Goal: Transaction & Acquisition: Purchase product/service

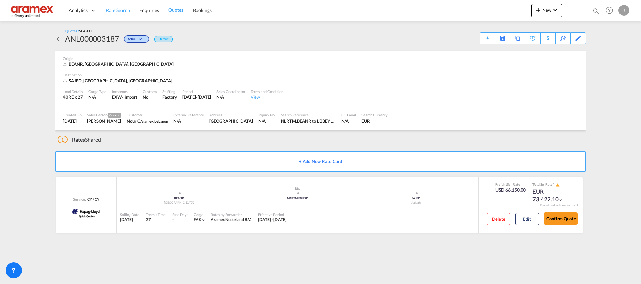
click at [112, 9] on span "Rate Search" at bounding box center [118, 10] width 24 height 6
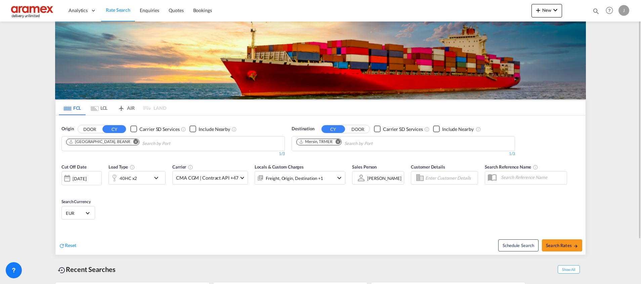
click at [341, 142] on md-icon "Remove" at bounding box center [338, 141] width 5 height 5
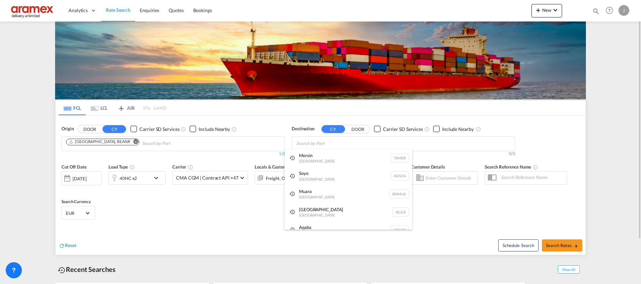
paste input "HAMAD"
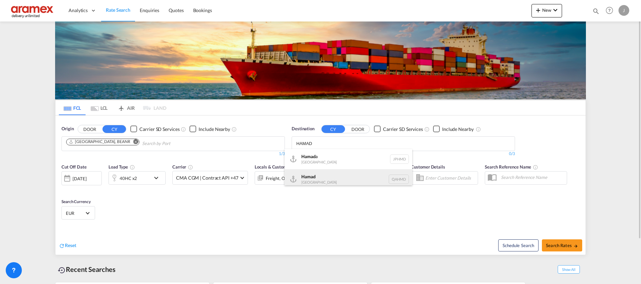
type input "HAMAD"
click at [324, 180] on div "Hamad Qatar QAHMD" at bounding box center [349, 179] width 128 height 20
click at [133, 142] on md-icon "Remove" at bounding box center [135, 141] width 5 height 5
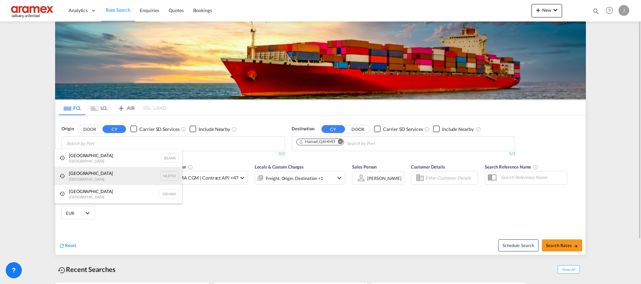
click at [95, 174] on div "[GEOGRAPHIC_DATA] [GEOGRAPHIC_DATA] NLRTM" at bounding box center [118, 176] width 128 height 18
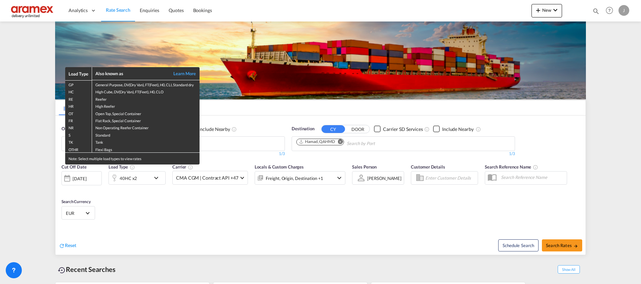
click at [147, 179] on div "Load Type Also known as Learn More GP General Purpose, DV(Dry Van), FT(Feet), H…" at bounding box center [320, 142] width 641 height 284
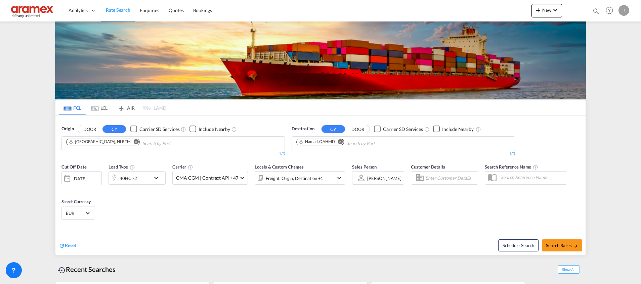
click at [147, 179] on div "40HC x2" at bounding box center [130, 177] width 42 height 13
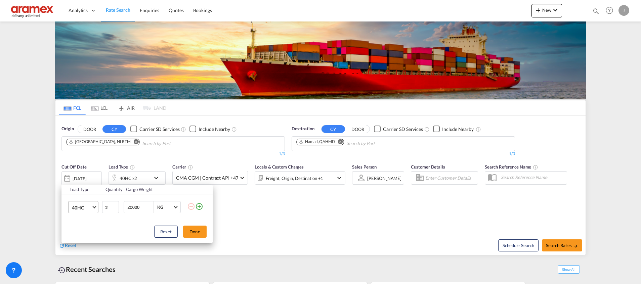
click at [95, 205] on md-select-value "40HC" at bounding box center [84, 207] width 27 height 11
click at [88, 177] on md-option "20GP" at bounding box center [90, 175] width 46 height 16
click at [202, 237] on button "Done" at bounding box center [195, 232] width 24 height 12
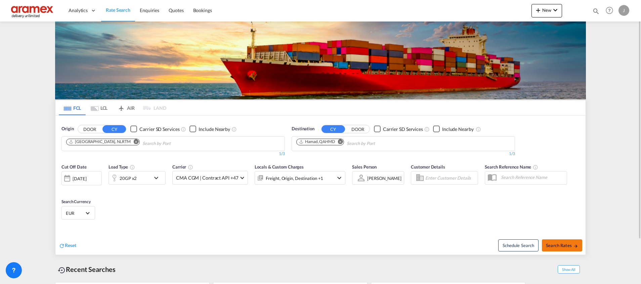
click at [555, 243] on span "Search Rates" at bounding box center [562, 245] width 32 height 5
type input "NLRTM to QAHMD / 9 Oct 2025"
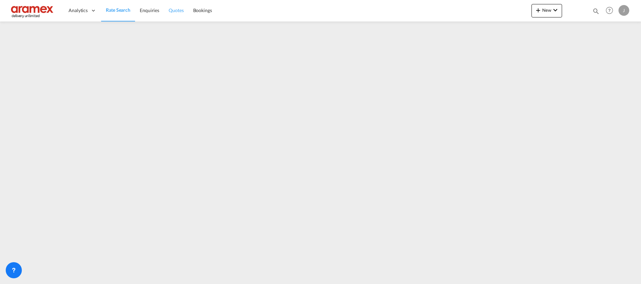
click at [182, 6] on link "Quotes" at bounding box center [176, 11] width 24 height 22
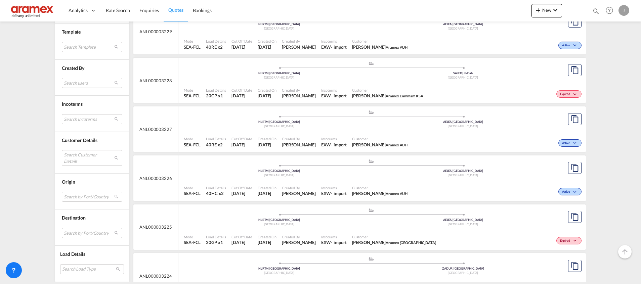
scroll to position [806, 0]
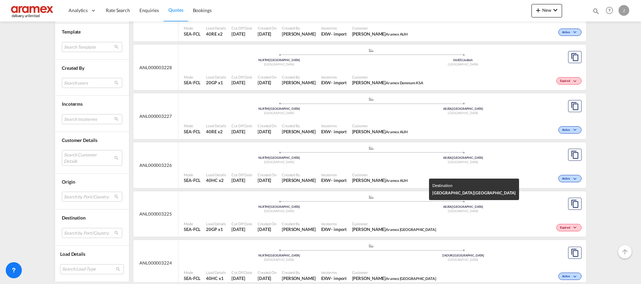
click at [542, 211] on div "[GEOGRAPHIC_DATA]" at bounding box center [463, 211] width 184 height 4
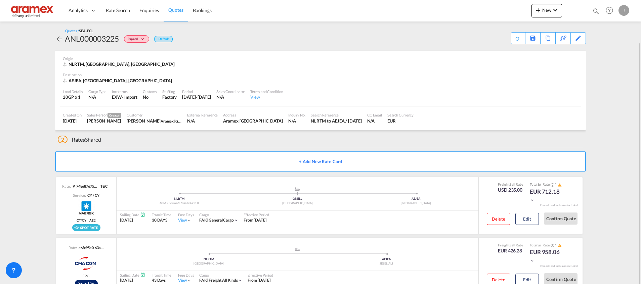
scroll to position [22, 0]
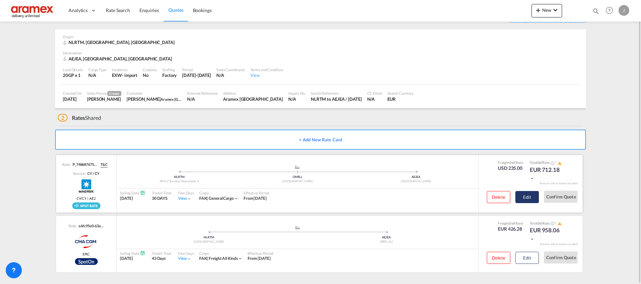
click at [521, 197] on button "Edit" at bounding box center [527, 197] width 24 height 12
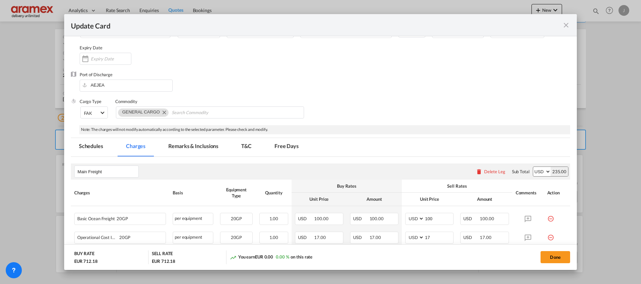
scroll to position [0, 0]
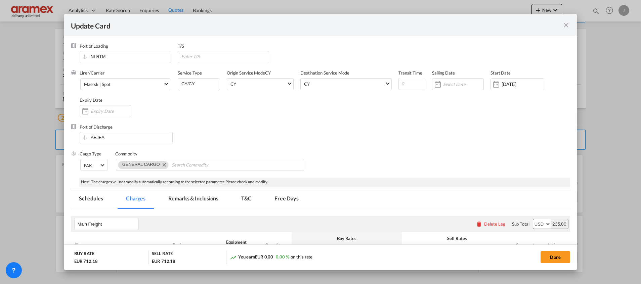
click at [568, 22] on md-icon "icon-close fg-AAA8AD m-0 pointer" at bounding box center [566, 25] width 8 height 8
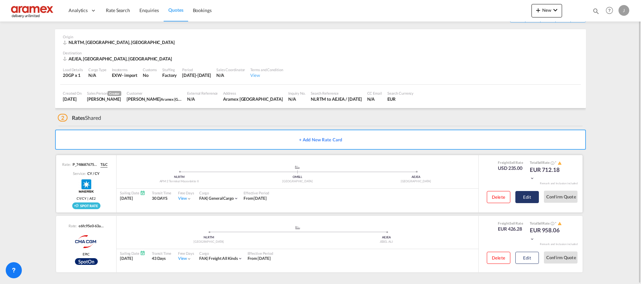
click at [535, 199] on button "Edit" at bounding box center [527, 197] width 24 height 12
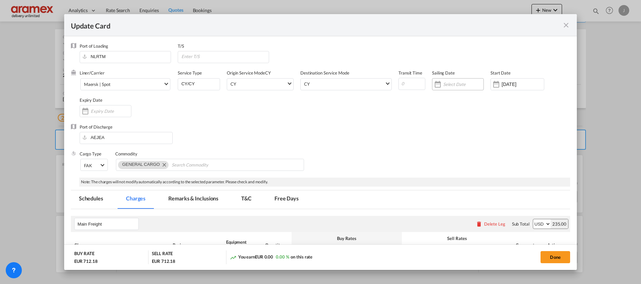
click at [448, 84] on input "Update Card Port ..." at bounding box center [463, 84] width 40 height 5
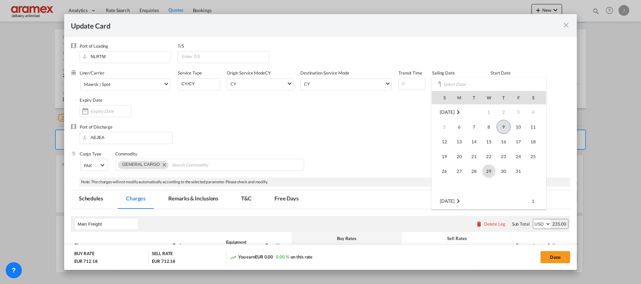
scroll to position [50, 0]
click at [517, 169] on span "7" at bounding box center [518, 165] width 13 height 13
type input "07 Nov 2025"
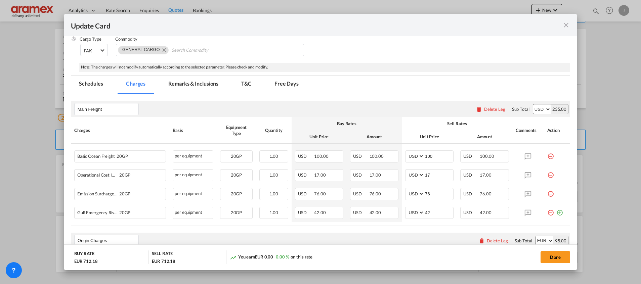
scroll to position [202, 0]
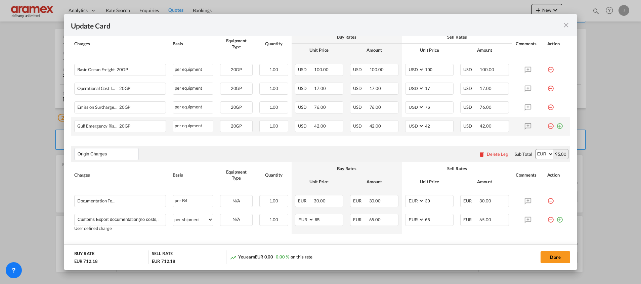
click at [556, 126] on md-icon "icon-plus-circle-outline green-400-fg" at bounding box center [559, 123] width 7 height 7
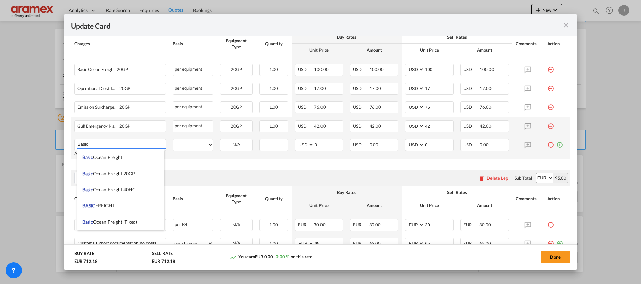
click at [107, 159] on body "Analytics Dashboard Rate Search Enquiries Quotes Bookings" at bounding box center [320, 142] width 641 height 284
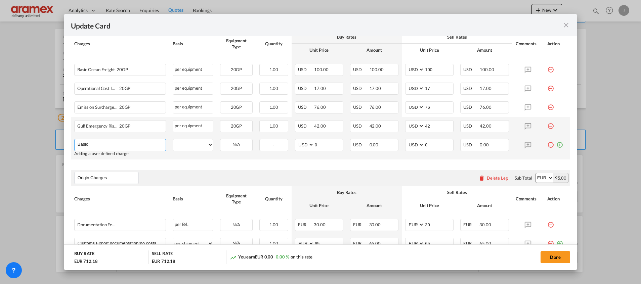
click at [132, 144] on input "Basic" at bounding box center [122, 144] width 88 height 10
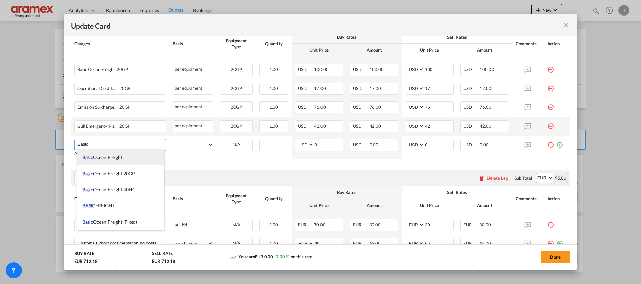
click at [116, 156] on span "Basic Ocean Freight" at bounding box center [102, 158] width 40 height 6
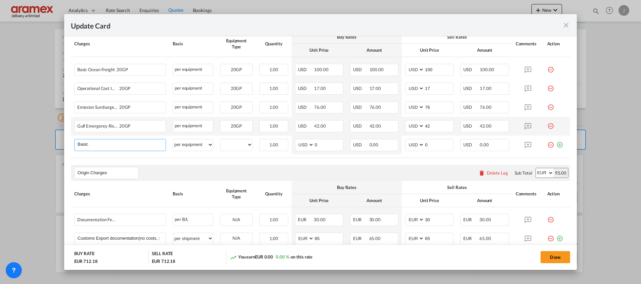
type input "Basic Ocean Freight"
select select "per equipment"
click at [547, 68] on md-icon "icon-minus-circle-outline red-400-fg" at bounding box center [550, 67] width 7 height 7
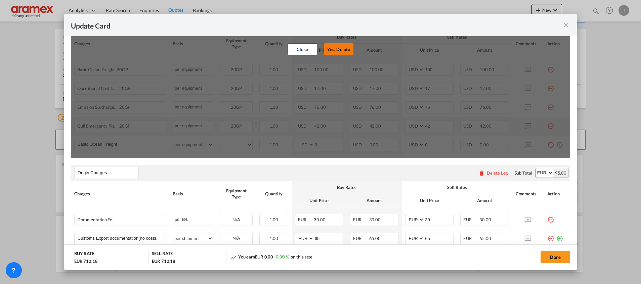
click at [331, 49] on button "Yes, Delete" at bounding box center [339, 49] width 30 height 12
type input "17"
type input "76"
type input "42"
type input "0"
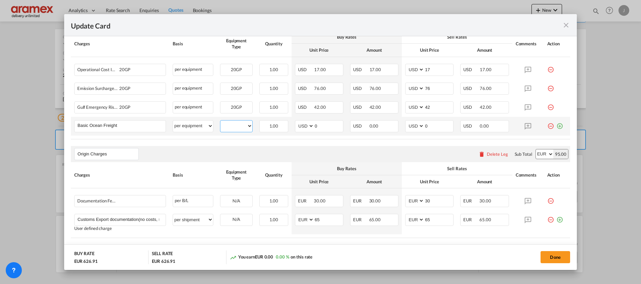
click at [227, 127] on select "20GP" at bounding box center [236, 126] width 32 height 9
select select "20GP"
click at [220, 122] on select "20GP" at bounding box center [236, 126] width 32 height 9
drag, startPoint x: 316, startPoint y: 127, endPoint x: 310, endPoint y: 127, distance: 5.4
click at [295, 127] on md-input-container "AED AFN ALL AMD ANG AOA ARS AUD AWG AZN BAM BBD BDT BGN BHD BIF BMD BND BOB BRL…" at bounding box center [319, 126] width 48 height 12
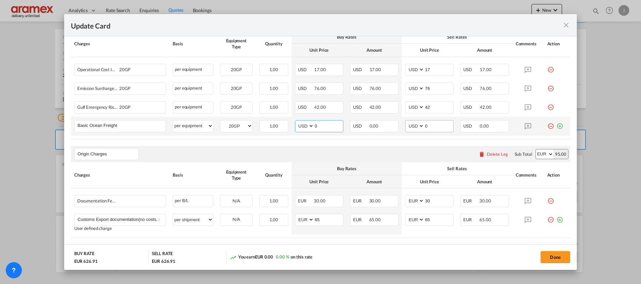
paste input "75"
type input "75"
drag, startPoint x: 412, startPoint y: 125, endPoint x: 393, endPoint y: 125, distance: 18.5
click at [393, 125] on tr "Basic Ocean Freight Please Enter User Defined Charges Cannot Be Published per e…" at bounding box center [320, 126] width 499 height 19
paste input "75"
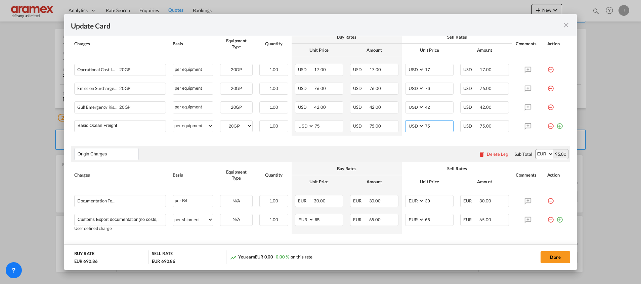
type input "75"
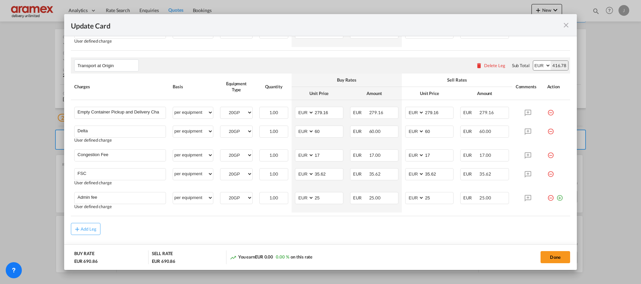
scroll to position [403, 0]
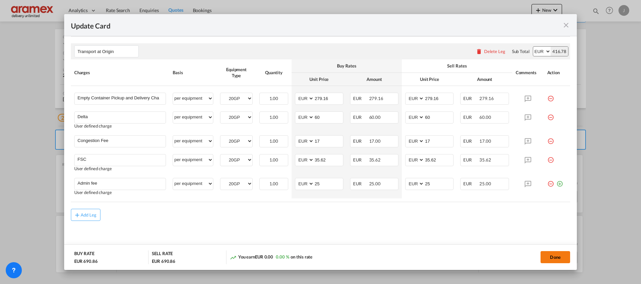
click at [552, 256] on button "Done" at bounding box center [556, 257] width 30 height 12
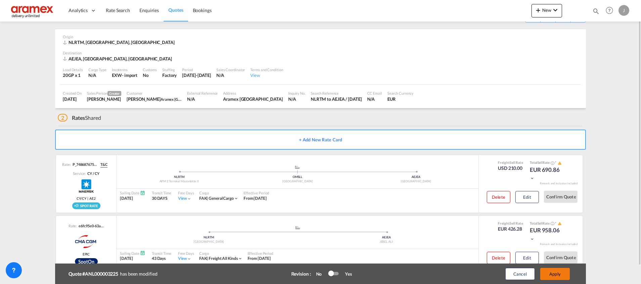
click at [559, 276] on button "Apply" at bounding box center [555, 274] width 30 height 12
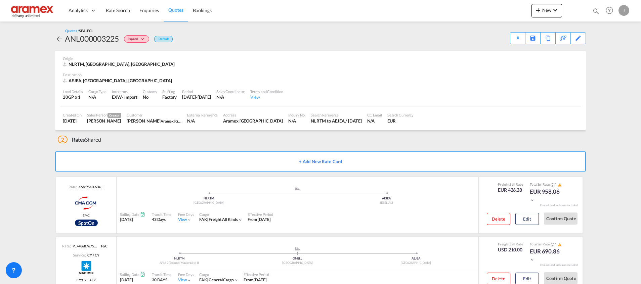
click at [0, 0] on div "Download Quote" at bounding box center [0, 0] width 0 height 0
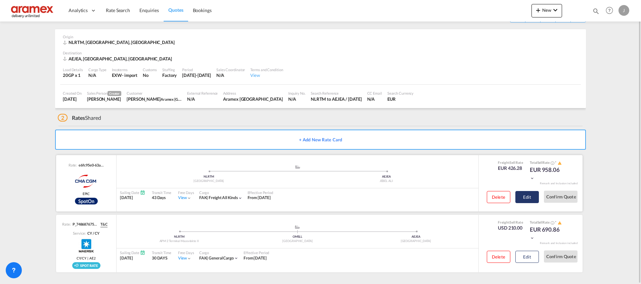
click at [526, 195] on button "Edit" at bounding box center [527, 197] width 24 height 12
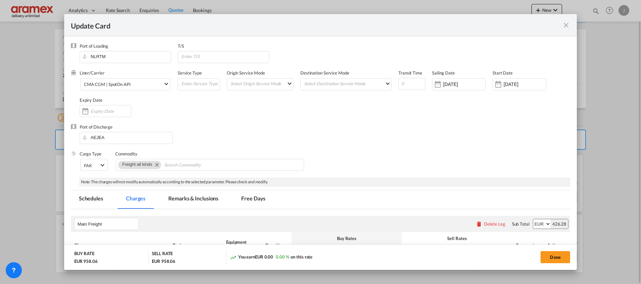
scroll to position [151, 0]
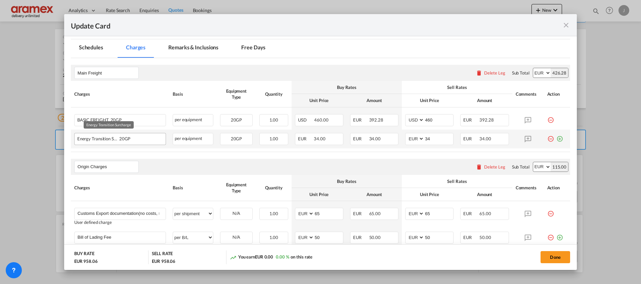
click at [100, 138] on div "Energy Transition Surcharge 20GP" at bounding box center [109, 137] width 64 height 8
copy span "Energy Transition Surcharge"
click at [269, 157] on rate-modification "Main Freight Please enter leg name Leg Name Already Exists Delete Leg Sub Total…" at bounding box center [320, 244] width 499 height 372
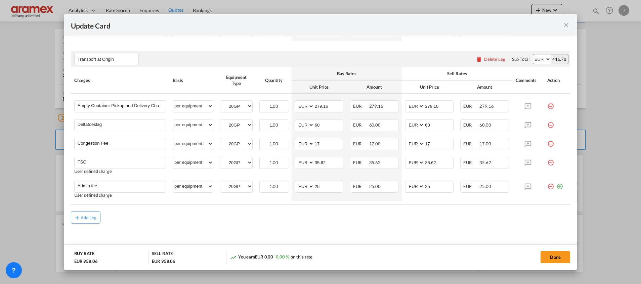
scroll to position [363, 0]
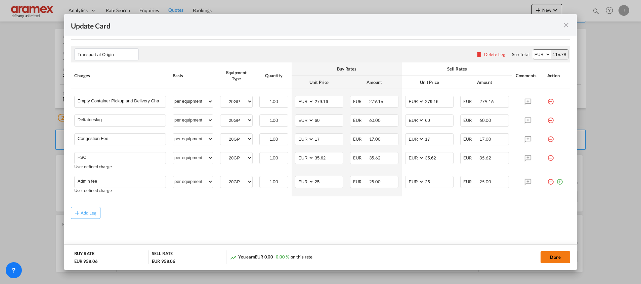
click at [560, 256] on button "Done" at bounding box center [556, 257] width 30 height 12
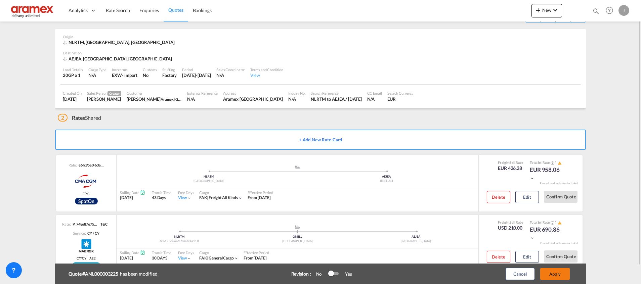
click at [562, 274] on button "Apply" at bounding box center [555, 274] width 30 height 12
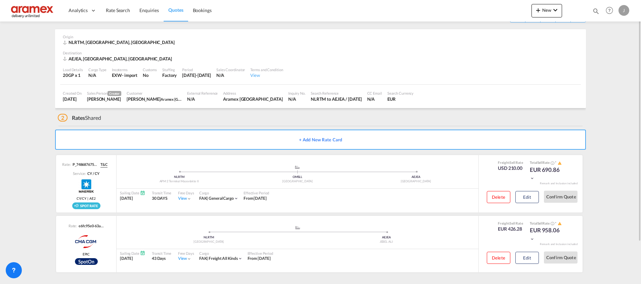
scroll to position [0, 0]
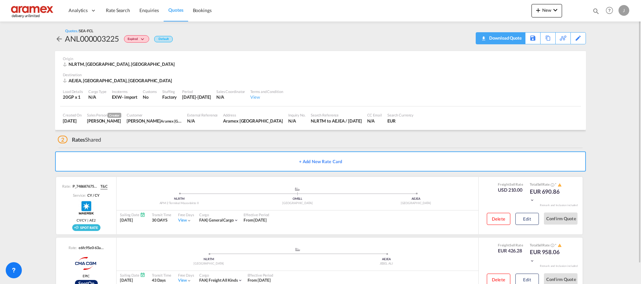
click at [516, 36] on div "Download Quote" at bounding box center [505, 38] width 34 height 11
click at [512, 38] on div "Download Quote" at bounding box center [505, 38] width 34 height 11
click at [116, 8] on span "Rate Search" at bounding box center [118, 10] width 24 height 6
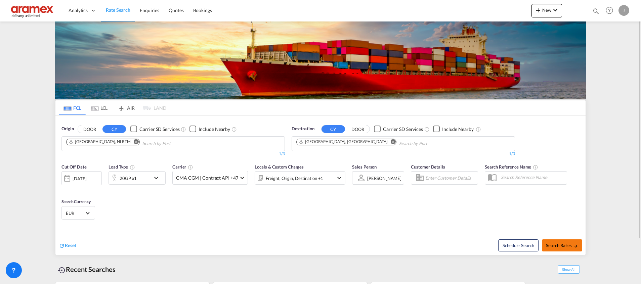
click at [556, 246] on span "Search Rates" at bounding box center [562, 245] width 32 height 5
type input "NLRTM to AEJEA / 9 Oct 2025"
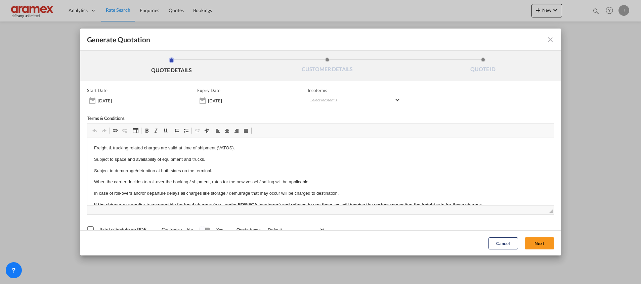
click at [334, 99] on md-select "Select Incoterms FCA - import Free Carrier CIP - export Carriage and Insurance …" at bounding box center [354, 101] width 93 height 12
click at [332, 114] on input "search" at bounding box center [339, 115] width 62 height 6
type input "exw"
drag, startPoint x: 330, startPoint y: 127, endPoint x: 430, endPoint y: 64, distance: 117.9
click at [330, 127] on div "EXW - import" at bounding box center [342, 126] width 64 height 5
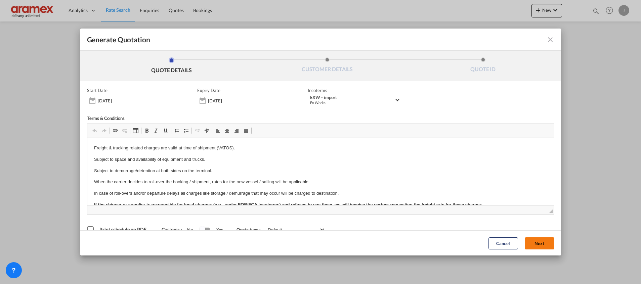
click at [530, 248] on button "Next" at bounding box center [540, 243] width 30 height 12
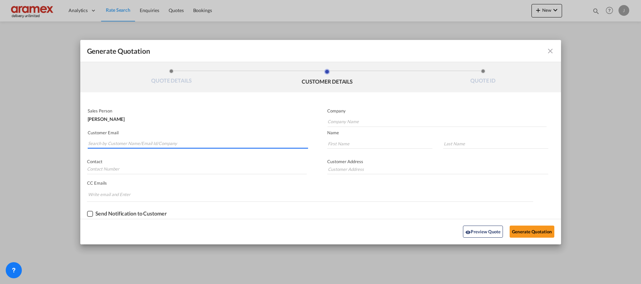
click at [121, 142] on input "Search by Customer Name/Email Id/Company" at bounding box center [198, 144] width 220 height 10
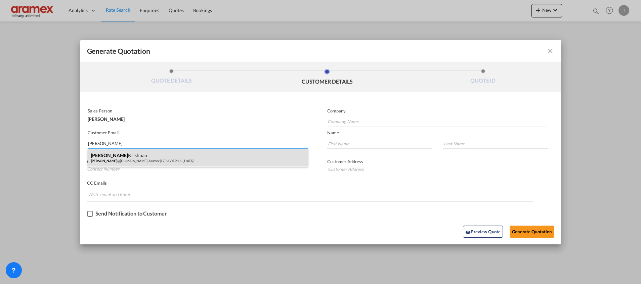
type input "ANJANA"
click at [135, 156] on div "Anjana Krishnan anjana @aramex.com | Aramex UAE" at bounding box center [198, 158] width 220 height 18
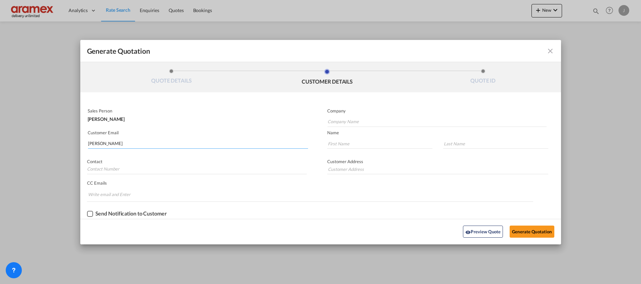
type input "Aramex [GEOGRAPHIC_DATA]"
type input "[PERSON_NAME][EMAIL_ADDRESS][DOMAIN_NAME]"
type input "Anjana"
type input "Krishnan"
type input "Aramex [GEOGRAPHIC_DATA]"
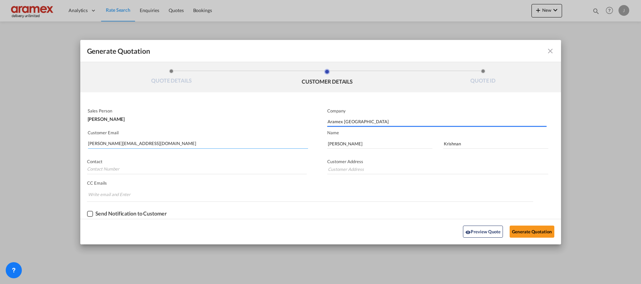
type input "Aramex [GEOGRAPHIC_DATA]"
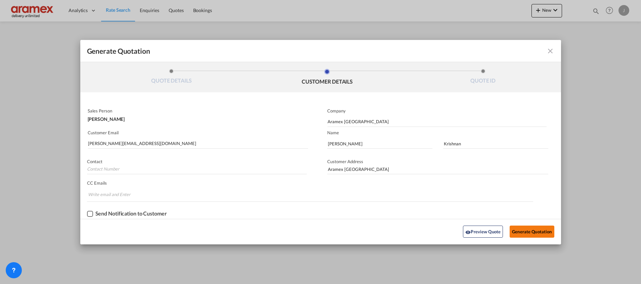
click at [529, 228] on button "Generate Quotation" at bounding box center [532, 232] width 44 height 12
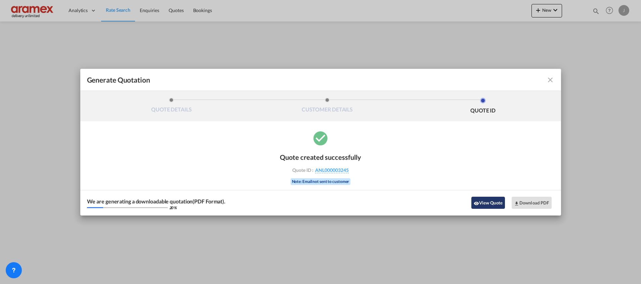
click at [491, 200] on button "View Quote" at bounding box center [488, 203] width 34 height 12
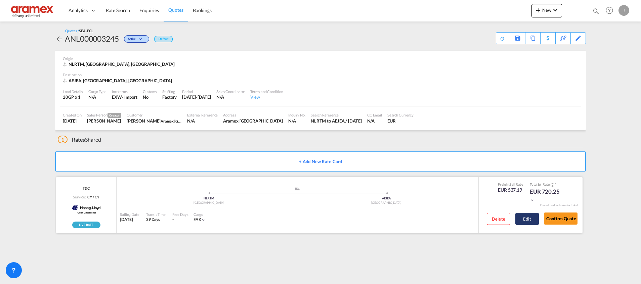
click at [531, 219] on button "Edit" at bounding box center [527, 219] width 24 height 12
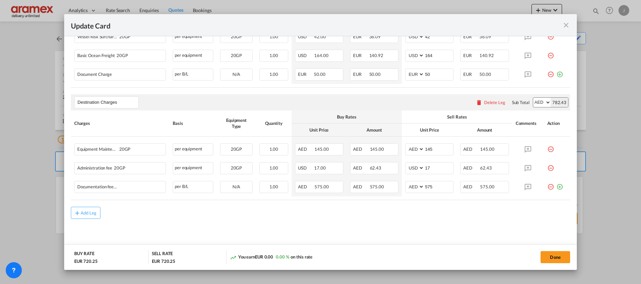
scroll to position [272, 0]
click at [484, 101] on div "Delete Leg" at bounding box center [494, 101] width 21 height 5
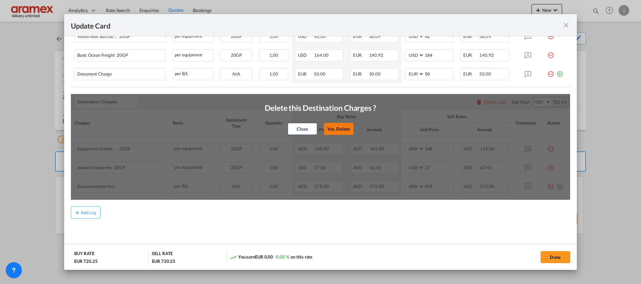
click at [334, 124] on button "Yes, Delete" at bounding box center [339, 129] width 30 height 12
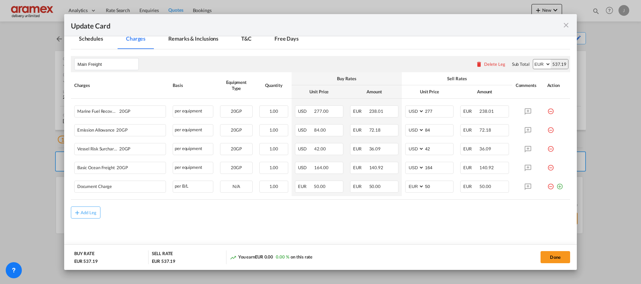
drag, startPoint x: 76, startPoint y: 205, endPoint x: 80, endPoint y: 206, distance: 3.4
click at [77, 205] on rate-modification "Main Freight Please enter leg name Leg Name Already Exists Delete Leg Sub Total…" at bounding box center [320, 133] width 499 height 169
click at [81, 210] on button "Add Leg" at bounding box center [86, 213] width 30 height 12
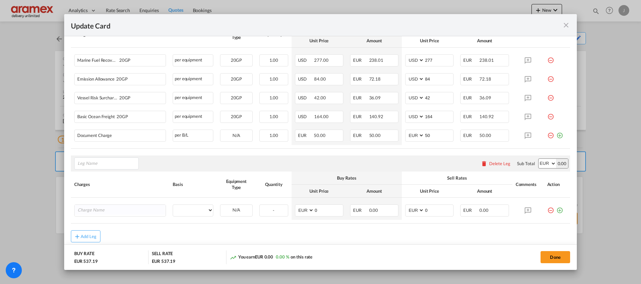
scroll to position [235, 0]
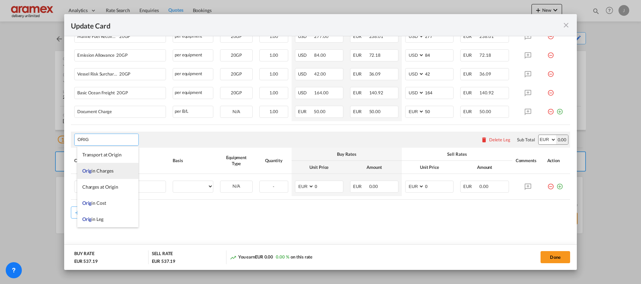
click at [100, 171] on span "Orig in Charges" at bounding box center [97, 171] width 31 height 6
type input "Origin Charges"
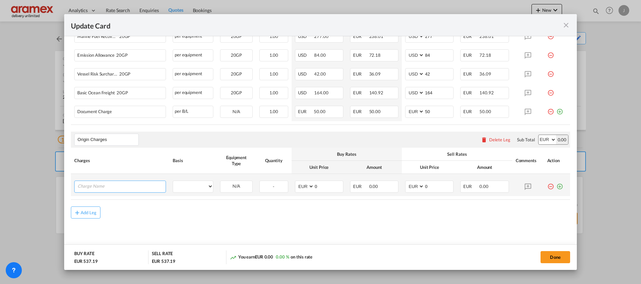
click at [109, 182] on input "Charge Name" at bounding box center [122, 186] width 88 height 10
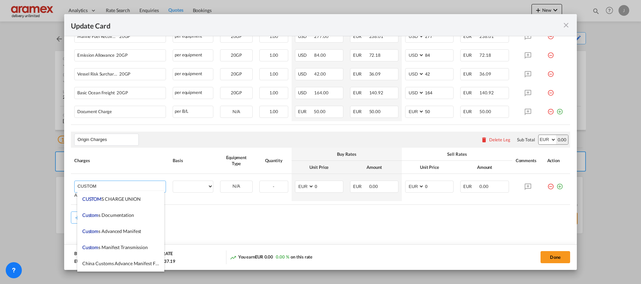
scroll to position [706, 0]
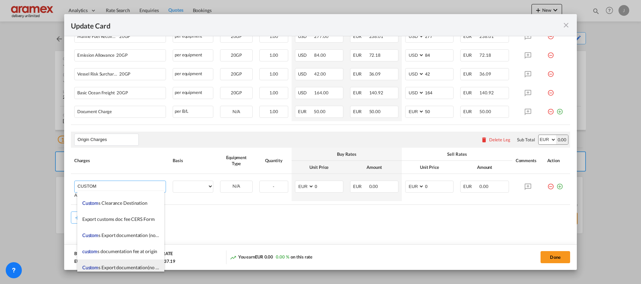
click at [124, 265] on span "Custom s Export documentation(no costs, suggested sell)" at bounding box center [139, 268] width 115 height 6
type input "Customs Export documentation(no costs, suggested sell)"
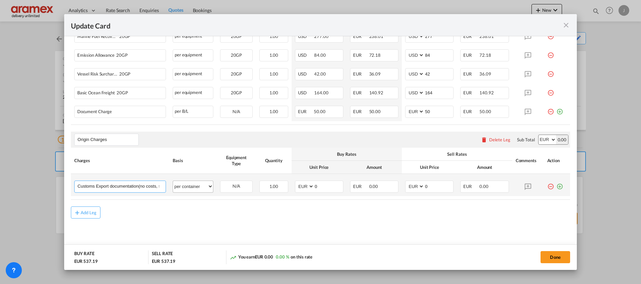
scroll to position [0, 31]
drag, startPoint x: 148, startPoint y: 185, endPoint x: 195, endPoint y: 187, distance: 46.4
click at [195, 187] on tr "Customs Export documentation(no costs, suggested sell) Please Enter User Define…" at bounding box center [320, 185] width 499 height 22
click at [196, 185] on select "per equipment per container per B/L per shipping bill per shipment per pallet p…" at bounding box center [193, 186] width 40 height 11
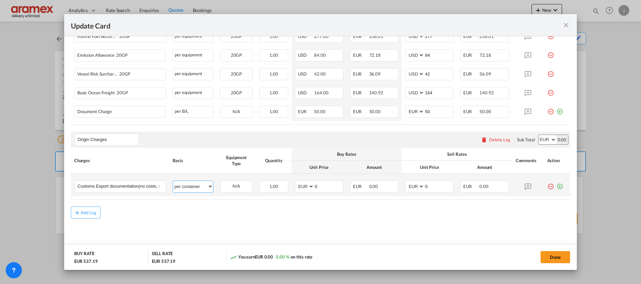
select select "per shipment"
click at [173, 181] on select "per equipment per container per B/L per shipping bill per shipment per pallet p…" at bounding box center [193, 186] width 40 height 11
drag, startPoint x: 332, startPoint y: 191, endPoint x: 300, endPoint y: 186, distance: 31.9
click at [300, 186] on md-input-container "AED AFN ALL AMD ANG AOA ARS AUD AWG AZN BAM BBD BDT BGN BHD BIF BMD BND BOB BRL…" at bounding box center [319, 187] width 48 height 12
type input "65"
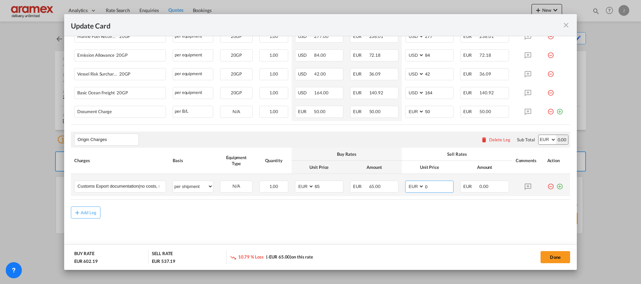
drag, startPoint x: 415, startPoint y: 188, endPoint x: 405, endPoint y: 188, distance: 10.1
click at [405, 188] on md-input-container "AED AFN ALL AMD ANG AOA ARS AUD AWG AZN BAM BBD BDT BGN BHD BIF BMD BND BOB BRL…" at bounding box center [429, 187] width 48 height 12
type input "65"
click at [556, 187] on md-icon "icon-plus-circle-outline green-400-fg" at bounding box center [559, 184] width 7 height 7
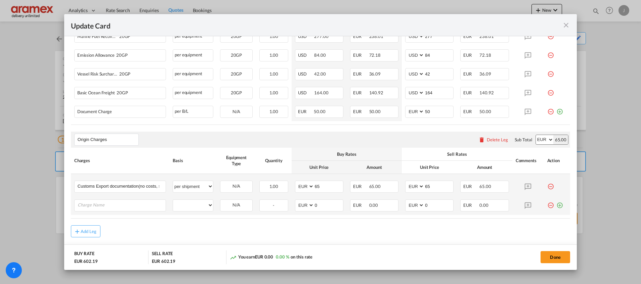
click at [547, 203] on md-icon "icon-minus-circle-outline red-400-fg" at bounding box center [550, 203] width 7 height 7
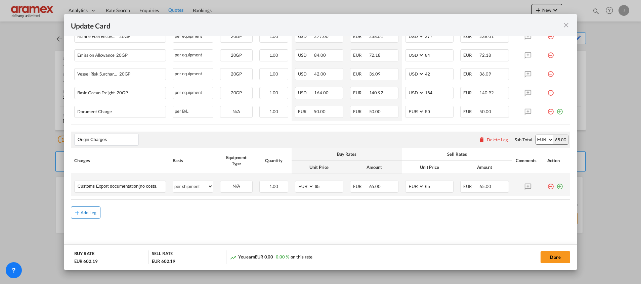
click at [95, 216] on button "Add Leg" at bounding box center [86, 213] width 30 height 12
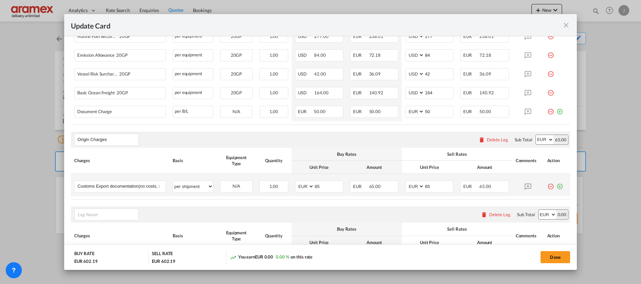
scroll to position [310, 0]
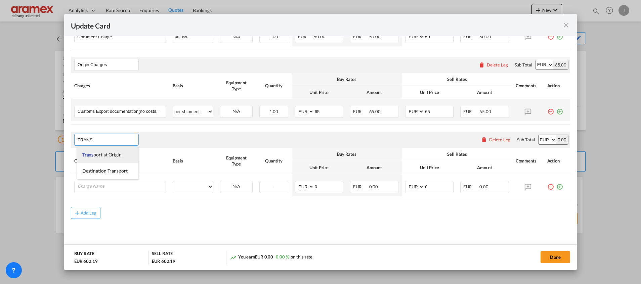
click at [102, 155] on span "Trans port at Origin" at bounding box center [101, 155] width 39 height 6
type input "Transport at Origin"
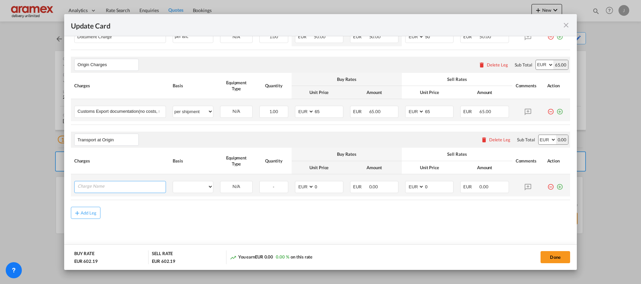
click at [121, 184] on input "Charge Name" at bounding box center [122, 186] width 88 height 10
type input "P"
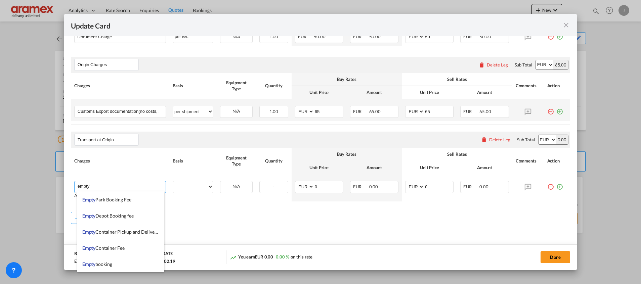
scroll to position [0, 0]
click at [123, 246] on span "Empty Container Pickup and Delivery Charge" at bounding box center [128, 248] width 92 height 6
type input "Empty Container Pickup and Delivery Charge"
select select "per equipment"
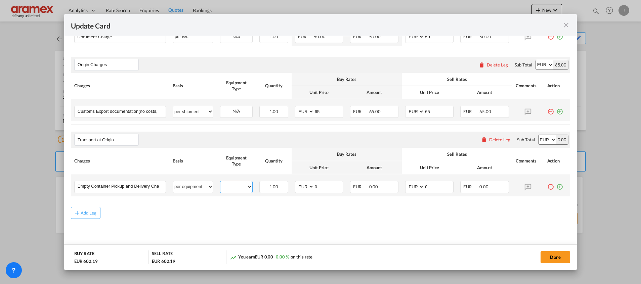
click at [237, 189] on select "20GP" at bounding box center [236, 186] width 32 height 9
select select "20GP"
click at [220, 182] on select "20GP" at bounding box center [236, 186] width 32 height 9
drag, startPoint x: 322, startPoint y: 186, endPoint x: 307, endPoint y: 187, distance: 14.8
click at [307, 187] on md-input-container "AED AFN ALL AMD ANG AOA ARS AUD AWG AZN BAM BBD BDT BGN BHD BIF BMD BND BOB BRL…" at bounding box center [319, 187] width 48 height 12
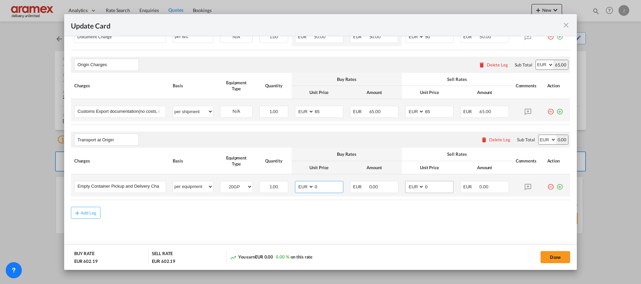
paste input "279.16"
type input "279.16"
drag, startPoint x: 427, startPoint y: 185, endPoint x: 433, endPoint y: 192, distance: 8.6
click at [405, 185] on md-input-container "AED AFN ALL AMD ANG AOA ARS AUD AWG AZN BAM BBD BDT BGN BHD BIF BMD BND BOB BRL…" at bounding box center [429, 187] width 48 height 12
paste input "279.16"
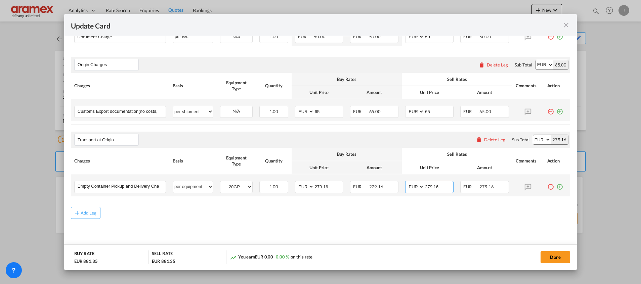
type input "279.16"
click at [556, 186] on md-icon "icon-plus-circle-outline green-400-fg" at bounding box center [559, 184] width 7 height 7
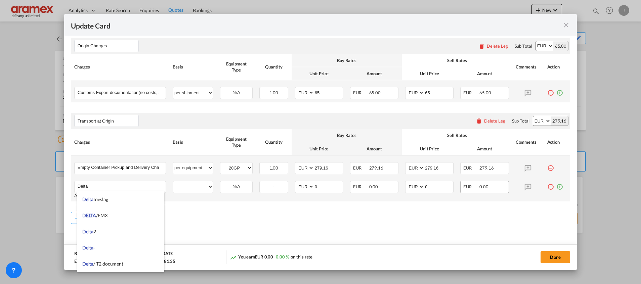
type input "Delta"
click at [556, 187] on md-icon "icon-plus-circle-outline green-400-fg" at bounding box center [559, 184] width 7 height 7
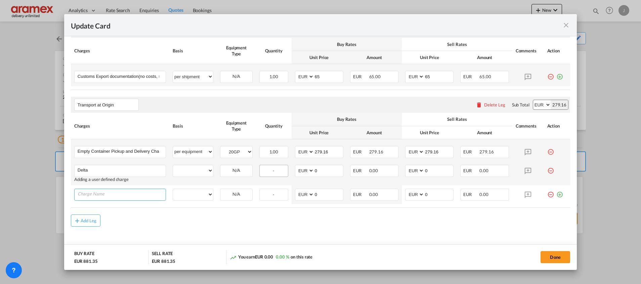
scroll to position [352, 0]
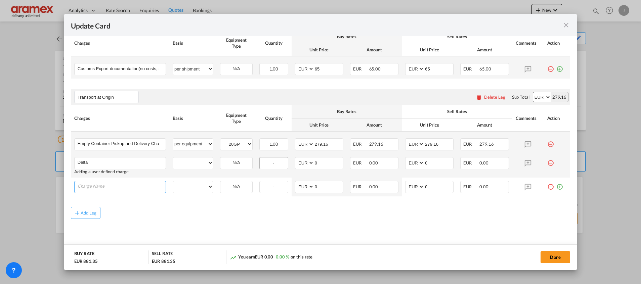
type input "F"
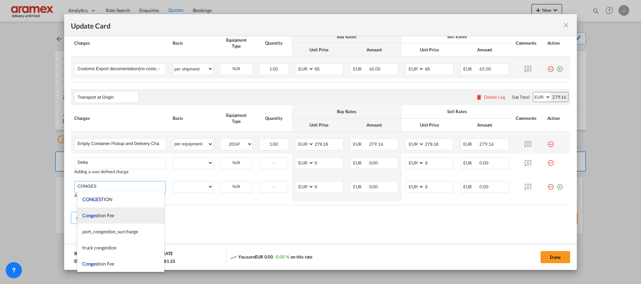
click at [123, 215] on li "Conges tion Fee" at bounding box center [120, 216] width 87 height 16
type input "Congestion Fee"
select select "per equipment"
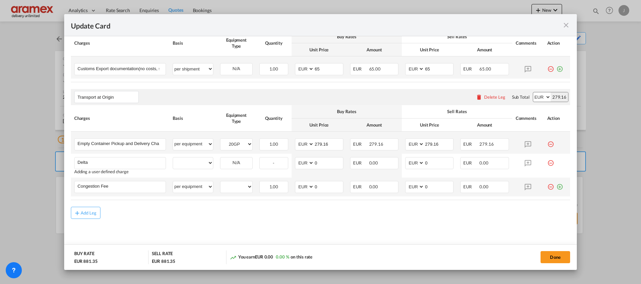
click at [556, 186] on div "Update Card Port ..." at bounding box center [557, 184] width 20 height 7
click at [556, 188] on md-icon "icon-plus-circle-outline green-400-fg" at bounding box center [559, 184] width 7 height 7
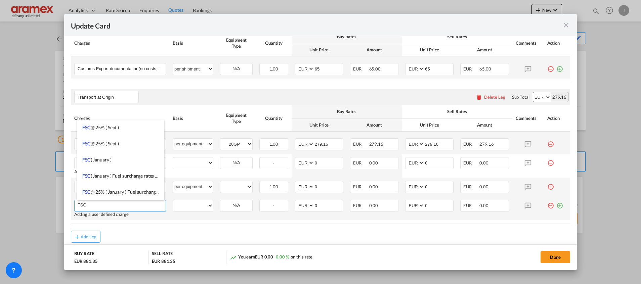
type input "FSC"
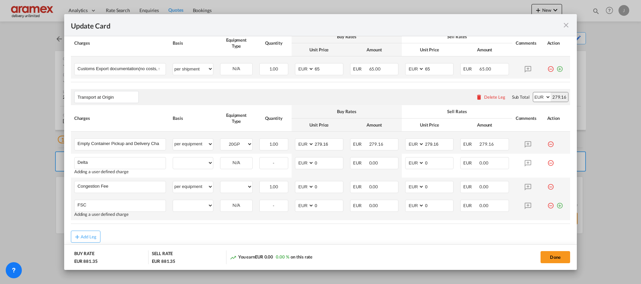
drag, startPoint x: 552, startPoint y: 206, endPoint x: 424, endPoint y: 216, distance: 127.7
click at [556, 205] on md-icon "icon-plus-circle-outline green-400-fg" at bounding box center [559, 203] width 7 height 7
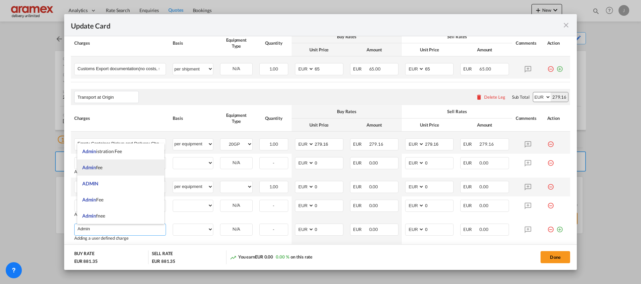
click at [96, 163] on li "Admin fee" at bounding box center [120, 168] width 87 height 16
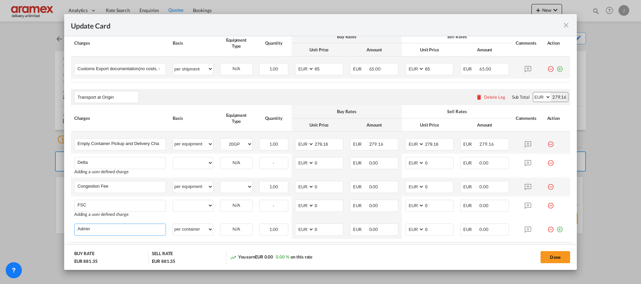
type input "Admin fee"
select select "per container"
click at [198, 164] on select "per equipment per container per B/L per shipping bill per shipment % on pickup …" at bounding box center [193, 163] width 40 height 11
select select "per equipment"
click at [173, 158] on select "per equipment per container per B/L per shipping bill per shipment % on pickup …" at bounding box center [193, 163] width 40 height 11
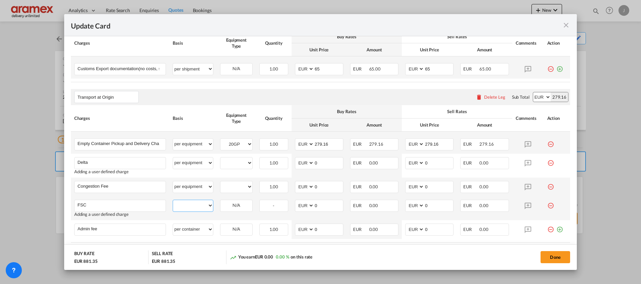
drag, startPoint x: 192, startPoint y: 209, endPoint x: 196, endPoint y: 199, distance: 11.0
click at [192, 209] on select "per equipment per container per B/L per shipping bill per shipment % on pickup …" at bounding box center [193, 205] width 40 height 11
select select "per equipment"
click at [173, 200] on select "per equipment per container per B/L per shipping bill per shipment % on pickup …" at bounding box center [193, 205] width 40 height 11
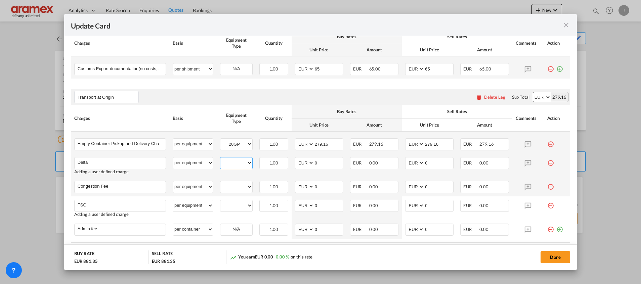
drag, startPoint x: 239, startPoint y: 158, endPoint x: 238, endPoint y: 169, distance: 10.8
click at [239, 159] on select "20GP" at bounding box center [236, 163] width 32 height 9
select select "20GP"
click at [220, 159] on select "20GP" at bounding box center [236, 163] width 32 height 9
click at [237, 182] on md-input-container "20GP" at bounding box center [236, 186] width 32 height 10
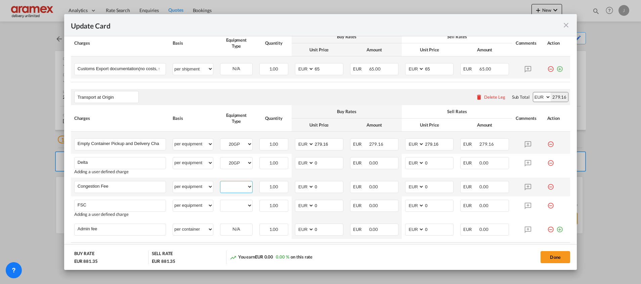
click at [235, 189] on select "20GP" at bounding box center [236, 186] width 32 height 9
select select "20GP"
click at [220, 182] on select "20GP" at bounding box center [236, 186] width 32 height 9
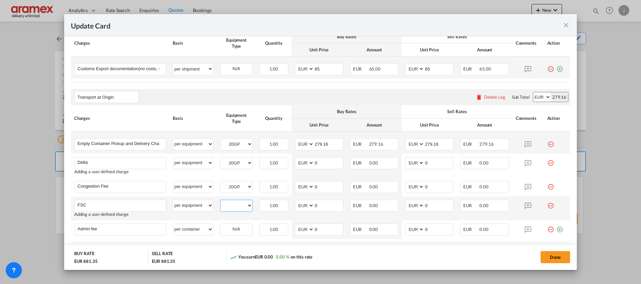
click at [235, 208] on select "20GP" at bounding box center [236, 205] width 32 height 9
click at [220, 201] on select "20GP" at bounding box center [236, 205] width 32 height 9
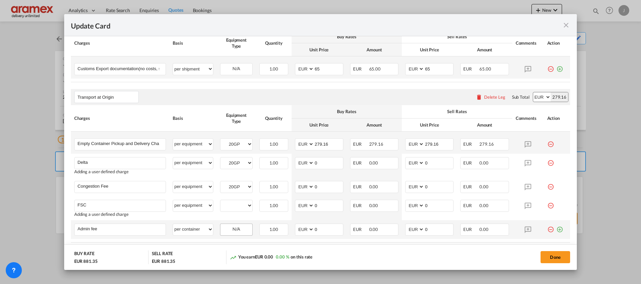
click at [233, 230] on div "N/A" at bounding box center [236, 229] width 32 height 10
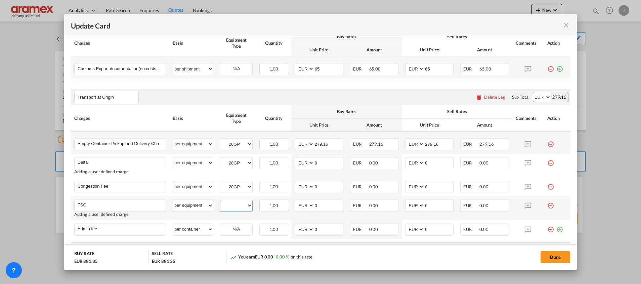
click at [237, 210] on select "20GP" at bounding box center [236, 205] width 32 height 9
select select "20GP"
click at [220, 201] on select "20GP" at bounding box center [236, 205] width 32 height 9
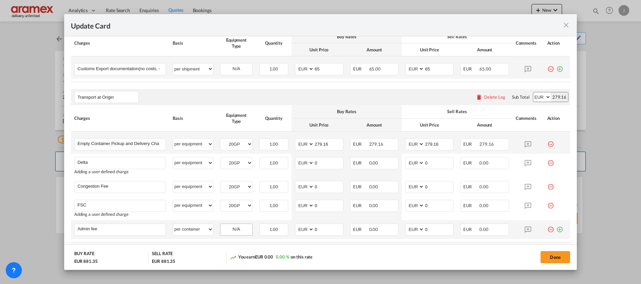
click at [235, 230] on div "N/A" at bounding box center [236, 229] width 32 height 10
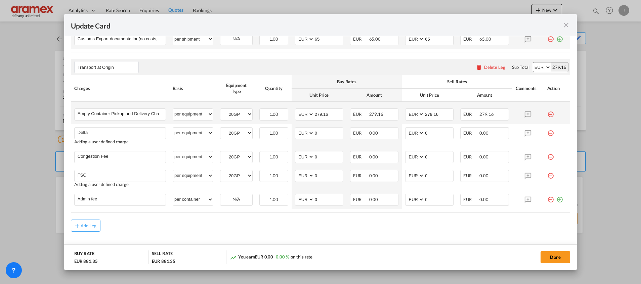
scroll to position [395, 0]
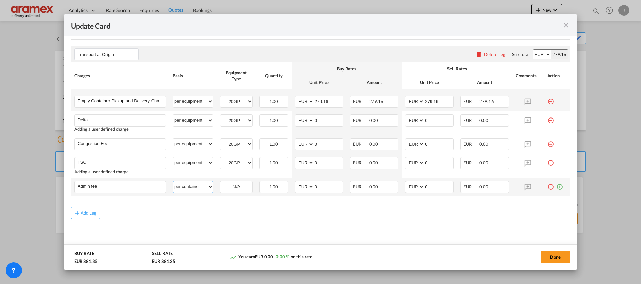
click at [191, 187] on select "per equipment per container per B/L per shipping bill per shipment % on pickup …" at bounding box center [193, 186] width 40 height 11
select select "per equipment"
click at [173, 181] on select "per equipment per container per B/L per shipping bill per shipment % on pickup …" at bounding box center [193, 186] width 40 height 11
drag, startPoint x: 239, startPoint y: 183, endPoint x: 238, endPoint y: 190, distance: 6.7
click at [239, 183] on select "20GP" at bounding box center [236, 186] width 32 height 9
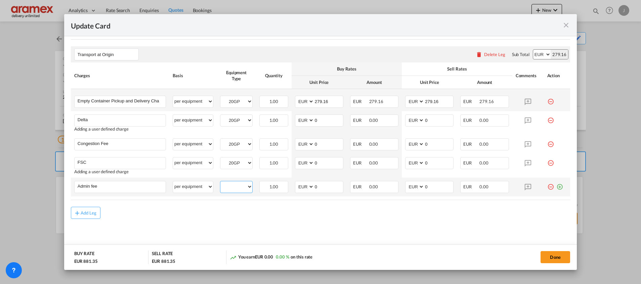
select select "20GP"
click at [220, 182] on select "20GP" at bounding box center [236, 186] width 32 height 9
drag, startPoint x: 302, startPoint y: 121, endPoint x: 293, endPoint y: 119, distance: 8.7
click at [295, 121] on md-input-container "AED AFN ALL AMD ANG AOA ARS AUD AWG AZN BAM BBD BDT BGN BHD BIF BMD BND BOB BRL…" at bounding box center [319, 121] width 48 height 12
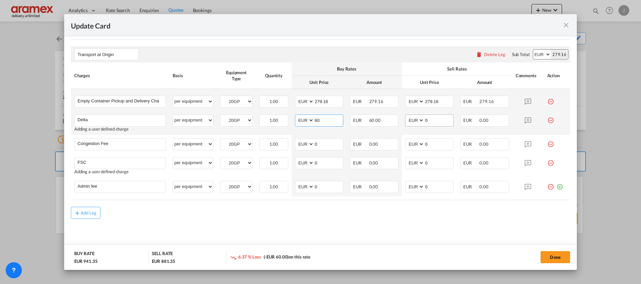
type input "60"
click at [424, 117] on input "0" at bounding box center [438, 120] width 29 height 10
drag, startPoint x: 427, startPoint y: 118, endPoint x: 401, endPoint y: 120, distance: 27.0
click at [405, 120] on md-input-container "AED AFN ALL AMD ANG AOA ARS AUD AWG AZN BAM BBD BDT BGN BHD BIF BMD BND BOB BRL…" at bounding box center [429, 121] width 48 height 12
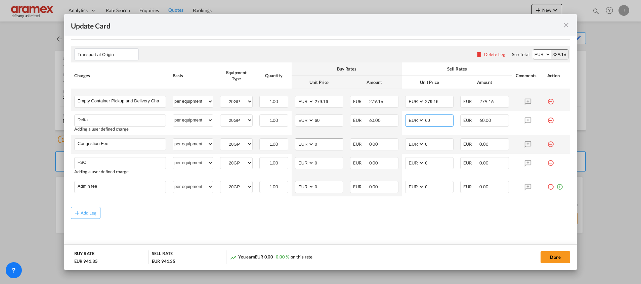
type input "60"
drag, startPoint x: 318, startPoint y: 145, endPoint x: 304, endPoint y: 145, distance: 13.8
click at [304, 145] on md-input-container "AED AFN ALL AMD ANG AOA ARS AUD AWG AZN BAM BBD BDT BGN BHD BIF BMD BND BOB BRL…" at bounding box center [319, 144] width 48 height 12
type input "17"
drag, startPoint x: 426, startPoint y: 143, endPoint x: 406, endPoint y: 143, distance: 20.2
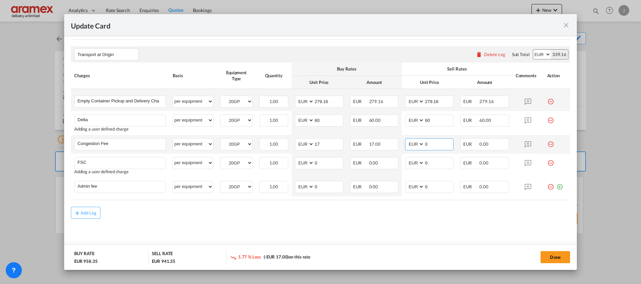
click at [406, 143] on md-input-container "AED AFN ALL AMD ANG AOA ARS AUD AWG AZN BAM BBD BDT BGN BHD BIF BMD BND BOB BRL…" at bounding box center [429, 144] width 48 height 12
type input "17"
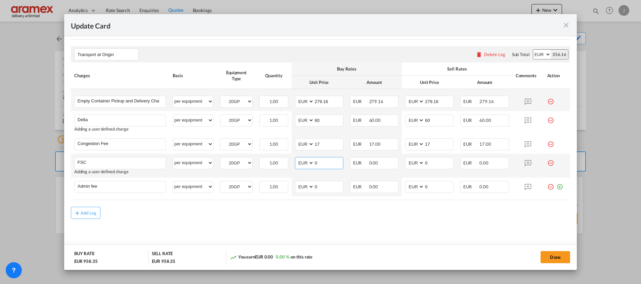
drag, startPoint x: 321, startPoint y: 162, endPoint x: 313, endPoint y: 162, distance: 8.4
click at [308, 162] on md-input-container "AED AFN ALL AMD ANG AOA ARS AUD AWG AZN BAM BBD BDT BGN BHD BIF BMD BND BOB BRL…" at bounding box center [319, 163] width 48 height 12
paste input "35.62"
type input "35.62"
drag, startPoint x: 421, startPoint y: 160, endPoint x: 405, endPoint y: 158, distance: 16.9
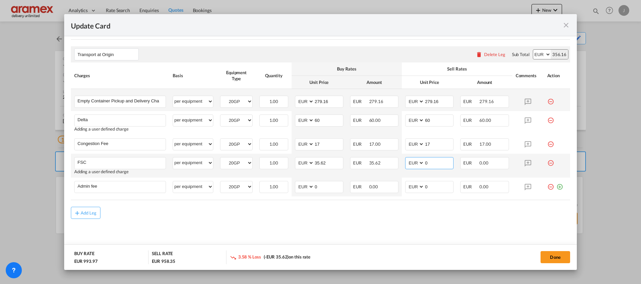
click at [405, 158] on md-input-container "AED AFN ALL AMD ANG AOA ARS AUD AWG AZN BAM BBD BDT BGN BHD BIF BMD BND BOB BRL…" at bounding box center [429, 163] width 48 height 12
paste input "35.62"
type input "35.62"
drag, startPoint x: 322, startPoint y: 190, endPoint x: 299, endPoint y: 183, distance: 23.0
click at [299, 189] on md-input-container "AED AFN ALL AMD ANG AOA ARS AUD AWG AZN BAM BBD BDT BGN BHD BIF BMD BND BOB BRL…" at bounding box center [319, 187] width 48 height 12
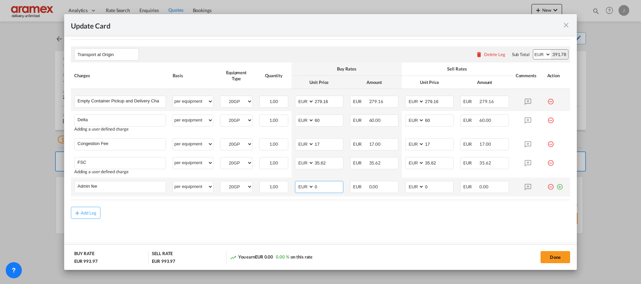
click at [326, 187] on input "0" at bounding box center [328, 186] width 29 height 10
drag, startPoint x: 326, startPoint y: 187, endPoint x: 375, endPoint y: 195, distance: 50.0
click at [312, 186] on md-input-container "AED AFN ALL AMD ANG AOA ARS AUD AWG AZN BAM BBD BDT BGN BHD BIF BMD BND BOB BRL…" at bounding box center [319, 187] width 48 height 12
paste input "25.0"
type input "25.00"
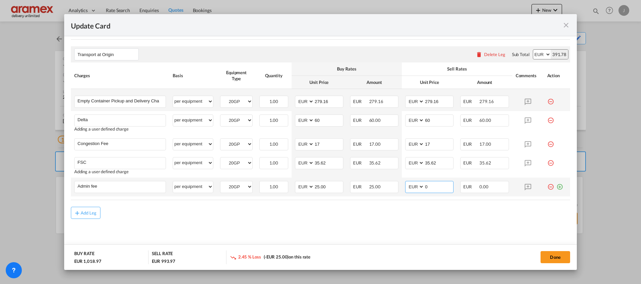
drag, startPoint x: 433, startPoint y: 188, endPoint x: 417, endPoint y: 188, distance: 15.8
click at [417, 188] on md-input-container "AED AFN ALL AMD ANG AOA ARS AUD AWG AZN BAM BBD BDT BGN BHD BIF BMD BND BOB BRL…" at bounding box center [429, 187] width 48 height 12
paste input "25.0"
type input "25.00"
click at [417, 209] on div "Add Leg" at bounding box center [320, 213] width 499 height 12
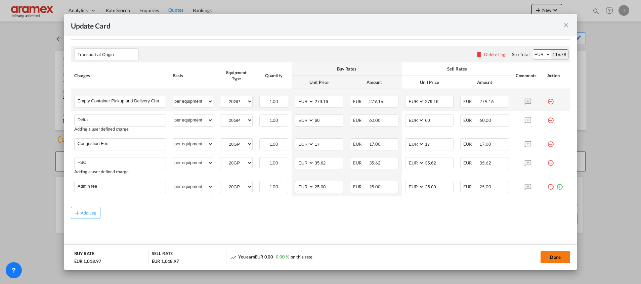
click at [554, 257] on button "Done" at bounding box center [556, 257] width 30 height 12
type input "25"
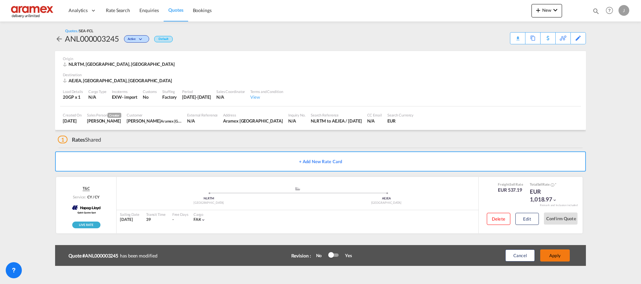
click at [558, 253] on button "Apply" at bounding box center [555, 256] width 30 height 12
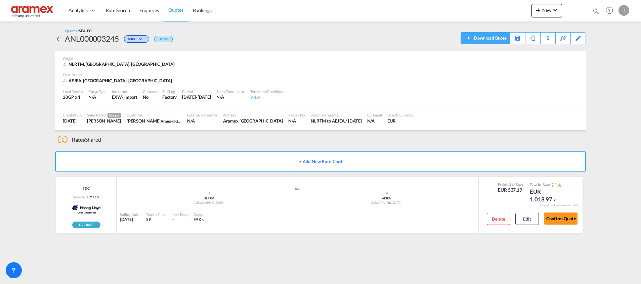
click at [493, 39] on div "Download Quote" at bounding box center [489, 38] width 34 height 11
click at [530, 39] on div "Copy Quote" at bounding box center [525, 38] width 23 height 11
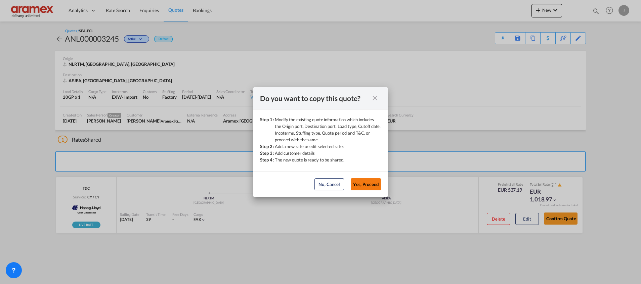
click at [371, 183] on button "Yes, Proceed" at bounding box center [366, 184] width 30 height 12
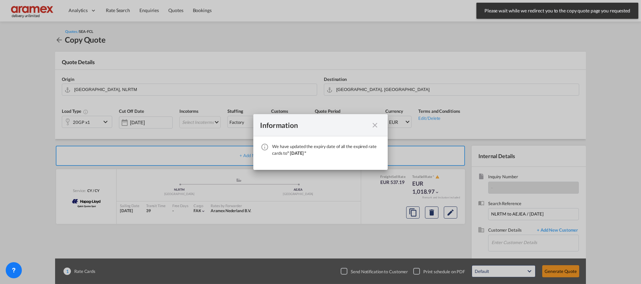
click at [203, 122] on div "Information We have updated the expiry date of all the expired rate cards to " …" at bounding box center [320, 142] width 641 height 284
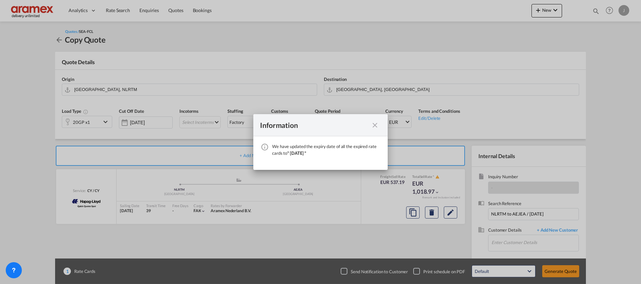
click at [374, 125] on md-icon "icon-close fg-AAA8AD cursor" at bounding box center [375, 125] width 8 height 8
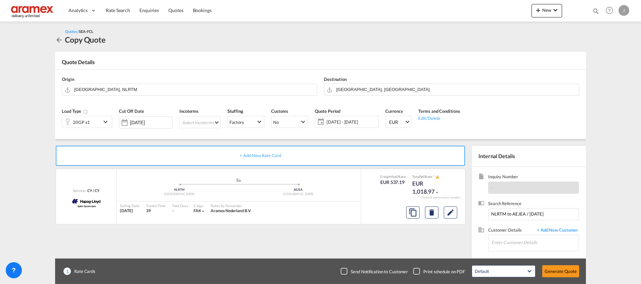
click at [188, 122] on md-select "Select Incoterms FCA - import Free Carrier CIP - export Carriage and Insurance …" at bounding box center [199, 122] width 41 height 12
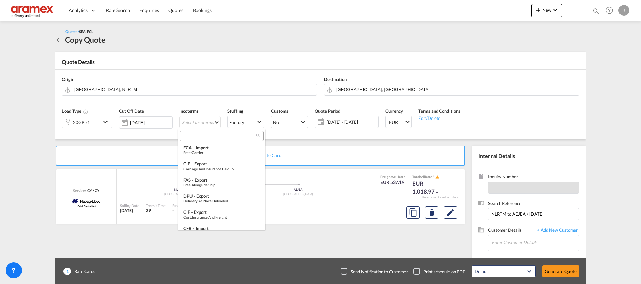
type md-option "[object Object]"
click at [198, 175] on div "EXW - import" at bounding box center [221, 176] width 77 height 5
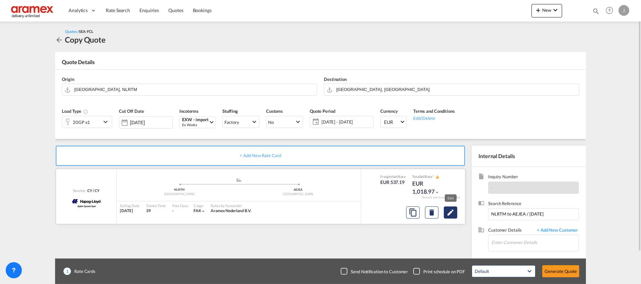
click at [449, 213] on md-icon "Edit" at bounding box center [451, 213] width 8 height 8
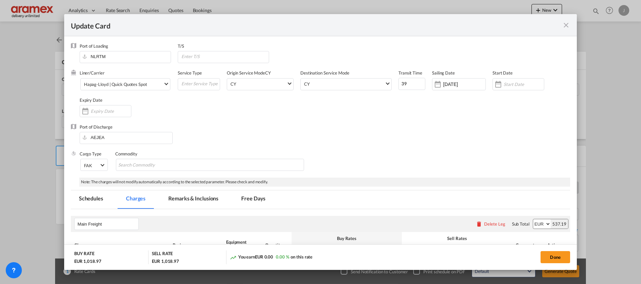
click at [126, 91] on div "Liner/Carrier Hapag-Lloyd | Quick Quotes Spot Atlantic Container Line (ACL) Bak…" at bounding box center [129, 83] width 98 height 27
click at [127, 88] on md-select-value "Hapag-Lloyd | Quick Quotes Spot" at bounding box center [126, 84] width 87 height 11
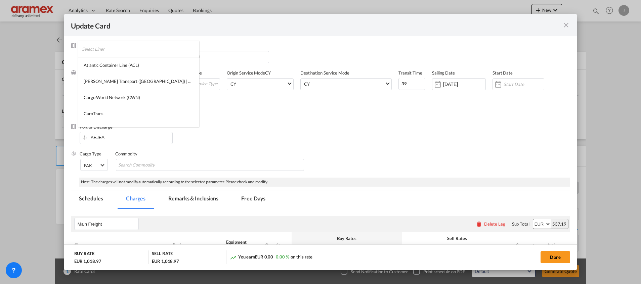
scroll to position [481, 0]
type md-option "1215"
type md-option "2"
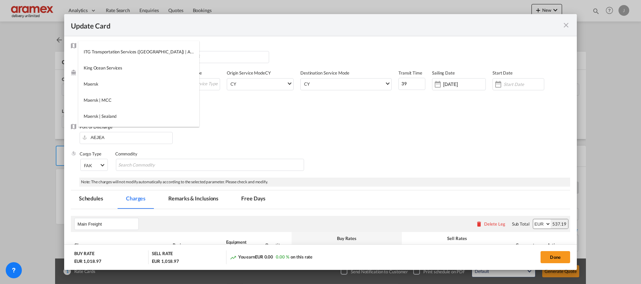
scroll to position [691, 0]
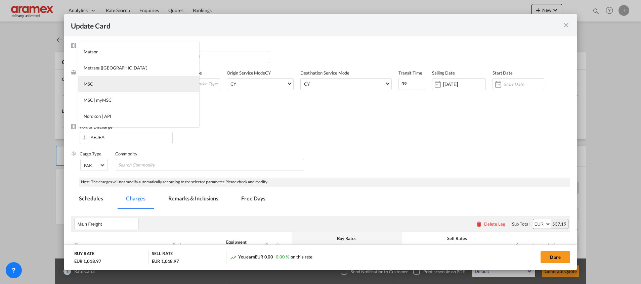
type md-option "41"
click at [127, 88] on md-option "MSC" at bounding box center [138, 84] width 121 height 16
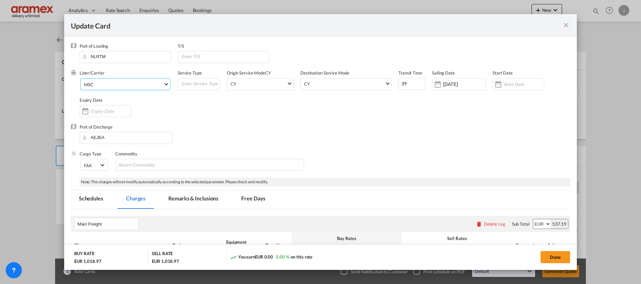
scroll to position [151, 0]
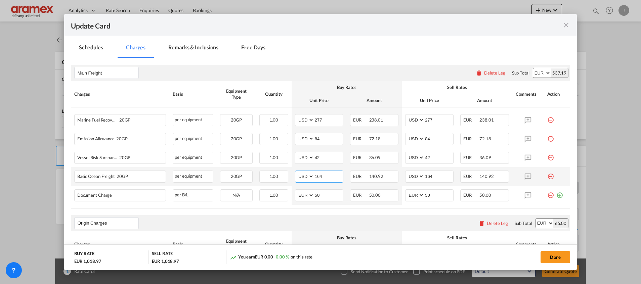
click at [318, 176] on input "164" at bounding box center [328, 176] width 29 height 10
paste input "600"
type input "600"
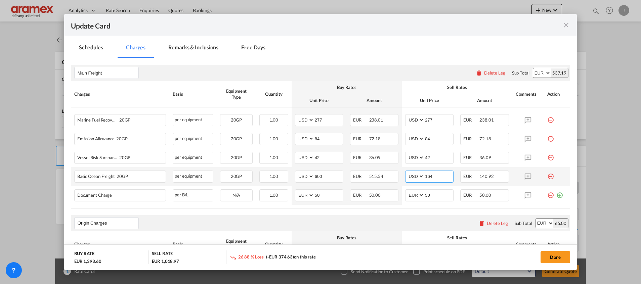
click at [427, 177] on input "164" at bounding box center [438, 176] width 29 height 10
paste input "600"
type input "600"
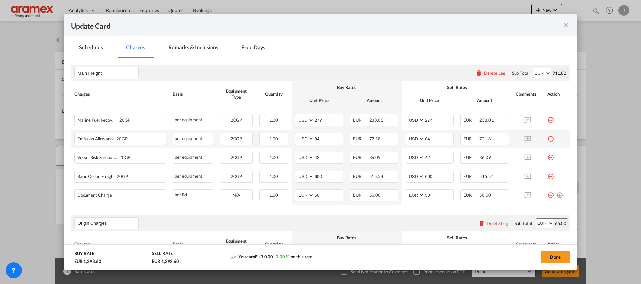
click at [547, 140] on md-icon "icon-minus-circle-outline red-400-fg" at bounding box center [550, 136] width 7 height 7
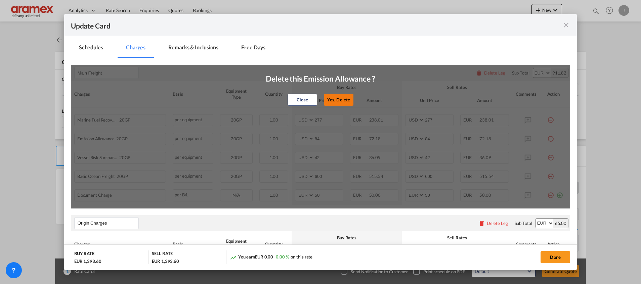
drag, startPoint x: 341, startPoint y: 99, endPoint x: 446, endPoint y: 108, distance: 105.5
click at [343, 99] on button "Yes, Delete" at bounding box center [339, 100] width 30 height 12
type input "42"
type input "600"
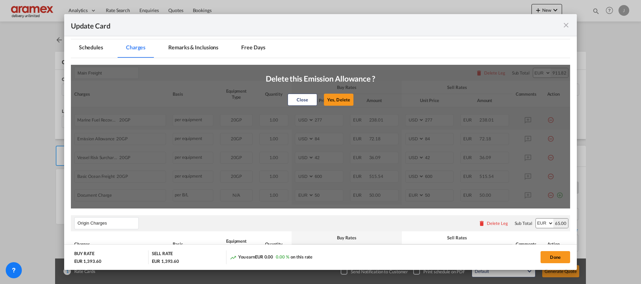
type input "600"
select select "string:EUR"
type input "50"
select select "string:EUR"
type input "50"
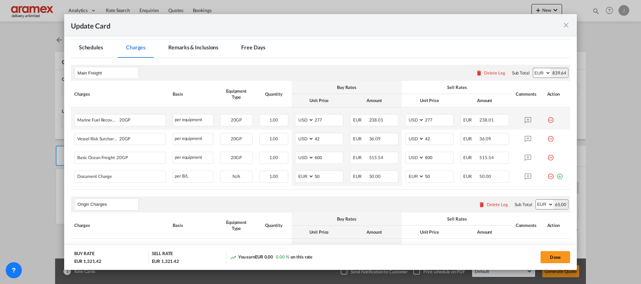
click at [547, 120] on md-icon "icon-minus-circle-outline red-400-fg" at bounding box center [550, 117] width 7 height 7
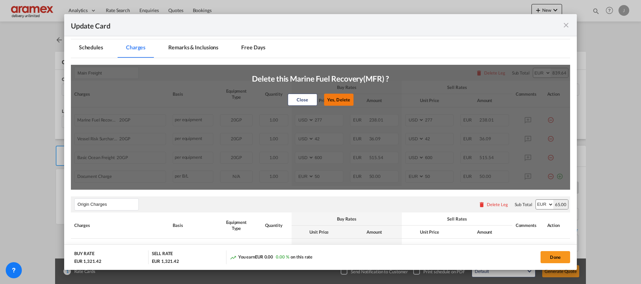
click at [334, 99] on button "Yes, Delete" at bounding box center [339, 100] width 30 height 12
type input "42"
type input "600"
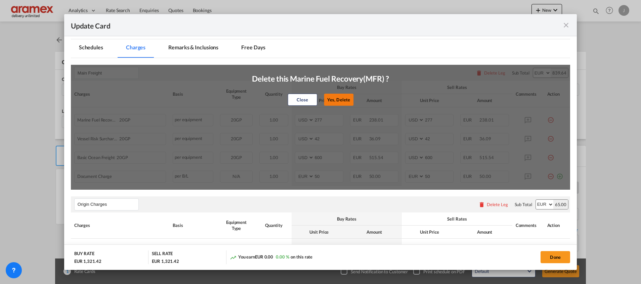
select select "string:EUR"
type input "50"
select select "string:EUR"
type input "50"
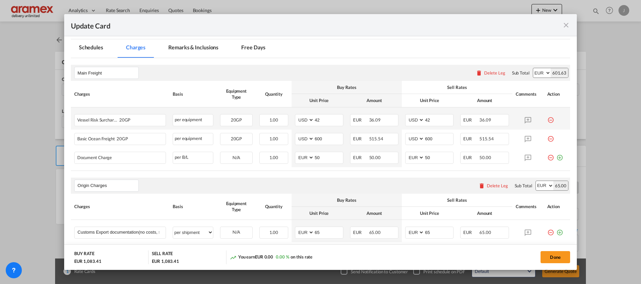
click at [547, 121] on md-icon "icon-minus-circle-outline red-400-fg" at bounding box center [550, 117] width 7 height 7
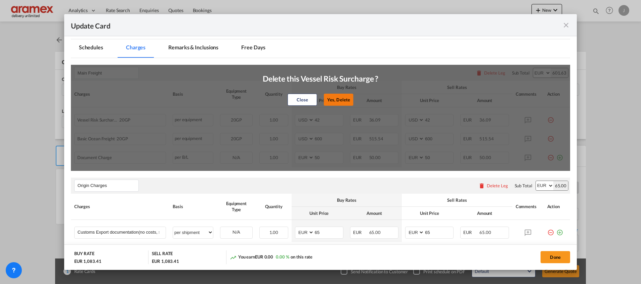
click at [337, 95] on button "Yes, Delete" at bounding box center [339, 100] width 30 height 12
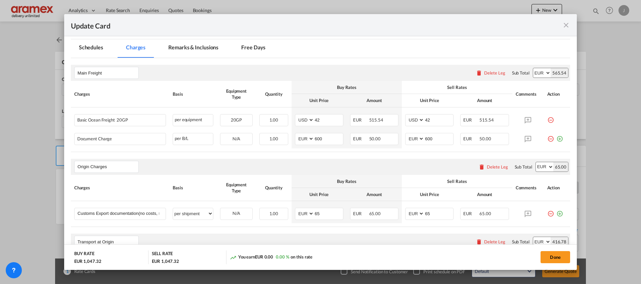
type input "600"
select select "string:EUR"
type input "50"
select select "string:EUR"
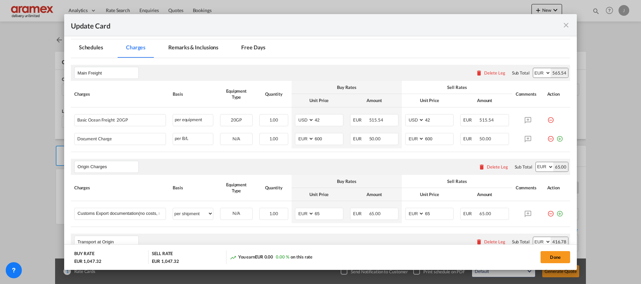
type input "50"
click at [556, 138] on md-icon "icon-plus-circle-outline green-400-fg" at bounding box center [559, 136] width 7 height 7
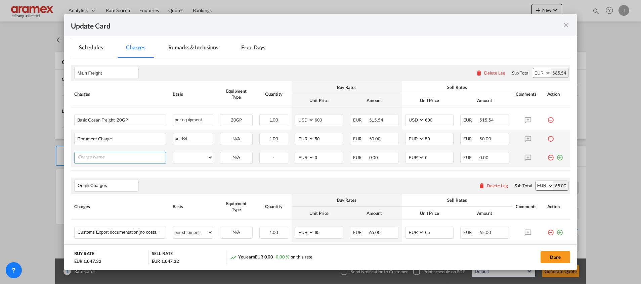
click at [120, 157] on input "Charge Name" at bounding box center [122, 157] width 88 height 10
paste input "Emissions trading system [ETS]"
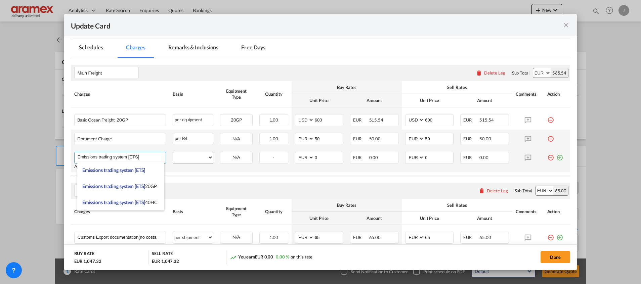
type input "Emissions trading system [ETS]"
click at [191, 157] on select "per equipment per container per B/L per shipping bill per shipment % on freight…" at bounding box center [193, 157] width 40 height 11
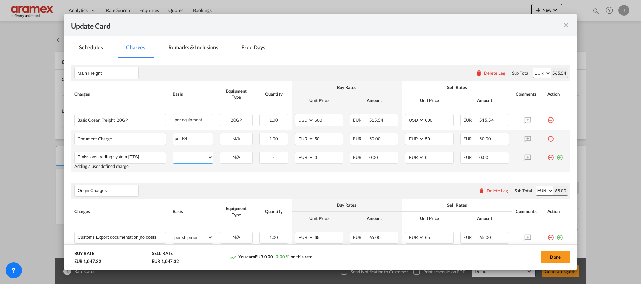
select select "per equipment"
click at [173, 152] on select "per equipment per container per B/L per shipping bill per shipment % on freight…" at bounding box center [193, 157] width 40 height 11
drag, startPoint x: 237, startPoint y: 160, endPoint x: 241, endPoint y: 161, distance: 3.8
click at [237, 160] on select "20GP" at bounding box center [236, 157] width 32 height 9
select select "20GP"
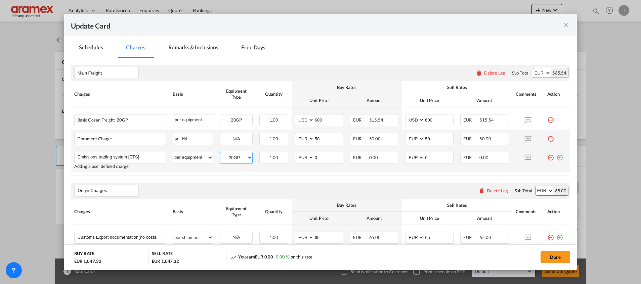
click at [220, 153] on select "20GP" at bounding box center [236, 157] width 32 height 9
click at [306, 158] on md-input-container "AED AFN ALL AMD ANG AOA ARS AUD AWG AZN BAM BBD BDT BGN BHD BIF BMD BND BOB BRL…" at bounding box center [319, 158] width 48 height 12
type input "64"
click at [275, 173] on table "Charges Basis Equipment Type Quantity Buy Rates Sell Rates Comments Action Unit…" at bounding box center [320, 128] width 499 height 95
drag, startPoint x: 427, startPoint y: 156, endPoint x: 408, endPoint y: 158, distance: 18.6
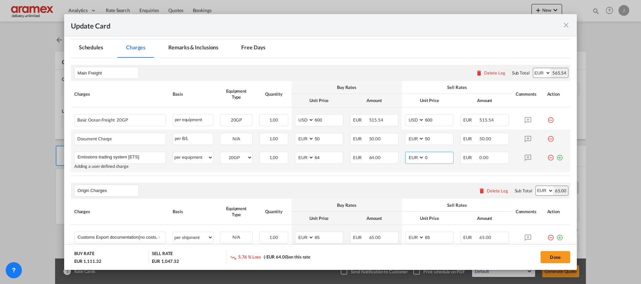
click at [408, 158] on md-input-container "AED AFN ALL AMD ANG AOA ARS AUD AWG AZN BAM BBD BDT BGN BHD BIF BMD BND BOB BRL…" at bounding box center [429, 158] width 48 height 12
type input "64"
click at [359, 176] on table "Charges Basis Equipment Type Quantity Buy Rates Sell Rates Comments Action Unit…" at bounding box center [320, 128] width 499 height 95
click at [556, 158] on md-icon "icon-plus-circle-outline green-400-fg" at bounding box center [559, 155] width 7 height 7
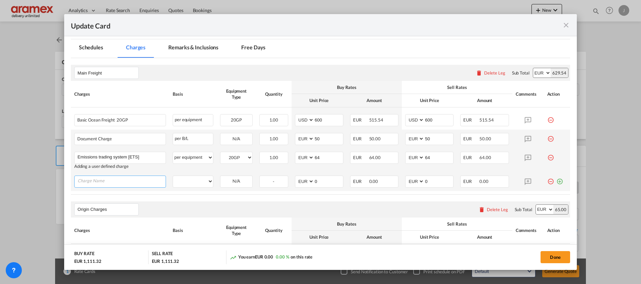
paste input "Fuel eu surcharge [FEU]"
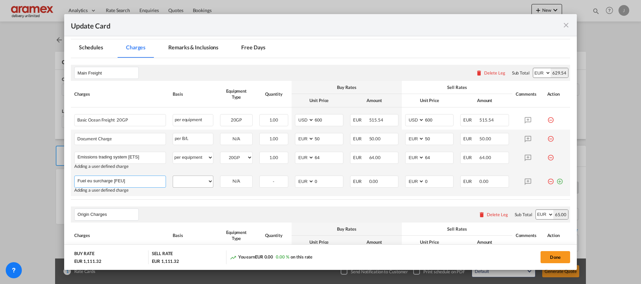
type input "Fuel eu surcharge [FEU]"
click at [185, 183] on select "per equipment per container per B/L per shipping bill per shipment % on freight…" at bounding box center [193, 181] width 40 height 11
select select "per equipment"
click at [173, 176] on select "per equipment per container per B/L per shipping bill per shipment % on freight…" at bounding box center [193, 181] width 40 height 11
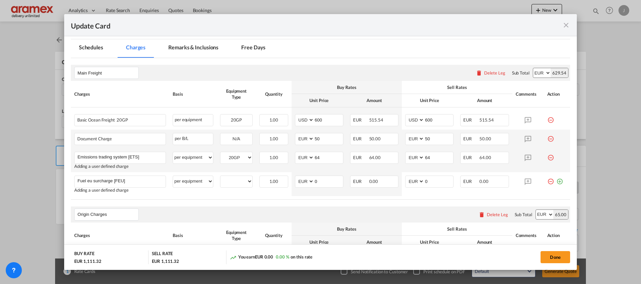
click at [547, 138] on md-icon "icon-minus-circle-outline red-400-fg" at bounding box center [550, 136] width 7 height 7
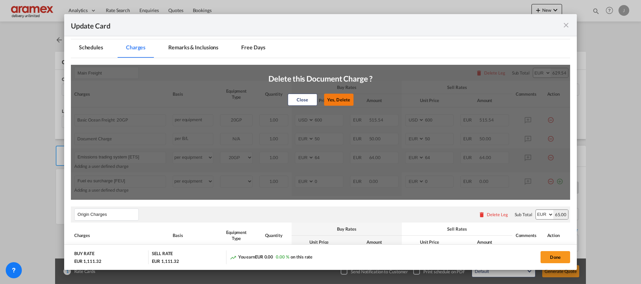
click at [341, 96] on button "Yes, Delete" at bounding box center [339, 100] width 30 height 12
type input "64"
type input "Fuel eu surcharge [FEU]"
type input "0"
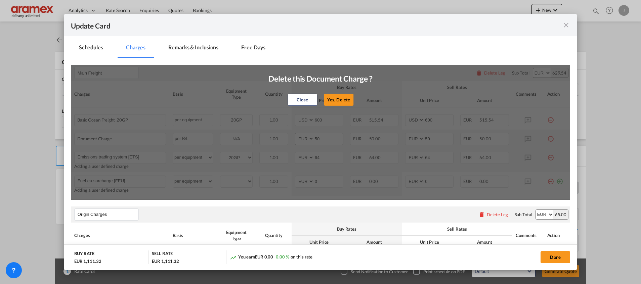
type input "0"
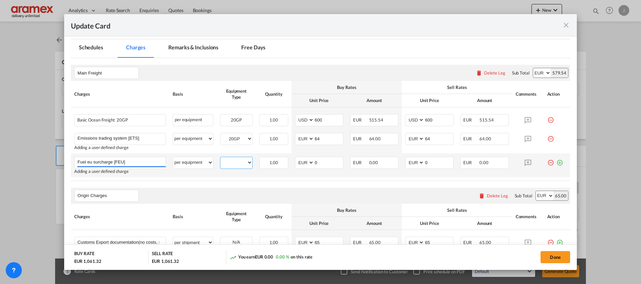
click at [235, 162] on select "20GP" at bounding box center [236, 162] width 32 height 9
select select "20GP"
click at [220, 158] on select "20GP" at bounding box center [236, 162] width 32 height 9
drag, startPoint x: 322, startPoint y: 162, endPoint x: 300, endPoint y: 163, distance: 22.6
click at [300, 163] on md-input-container "AED AFN ALL AMD ANG AOA ARS AUD AWG AZN BAM BBD BDT BGN BHD BIF BMD BND BOB BRL…" at bounding box center [319, 163] width 48 height 12
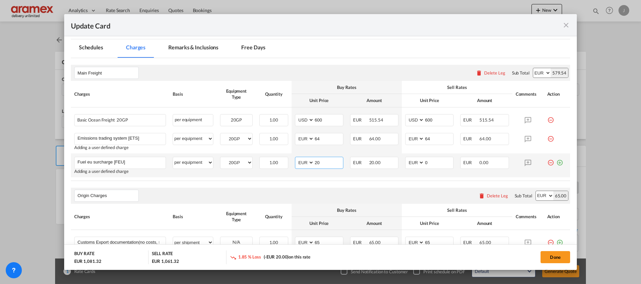
drag, startPoint x: 319, startPoint y: 163, endPoint x: 296, endPoint y: 165, distance: 22.9
click at [296, 165] on md-input-container "AED AFN ALL AMD ANG AOA ARS AUD AWG AZN BAM BBD BDT BGN BHD BIF BMD BND BOB BRL…" at bounding box center [319, 163] width 48 height 12
type input "20"
drag, startPoint x: 410, startPoint y: 161, endPoint x: 405, endPoint y: 161, distance: 5.0
click at [405, 161] on md-input-container "AED AFN ALL AMD ANG AOA ARS AUD AWG AZN BAM BBD BDT BGN BHD BIF BMD BND BOB BRL…" at bounding box center [429, 163] width 48 height 12
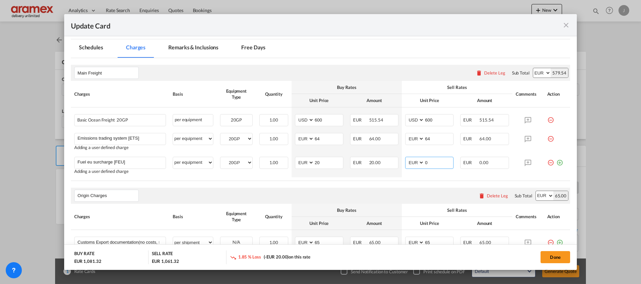
paste input "2"
type input "20"
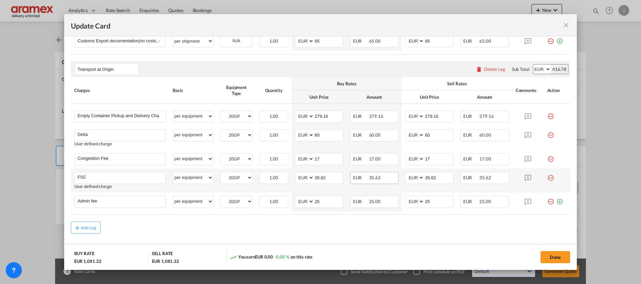
scroll to position [252, 0]
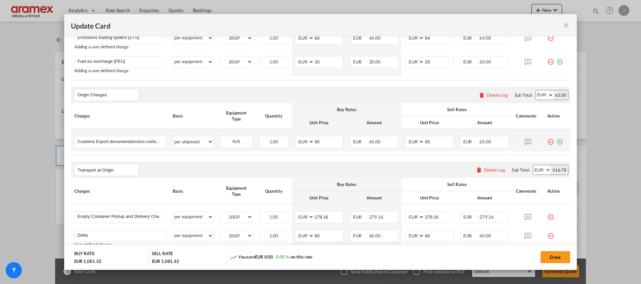
click at [556, 140] on div "Update Card Port ..." at bounding box center [557, 139] width 20 height 7
click at [556, 142] on md-icon "icon-plus-circle-outline green-400-fg" at bounding box center [559, 139] width 7 height 7
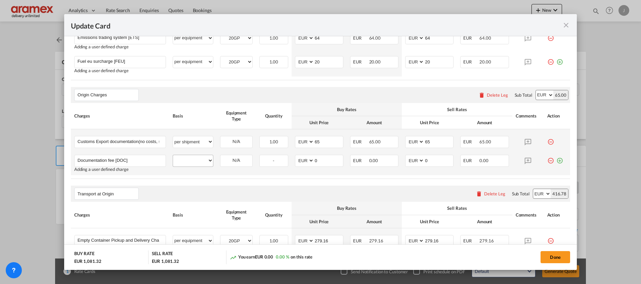
type input "Documentation fee [DOC]"
click at [195, 162] on select "per equipment per container per B/L per shipping bill per shipment per pallet p…" at bounding box center [193, 160] width 40 height 11
select select "per B/L"
click at [173, 155] on select "per equipment per container per B/L per shipping bill per shipment per pallet p…" at bounding box center [193, 160] width 40 height 11
drag, startPoint x: 322, startPoint y: 161, endPoint x: 301, endPoint y: 161, distance: 21.2
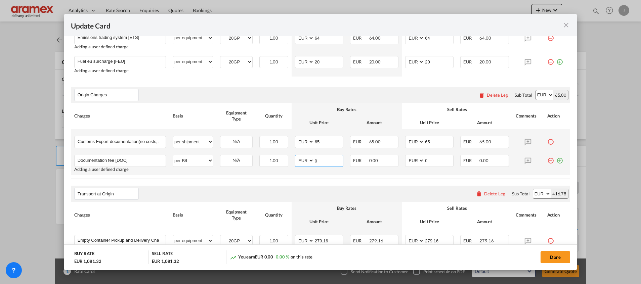
click at [301, 161] on md-input-container "AED AFN ALL AMD ANG AOA ARS AUD AWG AZN BAM BBD BDT BGN BHD BIF BMD BND BOB BRL…" at bounding box center [319, 161] width 48 height 12
type input "47"
drag, startPoint x: 434, startPoint y: 160, endPoint x: 410, endPoint y: 164, distance: 24.4
click at [410, 164] on md-input-container "AED AFN ALL AMD ANG AOA ARS AUD AWG AZN BAM BBD BDT BGN BHD BIF BMD BND BOB BRL…" at bounding box center [429, 161] width 48 height 12
type input "47"
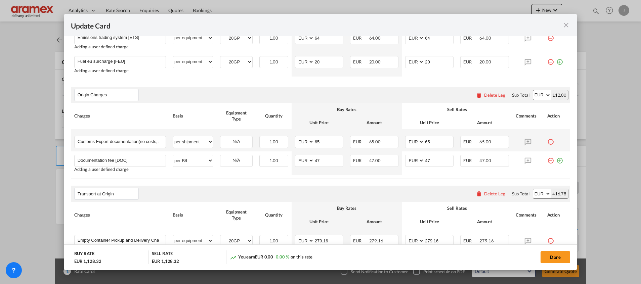
click at [386, 184] on rate-modification "Main Freight Please enter leg name Leg Name Already Exists Delete Leg Sub Total…" at bounding box center [320, 157] width 499 height 401
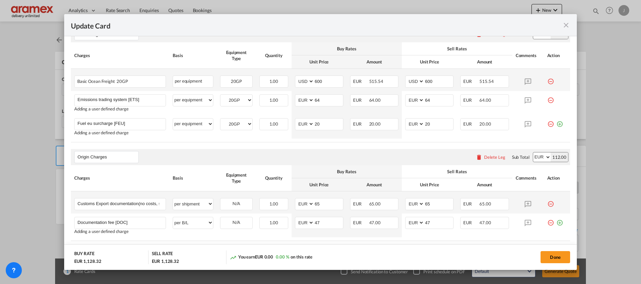
scroll to position [0, 0]
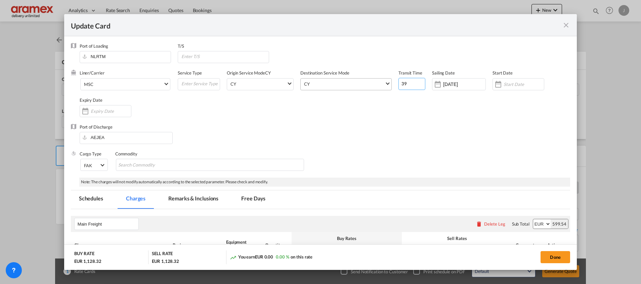
drag, startPoint x: 405, startPoint y: 84, endPoint x: 385, endPoint y: 85, distance: 19.8
click at [385, 85] on div "Liner/Carrier MSC Service Type Origin Service Mode CY CY SD CY Destination Serv…" at bounding box center [325, 97] width 491 height 54
type input "36"
click at [506, 84] on input "Update Card Port ..." at bounding box center [524, 84] width 40 height 5
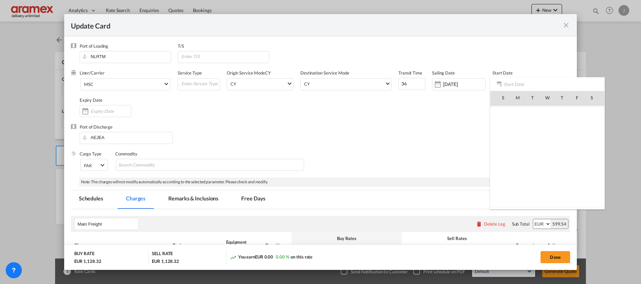
scroll to position [155732, 0]
click at [566, 127] on span "9" at bounding box center [562, 127] width 14 height 14
type input "[DATE]"
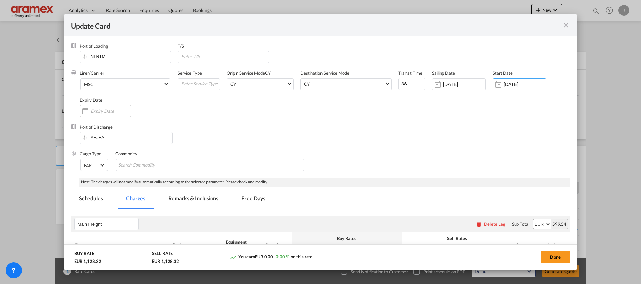
click at [103, 112] on input "Update Card Port ..." at bounding box center [111, 111] width 40 height 5
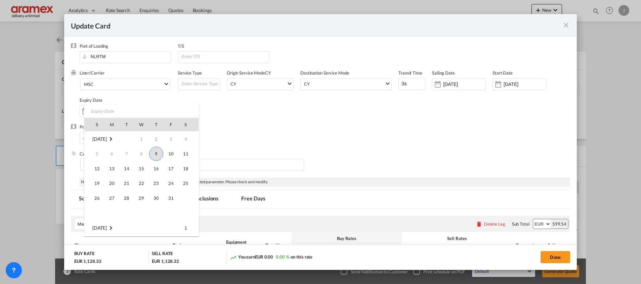
drag, startPoint x: 173, startPoint y: 195, endPoint x: 274, endPoint y: 174, distance: 102.7
click at [173, 195] on span "31" at bounding box center [170, 198] width 13 height 13
type input "[DATE]"
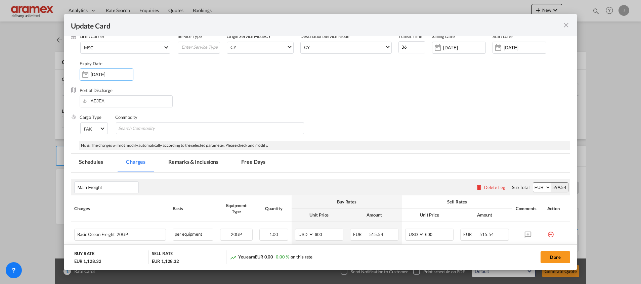
scroll to position [0, 0]
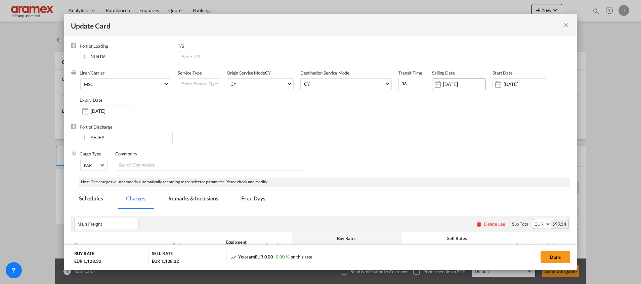
click at [449, 82] on input "[DATE]" at bounding box center [464, 84] width 42 height 5
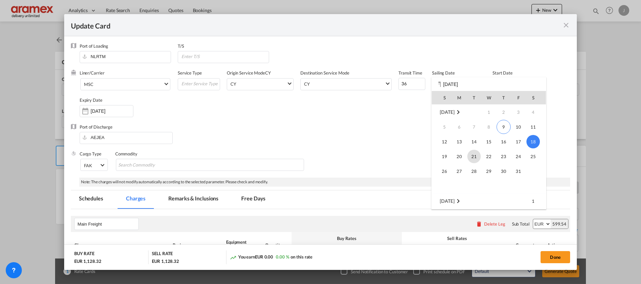
click at [474, 156] on span "21" at bounding box center [473, 156] width 13 height 13
type input "21 Oct 2025"
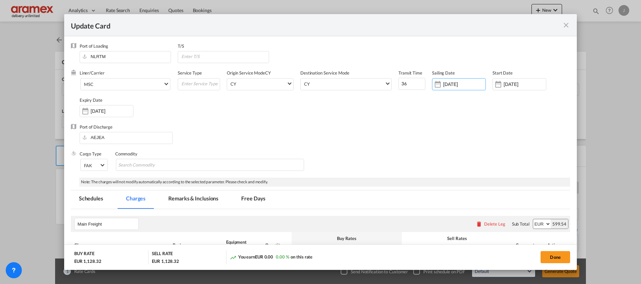
click at [398, 144] on div "Port of Discharge AEJEA" at bounding box center [320, 137] width 499 height 27
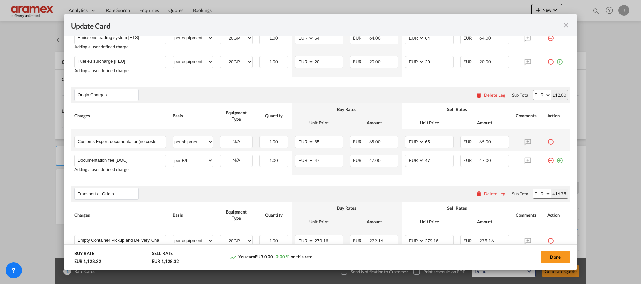
scroll to position [101, 0]
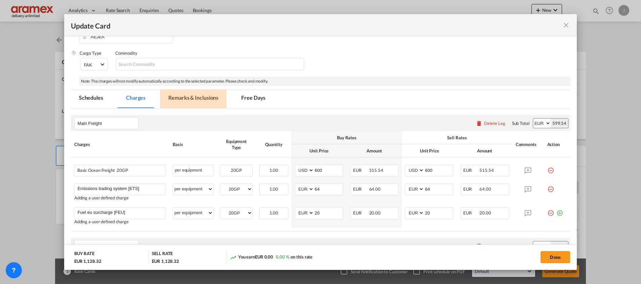
click at [194, 98] on md-tab-item "Remarks & Inclusions" at bounding box center [193, 99] width 66 height 18
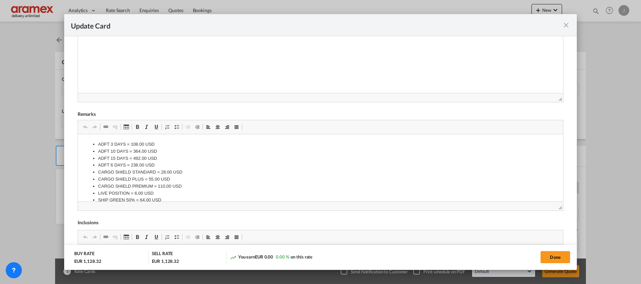
scroll to position [247, 0]
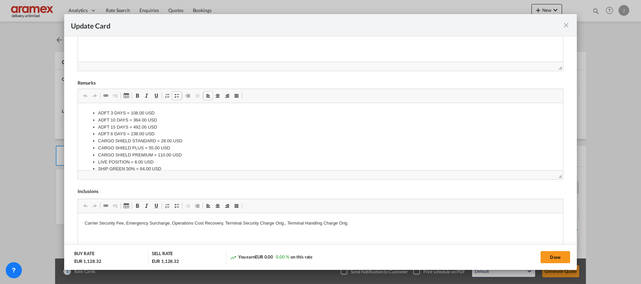
drag, startPoint x: 91, startPoint y: 110, endPoint x: 182, endPoint y: 159, distance: 103.3
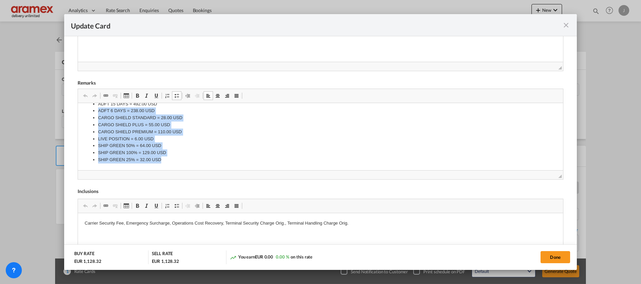
scroll to position [0, 0]
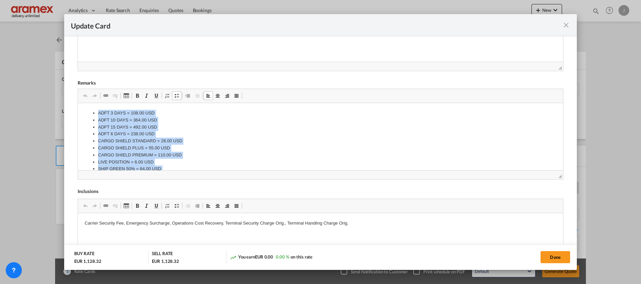
drag, startPoint x: 166, startPoint y: 158, endPoint x: 66, endPoint y: 77, distance: 129.7
click at [78, 103] on html "ADFT 3 DAYS = 108.00 USD ADFT 10 DAYS = 364.00 USD ADFT 15 DAYS = 492.00 USD AD…" at bounding box center [320, 148] width 485 height 90
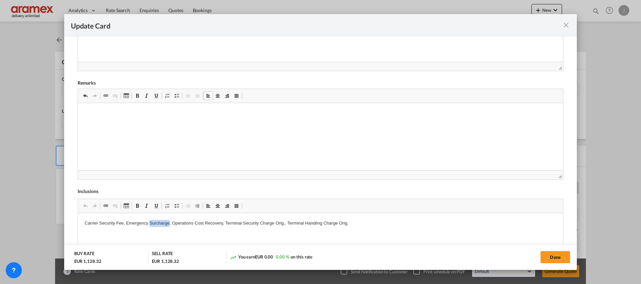
click at [166, 226] on p "Carrier Security Fee, Emergency Surcharge, Operations Cost Recovery, Terminal S…" at bounding box center [320, 223] width 472 height 7
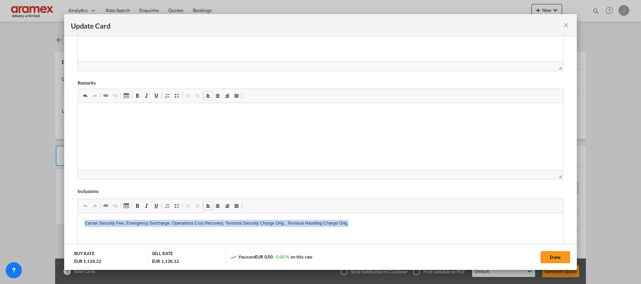
click at [166, 226] on p "Carrier Security Fee, Emergency Surcharge, Operations Cost Recovery, Terminal S…" at bounding box center [320, 223] width 472 height 7
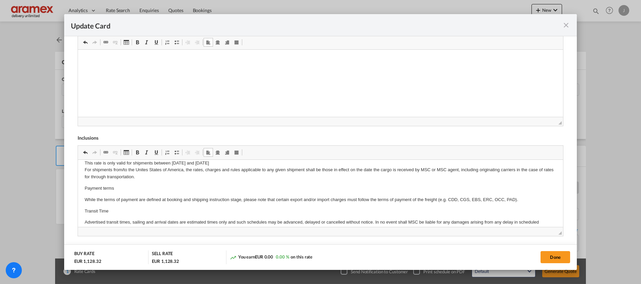
scroll to position [45, 0]
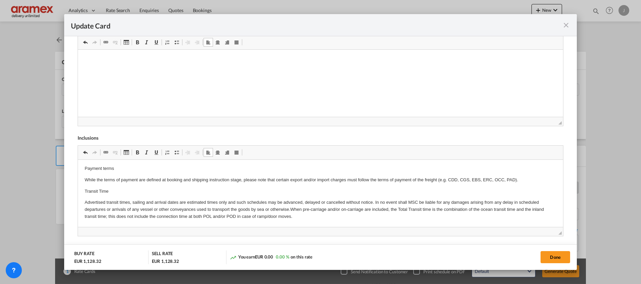
click at [317, 218] on p "Advertised transit times, sailing and arrival dates are estimated times only an…" at bounding box center [320, 209] width 472 height 21
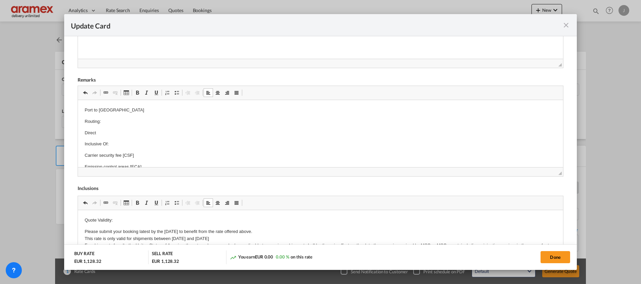
scroll to position [116, 0]
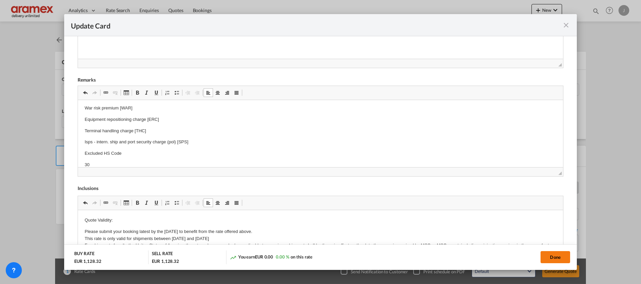
click at [553, 255] on button "Done" at bounding box center [556, 257] width 30 height 12
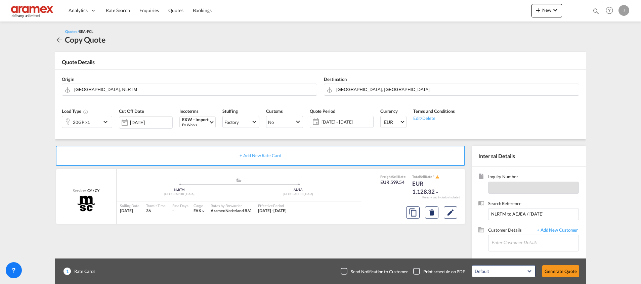
scroll to position [96, 0]
click at [520, 240] on input "Enter Customer Details" at bounding box center [535, 242] width 87 height 15
paste input "ANJANA"
click at [524, 224] on div "Anjana Krishnan anjana @aramex.com | Aramex UAE" at bounding box center [534, 226] width 87 height 18
type input "Aramex UAE, Anjana Krishnan, anjana@aramex.com"
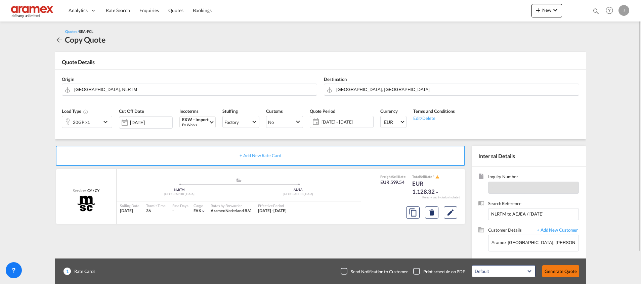
click at [559, 273] on button "Generate Quote" at bounding box center [560, 271] width 37 height 12
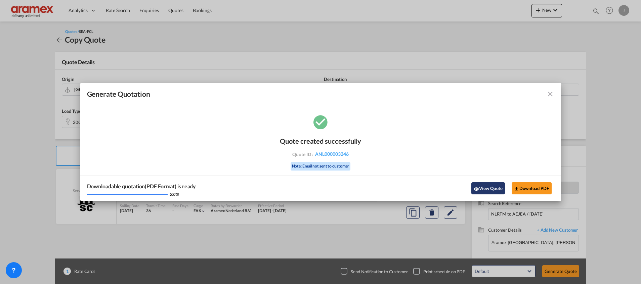
click at [483, 189] on button "View Quote" at bounding box center [488, 188] width 34 height 12
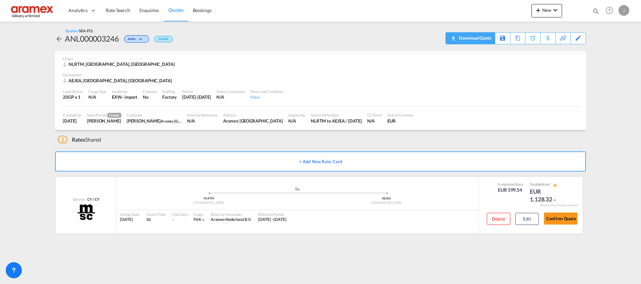
click at [475, 42] on div "Download Quote" at bounding box center [474, 38] width 34 height 11
click at [580, 38] on div "Edit" at bounding box center [579, 38] width 8 height 11
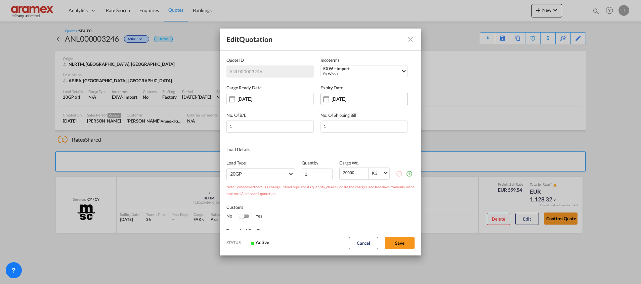
click at [350, 96] on input "08 Nov 2025" at bounding box center [353, 98] width 42 height 5
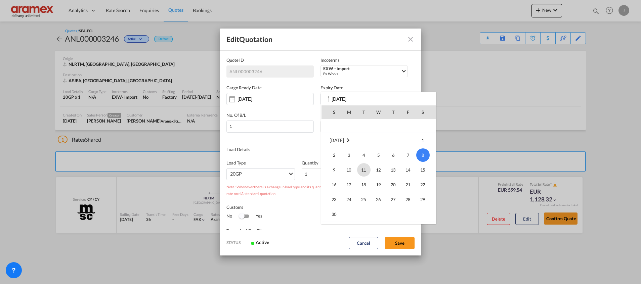
scroll to position [39, 0]
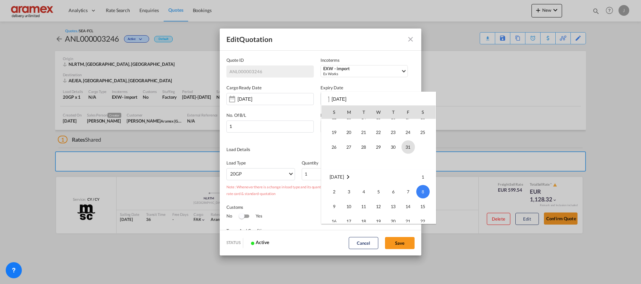
click at [409, 147] on span "31" at bounding box center [408, 146] width 13 height 13
type input "[DATE]"
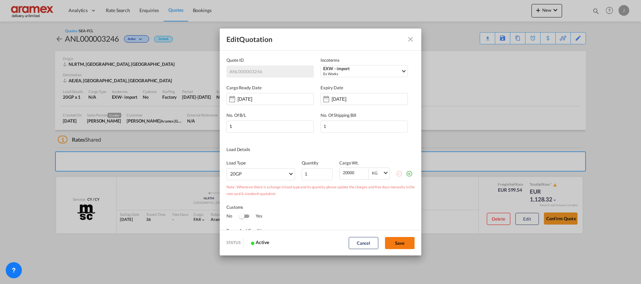
click at [399, 244] on button "Save" at bounding box center [400, 243] width 30 height 12
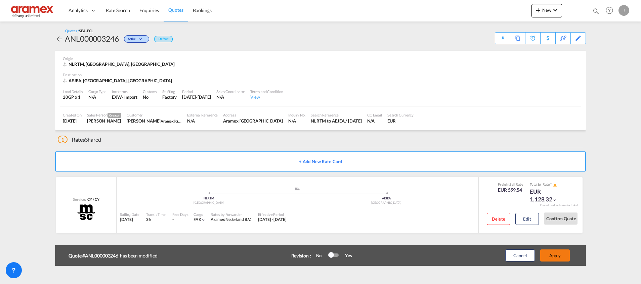
click at [556, 256] on button "Apply" at bounding box center [555, 256] width 30 height 12
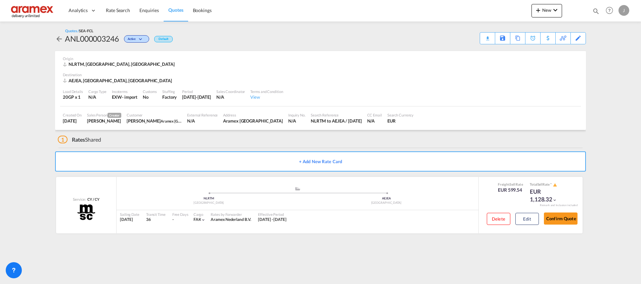
click at [169, 10] on span "Quotes" at bounding box center [175, 10] width 15 height 6
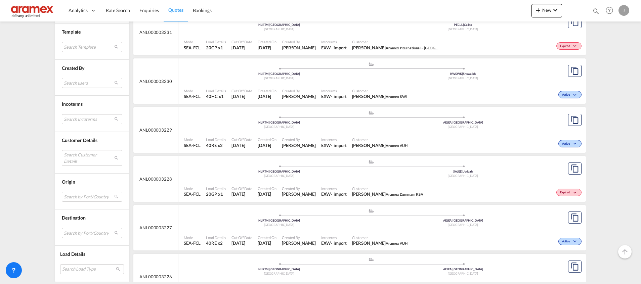
scroll to position [806, 0]
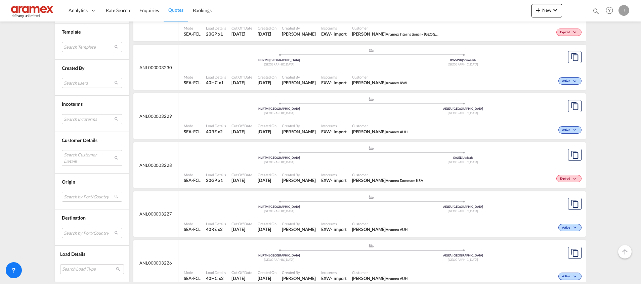
click at [445, 210] on div "[GEOGRAPHIC_DATA]" at bounding box center [463, 211] width 184 height 4
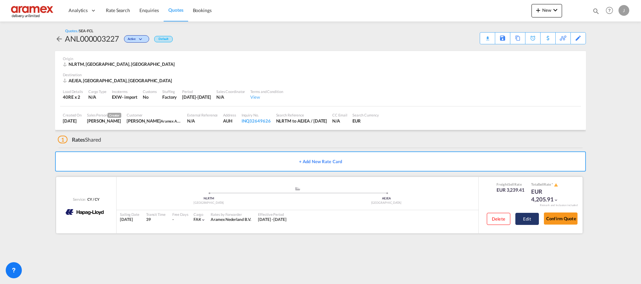
click at [522, 218] on button "Edit" at bounding box center [527, 219] width 24 height 12
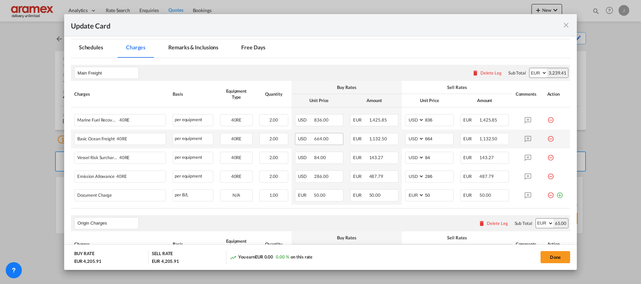
scroll to position [202, 0]
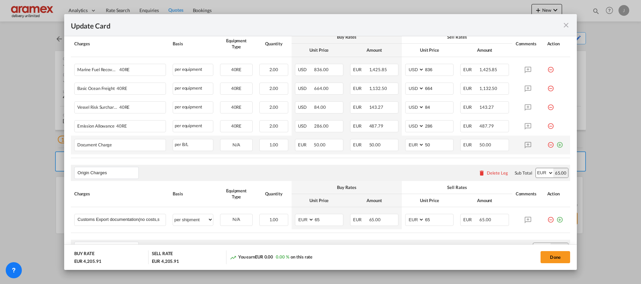
click at [556, 145] on md-icon "icon-plus-circle-outline green-400-fg" at bounding box center [559, 142] width 7 height 7
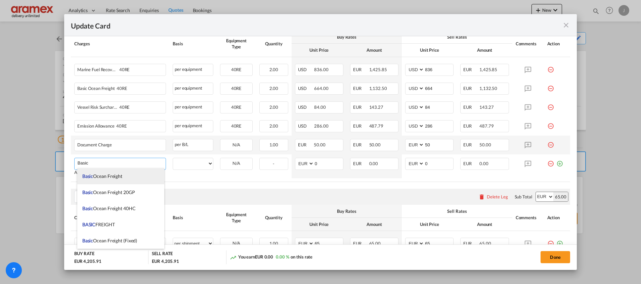
click at [108, 176] on span "Basic Ocean Freight" at bounding box center [102, 176] width 40 height 6
type input "Basic Ocean Freight"
select select "per equipment"
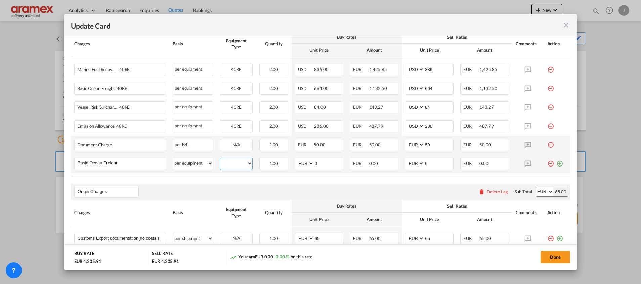
click at [239, 166] on select "40RE" at bounding box center [236, 163] width 32 height 9
click at [220, 159] on select "40RE" at bounding box center [236, 163] width 32 height 9
select select "? string: ?"
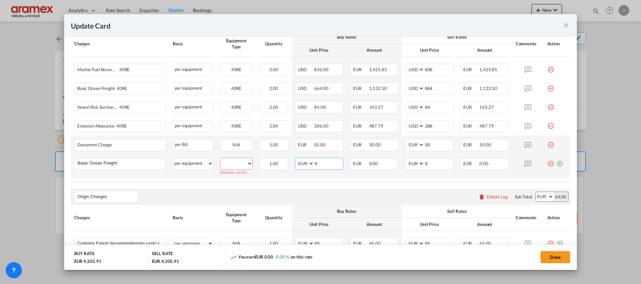
drag, startPoint x: 302, startPoint y: 166, endPoint x: 291, endPoint y: 167, distance: 10.8
click at [292, 167] on td "AED AFN ALL AMD ANG AOA ARS AUD AWG AZN BAM BBD BDT BGN BHD BIF BMD BND BOB BRL…" at bounding box center [319, 167] width 55 height 24
paste input "672"
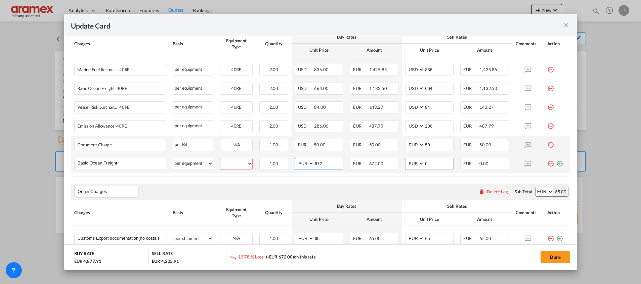
type input "672"
drag, startPoint x: 439, startPoint y: 165, endPoint x: 405, endPoint y: 164, distance: 34.3
click at [405, 164] on md-input-container "AED AFN ALL AMD ANG AOA ARS AUD AWG AZN BAM BBD BDT BGN BHD BIF BMD BND BOB BRL…" at bounding box center [429, 164] width 48 height 12
paste input "672"
type input "672"
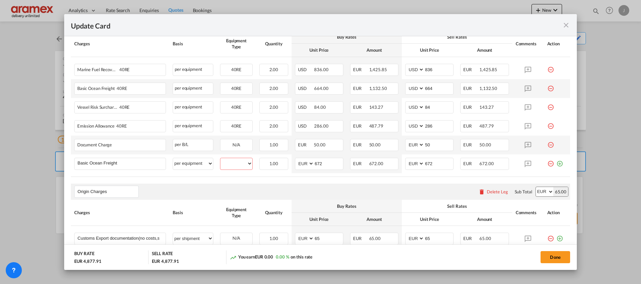
click at [547, 86] on md-icon "icon-minus-circle-outline red-400-fg" at bounding box center [550, 86] width 7 height 7
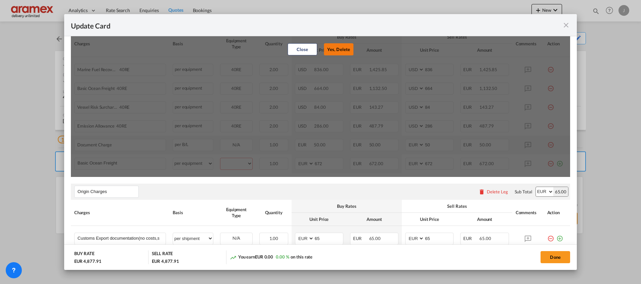
click at [337, 51] on button "Yes, Delete" at bounding box center [339, 49] width 30 height 12
type input "84"
type input "286"
select select "string:EUR"
type input "50"
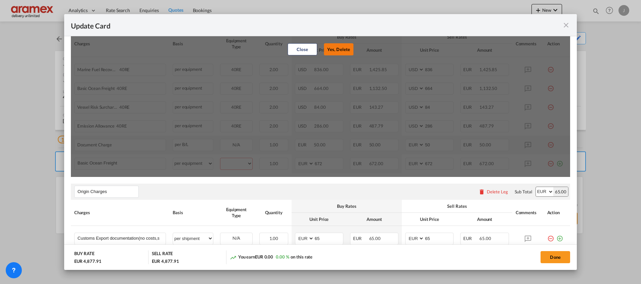
type input "672"
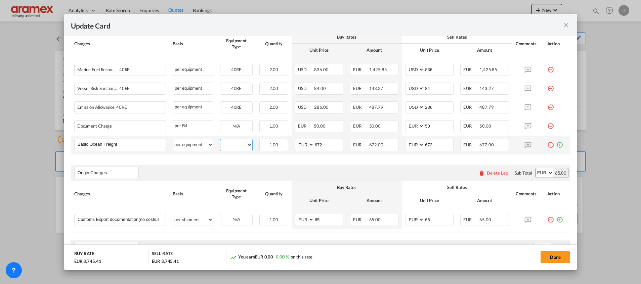
click at [229, 145] on select "40RE" at bounding box center [236, 144] width 32 height 9
select select "40RE"
click at [220, 140] on select "40RE" at bounding box center [236, 144] width 32 height 9
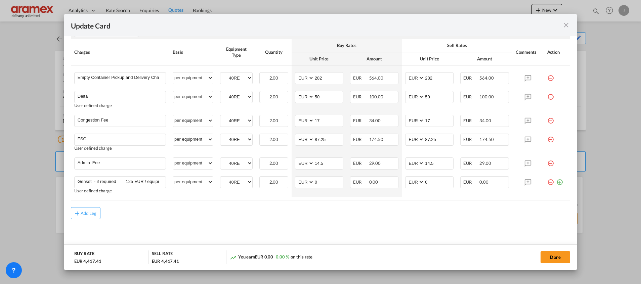
scroll to position [419, 0]
click at [557, 255] on button "Done" at bounding box center [556, 257] width 30 height 12
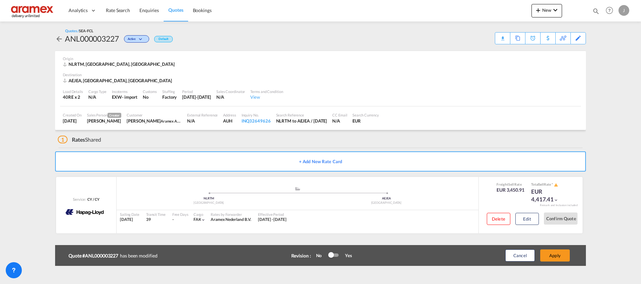
click at [557, 255] on button "Apply" at bounding box center [555, 256] width 30 height 12
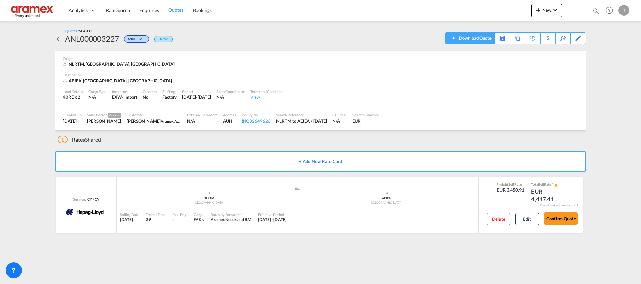
click at [486, 38] on div "Download Quote" at bounding box center [474, 38] width 34 height 11
click at [525, 214] on button "Edit" at bounding box center [527, 219] width 24 height 12
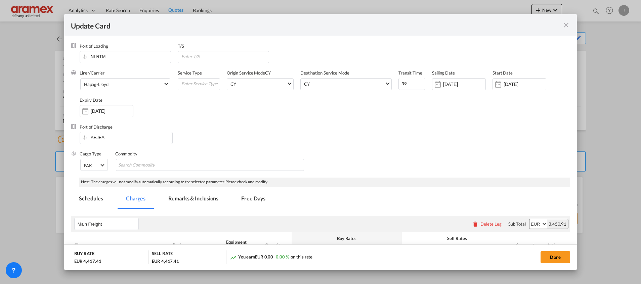
click at [569, 26] on md-icon "icon-close fg-AAA8AD m-0 pointer" at bounding box center [566, 25] width 8 height 8
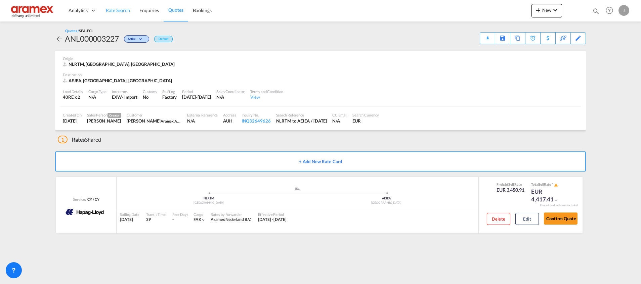
click at [121, 10] on span "Rate Search" at bounding box center [118, 10] width 24 height 6
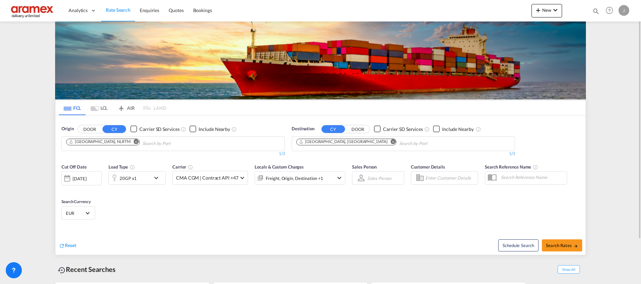
click at [391, 140] on md-icon "Remove" at bounding box center [393, 141] width 5 height 5
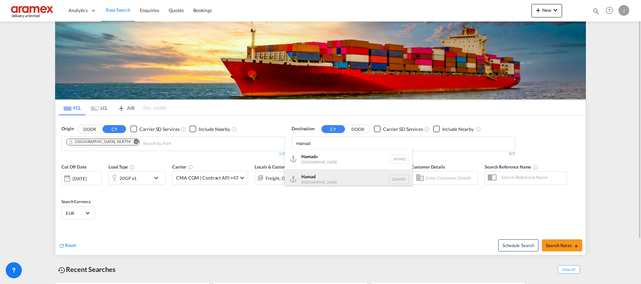
type input "Hamad"
click at [329, 180] on div "Hamad Qatar QAHMD" at bounding box center [349, 179] width 128 height 20
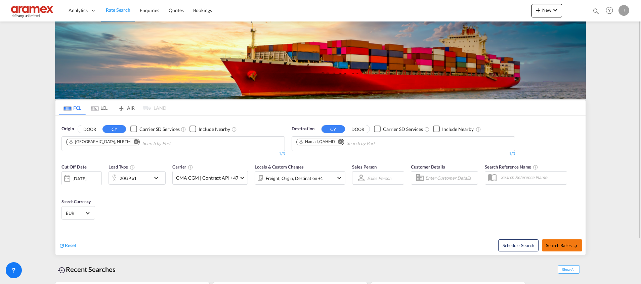
click at [558, 245] on span "Search Rates" at bounding box center [562, 245] width 32 height 5
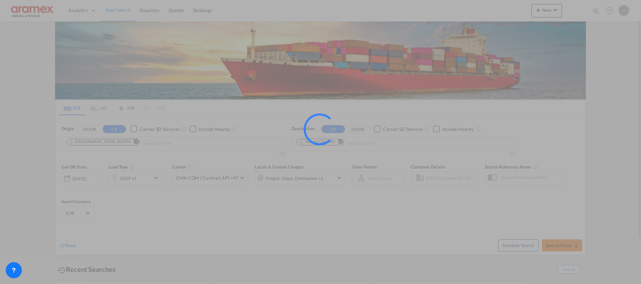
type input "NLRTM to QAHMD / 9 Oct 2025"
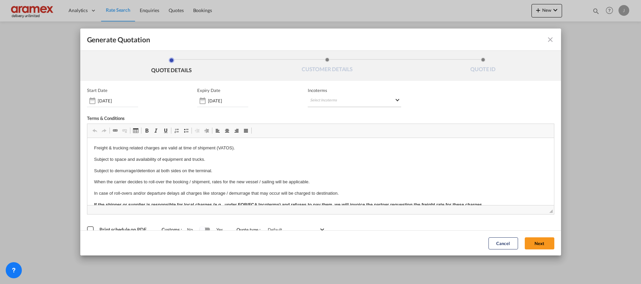
click at [321, 102] on md-select "Select Incoterms FCA - import Free Carrier CIP - export Carriage and Insurance …" at bounding box center [354, 101] width 93 height 12
click at [321, 114] on input "search" at bounding box center [339, 115] width 62 height 6
type input "exw"
click at [321, 125] on div "EXW - import" at bounding box center [342, 126] width 64 height 5
click at [536, 239] on button "Next" at bounding box center [540, 243] width 30 height 12
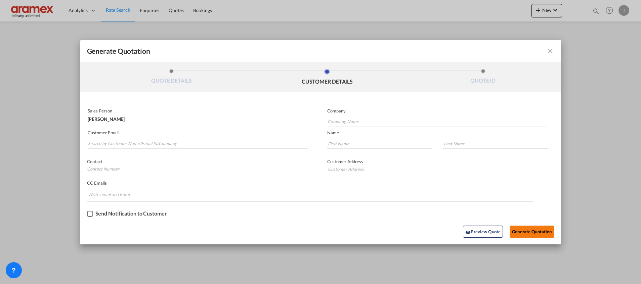
click at [535, 233] on button "Generate Quotation" at bounding box center [532, 232] width 44 height 12
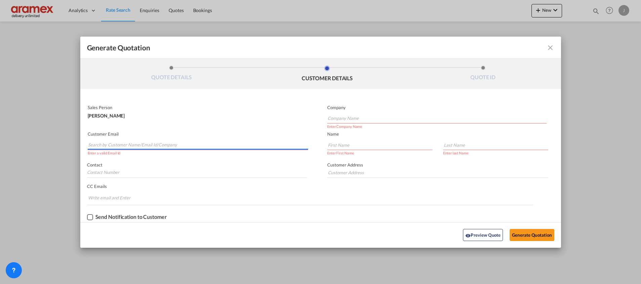
click at [138, 148] on input "Search by Customer Name/Email Id/Company" at bounding box center [198, 145] width 220 height 10
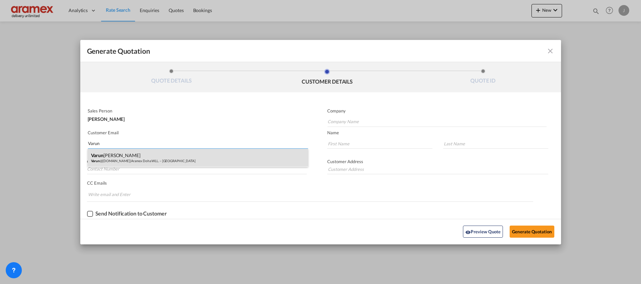
type input "Varun"
click at [132, 156] on div "Varun G Kumar Varun @aramex.com | Aramex Doha WLL. – Qatar" at bounding box center [198, 158] width 220 height 18
type input "Aramex Doha WLL. – [GEOGRAPHIC_DATA]"
type input "Varun@aramex.com"
type input "Varun"
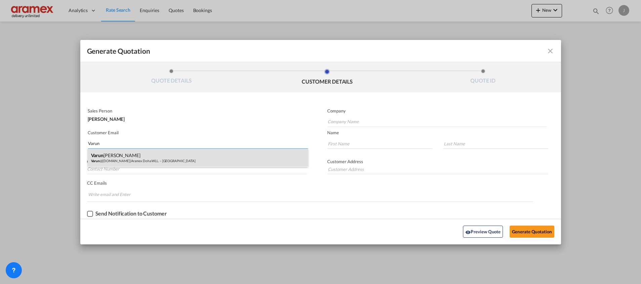
type input "G Kumar"
type input "[GEOGRAPHIC_DATA]"
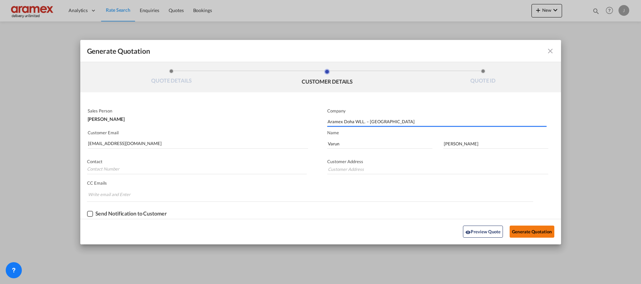
click at [530, 234] on button "Generate Quotation" at bounding box center [532, 232] width 44 height 12
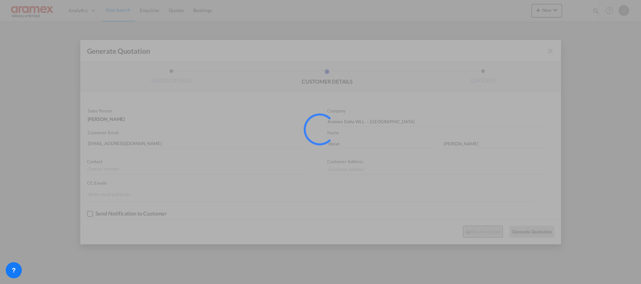
type input "[GEOGRAPHIC_DATA]"
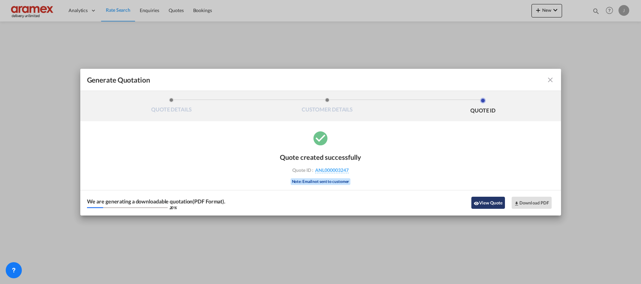
click at [492, 204] on button "View Quote" at bounding box center [488, 203] width 34 height 12
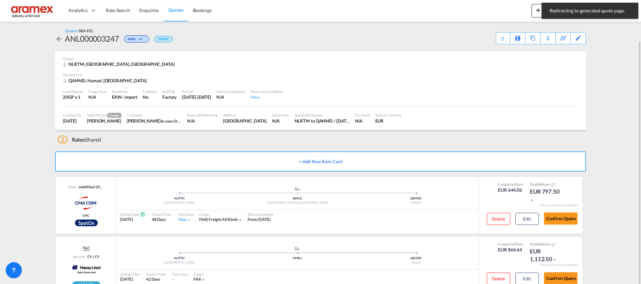
scroll to position [21, 0]
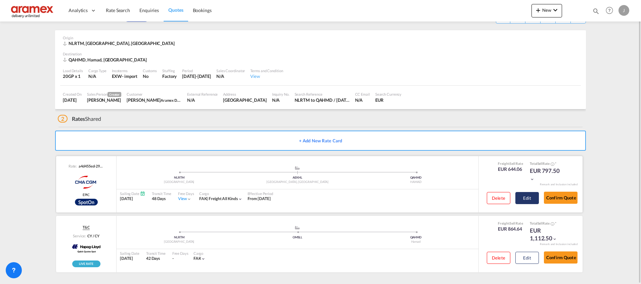
click at [528, 201] on button "Edit" at bounding box center [527, 198] width 24 height 12
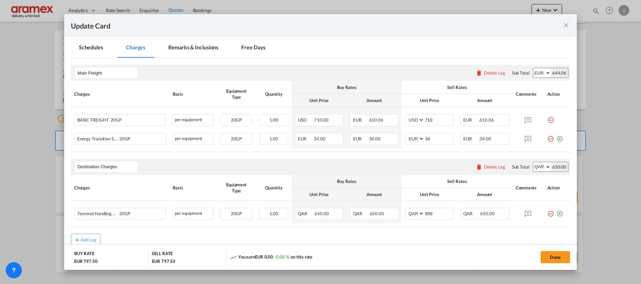
scroll to position [178, 0]
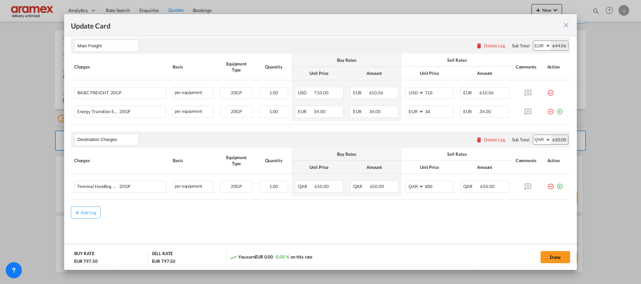
click at [484, 141] on div "Delete Leg" at bounding box center [494, 139] width 21 height 5
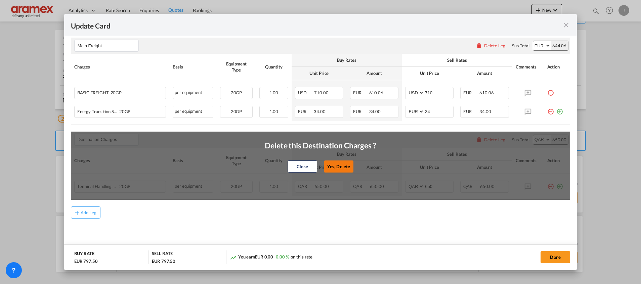
click at [341, 162] on button "Yes, Delete" at bounding box center [339, 167] width 30 height 12
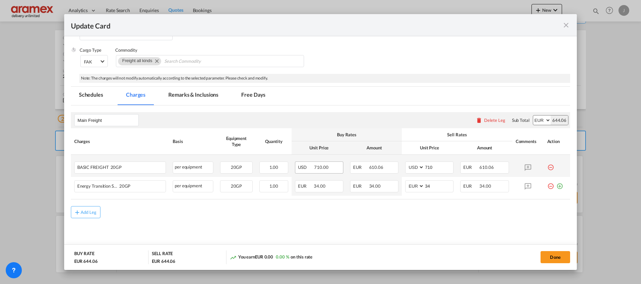
scroll to position [103, 0]
click at [86, 213] on div "Add Leg" at bounding box center [89, 213] width 16 height 4
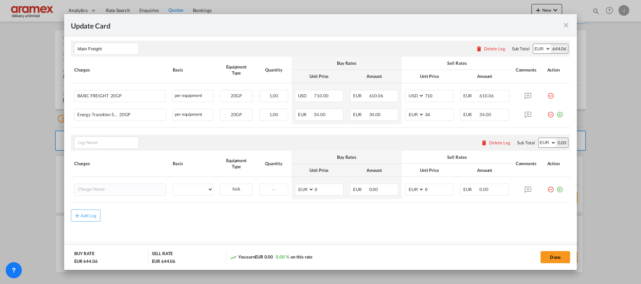
scroll to position [178, 0]
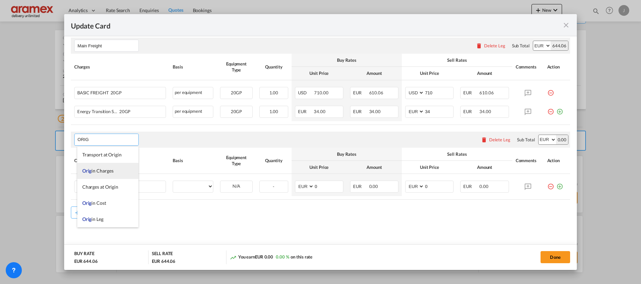
click at [98, 169] on span "Orig in Charges" at bounding box center [97, 171] width 31 height 6
type input "Origin Charges"
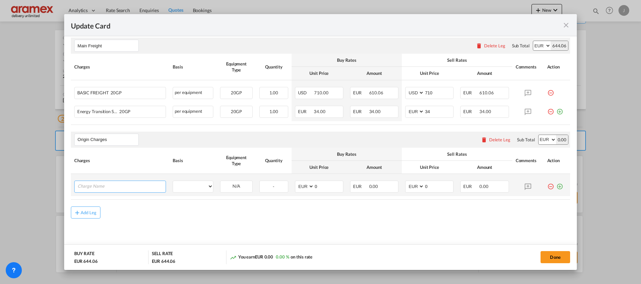
click at [99, 185] on input "Charge Name" at bounding box center [122, 186] width 88 height 10
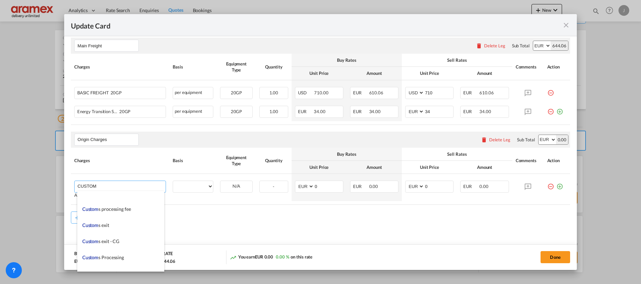
scroll to position [806, 0]
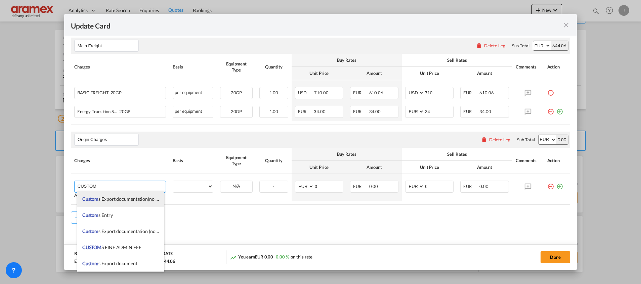
click at [132, 198] on span "Custom s Export documentation(no costs,suggested sell)" at bounding box center [139, 199] width 114 height 6
type input "Customs Export documentation(no costs,suggested sell)"
select select "per container"
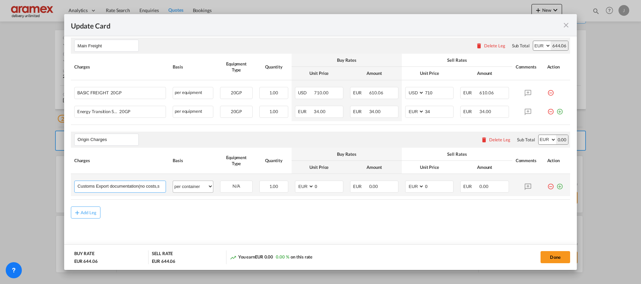
scroll to position [0, 30]
drag, startPoint x: 129, startPoint y: 183, endPoint x: 186, endPoint y: 191, distance: 57.6
click at [186, 191] on tr "Customs Export documentation(no costs,suggested sell) Please Enter User Defined…" at bounding box center [320, 185] width 499 height 22
click at [292, 183] on td "AED AFN ALL AMD ANG AOA ARS AUD AWG AZN BAM BBD BDT BGN BHD BIF BMD BND BOB BRL…" at bounding box center [319, 185] width 55 height 22
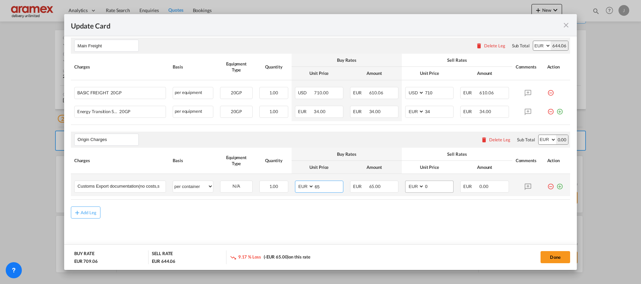
type input "65"
drag, startPoint x: 428, startPoint y: 185, endPoint x: 394, endPoint y: 185, distance: 33.9
click at [394, 185] on tr "Customs Export documentation(no costs,suggested sell) Please Enter User Defined…" at bounding box center [320, 185] width 499 height 22
type input "65"
drag, startPoint x: 553, startPoint y: 187, endPoint x: 452, endPoint y: 188, distance: 100.5
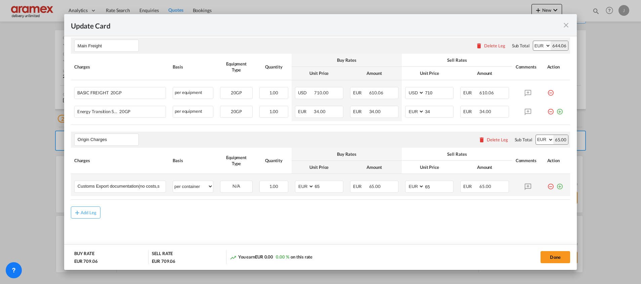
click at [556, 187] on md-icon "icon-plus-circle-outline green-400-fg" at bounding box center [559, 184] width 7 height 7
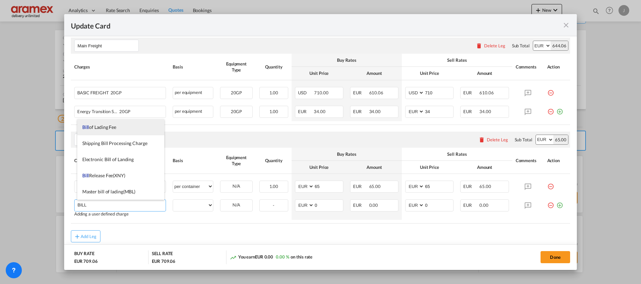
click at [111, 125] on span "Bill of Lading Fee" at bounding box center [99, 127] width 34 height 6
type input "Bill of Lading Fee"
select select "per B/L"
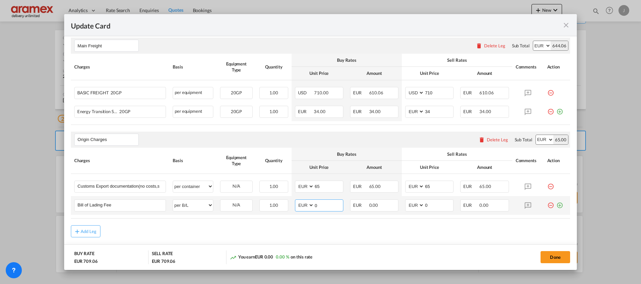
drag, startPoint x: 329, startPoint y: 207, endPoint x: 304, endPoint y: 207, distance: 24.2
click at [304, 207] on md-input-container "AED AFN ALL AMD ANG AOA ARS AUD AWG AZN BAM BBD BDT BGN BHD BIF BMD BND BOB BRL…" at bounding box center [319, 206] width 48 height 12
type input "50"
drag, startPoint x: 429, startPoint y: 205, endPoint x: 404, endPoint y: 206, distance: 24.9
click at [405, 206] on md-input-container "AED AFN ALL AMD ANG AOA ARS AUD AWG AZN BAM BBD BDT BGN BHD BIF BMD BND BOB BRL…" at bounding box center [429, 206] width 48 height 12
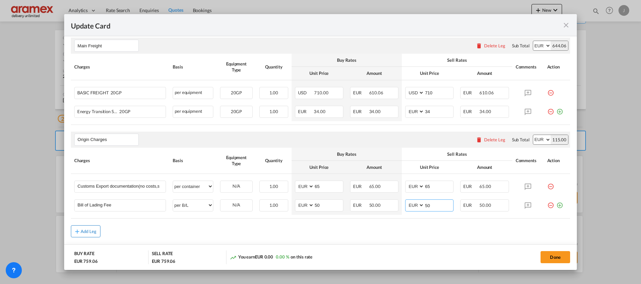
type input "50"
drag, startPoint x: 90, startPoint y: 235, endPoint x: 153, endPoint y: 224, distance: 63.6
click at [90, 235] on button "Add Leg" at bounding box center [86, 231] width 30 height 12
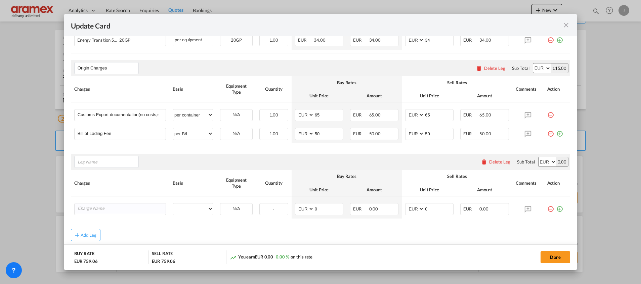
scroll to position [272, 0]
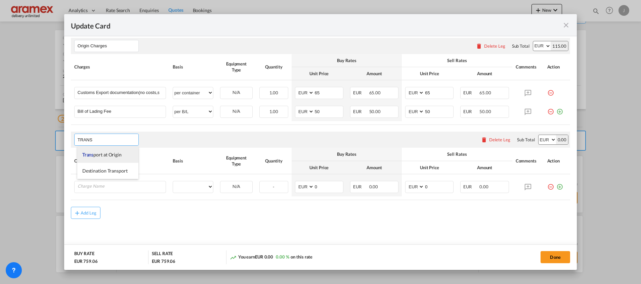
click at [107, 153] on span "Trans port at Origin" at bounding box center [101, 155] width 39 height 6
type input "Transport at Origin"
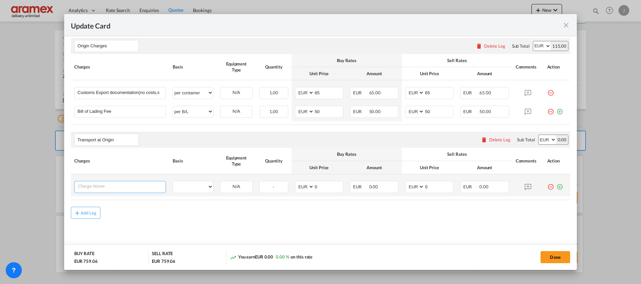
click at [100, 184] on input "Charge Name" at bounding box center [122, 186] width 88 height 10
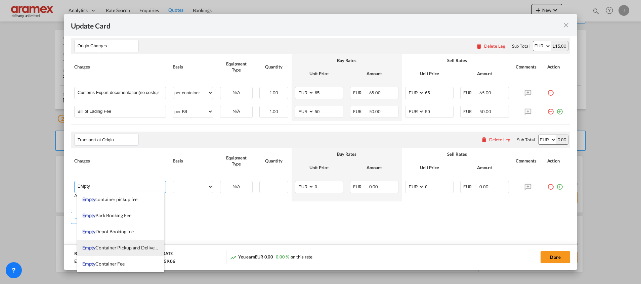
click at [130, 248] on span "Empty Container Pickup and Delivery Charge" at bounding box center [128, 248] width 92 height 6
type input "Empty Container Pickup and Delivery Charge"
select select "per equipment"
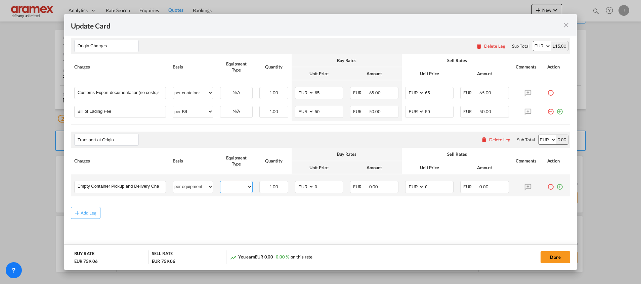
click at [231, 183] on select "20GP" at bounding box center [236, 186] width 32 height 9
select select "20GP"
click at [220, 182] on select "20GP" at bounding box center [236, 186] width 32 height 9
click at [314, 187] on input "0" at bounding box center [328, 186] width 29 height 10
click at [303, 184] on md-input-container "AED AFN ALL AMD ANG AOA ARS AUD AWG AZN BAM BBD BDT BGN BHD BIF BMD BND BOB BRL…" at bounding box center [319, 187] width 48 height 12
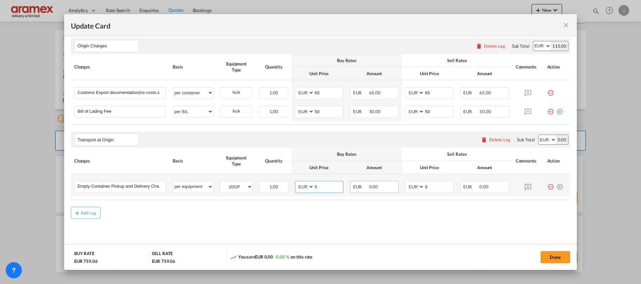
paste input "€ 87.25"
click at [325, 182] on input "€ 87.25" at bounding box center [328, 186] width 29 height 10
click at [318, 189] on input "€ 87.25" at bounding box center [328, 186] width 29 height 10
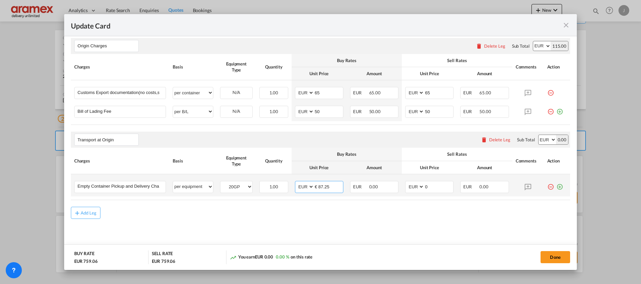
drag, startPoint x: 317, startPoint y: 188, endPoint x: 333, endPoint y: 188, distance: 15.8
click at [333, 188] on input "€ 87.25" at bounding box center [328, 186] width 29 height 10
type input "€"
type input "282"
drag, startPoint x: 438, startPoint y: 184, endPoint x: 397, endPoint y: 184, distance: 41.0
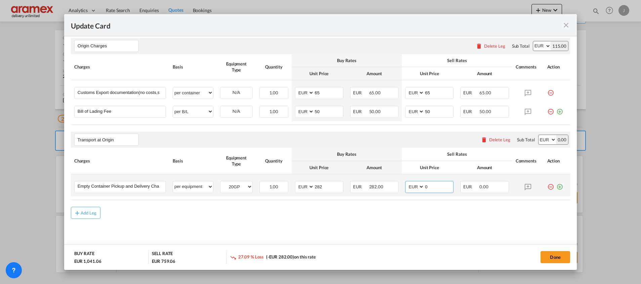
click at [405, 184] on md-input-container "AED AFN ALL AMD ANG AOA ARS AUD AWG AZN BAM BBD BDT BGN BHD BIF BMD BND BOB BRL…" at bounding box center [429, 187] width 48 height 12
type input "282"
click at [556, 188] on md-icon "icon-plus-circle-outline green-400-fg" at bounding box center [559, 184] width 7 height 7
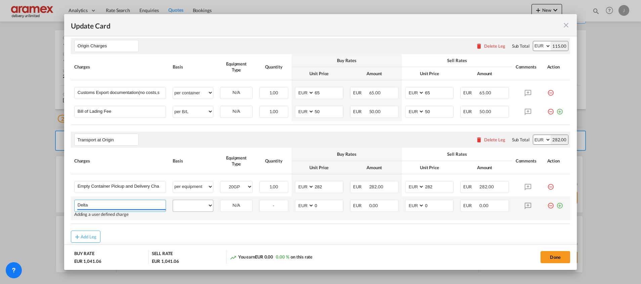
type input "Delta"
click at [190, 202] on select "per equipment per container per B/L per shipping bill per shipment % on pickup …" at bounding box center [193, 205] width 40 height 11
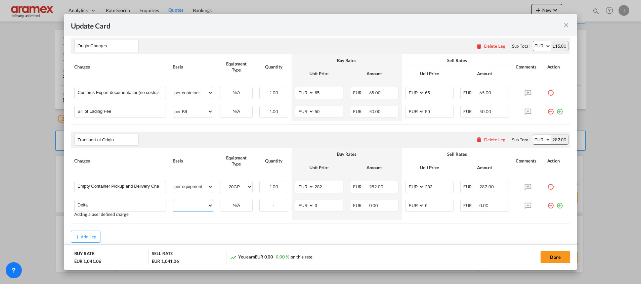
select select "per equipment"
click at [173, 200] on select "per equipment per container per B/L per shipping bill per shipment % on pickup …" at bounding box center [193, 205] width 40 height 11
click at [237, 200] on md-input-container "20GP" at bounding box center [236, 205] width 32 height 10
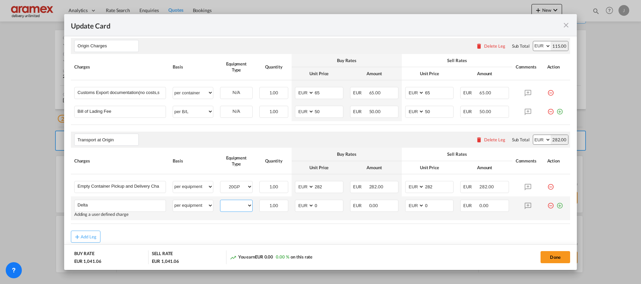
drag, startPoint x: 237, startPoint y: 204, endPoint x: 239, endPoint y: 211, distance: 7.6
click at [237, 203] on select "20GP" at bounding box center [236, 205] width 32 height 9
select select "20GP"
click at [220, 201] on select "20GP" at bounding box center [236, 205] width 32 height 9
drag, startPoint x: 313, startPoint y: 205, endPoint x: 302, endPoint y: 205, distance: 10.4
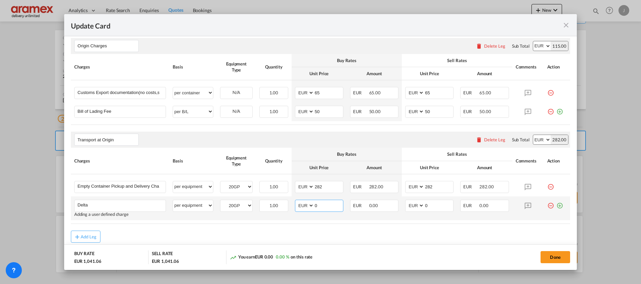
click at [302, 205] on md-input-container "AED AFN ALL AMD ANG AOA ARS AUD AWG AZN BAM BBD BDT BGN BHD BIF BMD BND BOB BRL…" at bounding box center [319, 206] width 48 height 12
type input "65"
drag, startPoint x: 434, startPoint y: 204, endPoint x: 401, endPoint y: 207, distance: 33.8
click at [405, 207] on md-input-container "AED AFN ALL AMD ANG AOA ARS AUD AWG AZN BAM BBD BDT BGN BHD BIF BMD BND BOB BRL…" at bounding box center [429, 206] width 48 height 12
type input "65"
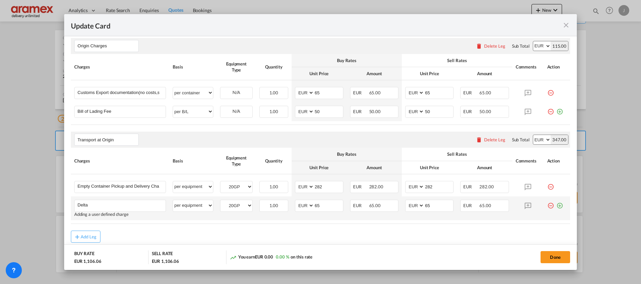
click at [556, 205] on md-icon "icon-plus-circle-outline green-400-fg" at bounding box center [559, 203] width 7 height 7
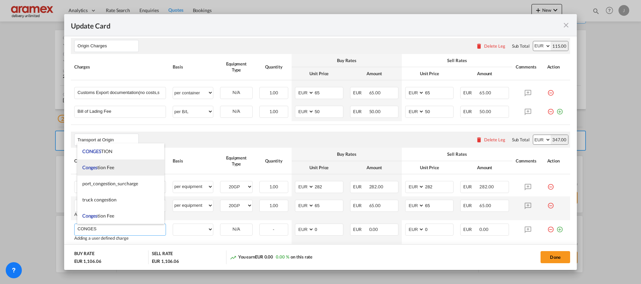
click at [108, 171] on li "Conges tion Fee" at bounding box center [120, 168] width 87 height 16
type input "Congestion Fee"
select select "per equipment"
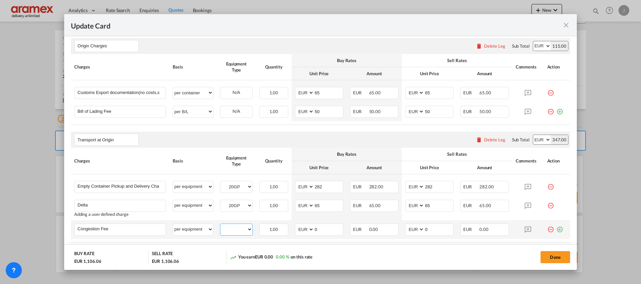
click at [233, 232] on select "20GP" at bounding box center [236, 229] width 32 height 9
select select "20GP"
click at [220, 225] on select "20GP" at bounding box center [236, 229] width 32 height 9
click at [303, 227] on md-input-container "AED AFN ALL AMD ANG AOA ARS AUD AWG AZN BAM BBD BDT BGN BHD BIF BMD BND BOB BRL…" at bounding box center [319, 230] width 48 height 12
type input "17"
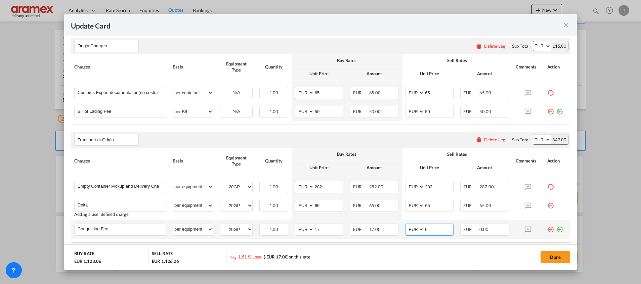
drag, startPoint x: 434, startPoint y: 231, endPoint x: 403, endPoint y: 231, distance: 31.2
click at [406, 231] on md-input-container "AED AFN ALL AMD ANG AOA ARS AUD AWG AZN BAM BBD BDT BGN BHD BIF BMD BND BOB BRL…" at bounding box center [429, 230] width 48 height 12
type input "17"
click at [556, 230] on md-icon "icon-plus-circle-outline green-400-fg" at bounding box center [559, 227] width 7 height 7
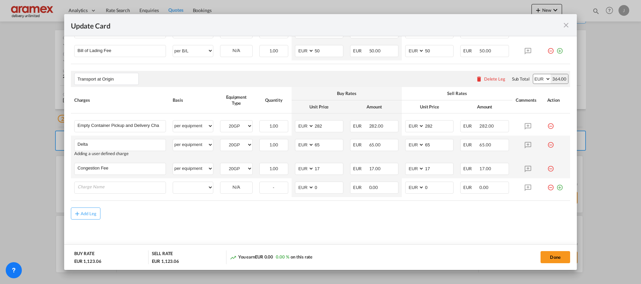
scroll to position [334, 0]
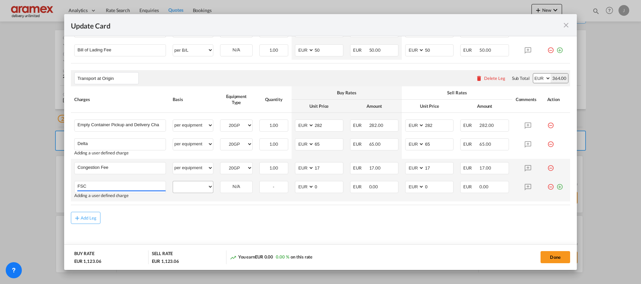
type input "FSC"
click at [181, 181] on select "per equipment per container per B/L per shipping bill per shipment % on pickup …" at bounding box center [193, 186] width 40 height 11
select select "per equipment"
click at [173, 181] on select "per equipment per container per B/L per shipping bill per shipment % on pickup …" at bounding box center [193, 186] width 40 height 11
click at [235, 185] on select "20GP" at bounding box center [236, 186] width 32 height 9
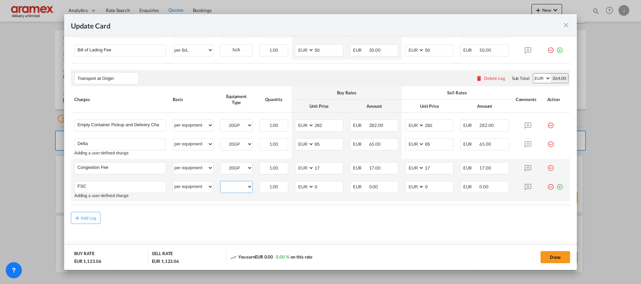
select select "20GP"
click at [220, 182] on select "20GP" at bounding box center [236, 186] width 32 height 9
drag, startPoint x: 325, startPoint y: 189, endPoint x: 299, endPoint y: 191, distance: 26.2
click at [299, 190] on md-input-container "AED AFN ALL AMD ANG AOA ARS AUD AWG AZN BAM BBD BDT BGN BHD BIF BMD BND BOB BRL…" at bounding box center [319, 187] width 48 height 12
paste input "87.25"
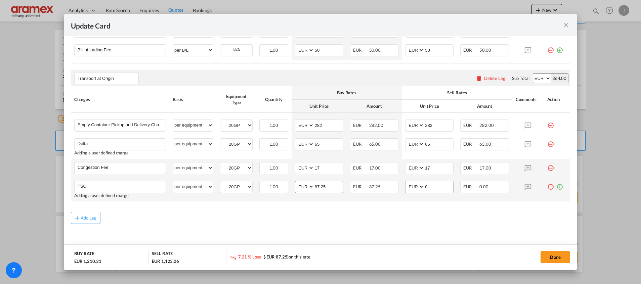
type input "87.25"
drag, startPoint x: 408, startPoint y: 186, endPoint x: 429, endPoint y: 192, distance: 21.8
click at [405, 186] on md-input-container "AED AFN ALL AMD ANG AOA ARS AUD AWG AZN BAM BBD BDT BGN BHD BIF BMD BND BOB BRL…" at bounding box center [429, 187] width 48 height 12
paste input "87.25"
type input "87.25"
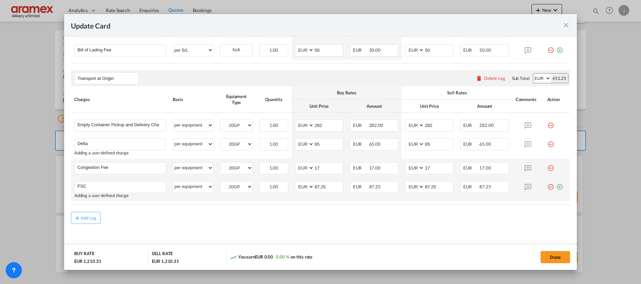
click at [556, 188] on md-icon "icon-plus-circle-outline green-400-fg" at bounding box center [559, 184] width 7 height 7
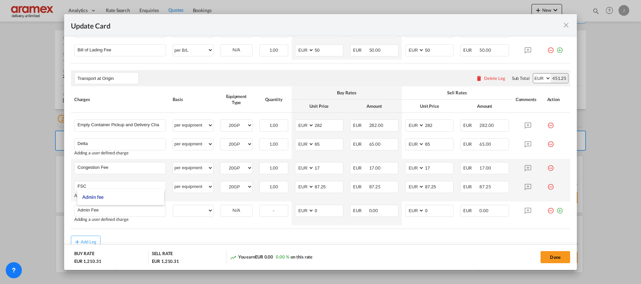
type input "Admin Fee"
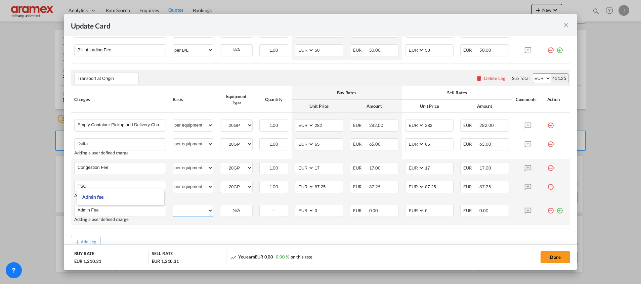
click at [199, 211] on select "per equipment per container per B/L per shipping bill per shipment % on pickup …" at bounding box center [193, 210] width 40 height 11
select select "per equipment"
click at [173, 205] on select "per equipment per container per B/L per shipping bill per shipment % on pickup …" at bounding box center [193, 210] width 40 height 11
drag, startPoint x: 230, startPoint y: 212, endPoint x: 235, endPoint y: 208, distance: 6.5
click at [230, 212] on select "20GP" at bounding box center [236, 210] width 32 height 9
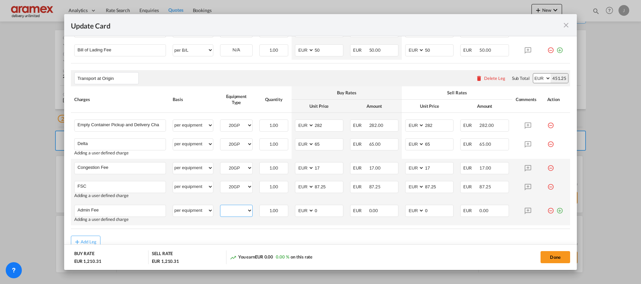
click at [235, 208] on select "20GP" at bounding box center [236, 210] width 32 height 9
click at [237, 211] on select "20GP" at bounding box center [236, 210] width 32 height 9
select select "20GP"
click at [220, 206] on select "20GP" at bounding box center [236, 210] width 32 height 9
drag, startPoint x: 312, startPoint y: 212, endPoint x: 304, endPoint y: 212, distance: 8.4
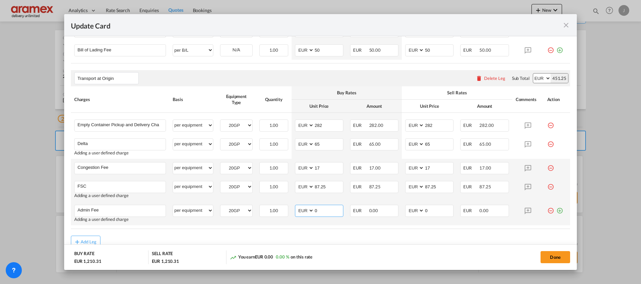
click at [305, 212] on md-input-container "AED AFN ALL AMD ANG AOA ARS AUD AWG AZN BAM BBD BDT BGN BHD BIF BMD BND BOB BRL…" at bounding box center [319, 211] width 48 height 12
drag, startPoint x: 323, startPoint y: 210, endPoint x: 348, endPoint y: 222, distance: 27.7
click at [304, 210] on md-input-container "AED AFN ALL AMD ANG AOA ARS AUD AWG AZN BAM BBD BDT BGN BHD BIF BMD BND [PERSON…" at bounding box center [319, 211] width 48 height 12
type input "14.5"
drag, startPoint x: 423, startPoint y: 209, endPoint x: 407, endPoint y: 209, distance: 16.5
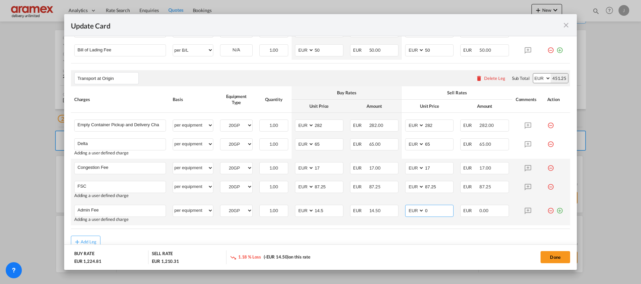
click at [407, 209] on md-input-container "AED AFN ALL AMD ANG AOA ARS AUD AWG AZN BAM BBD BDT BGN BHD BIF BMD BND BOB BRL…" at bounding box center [429, 211] width 48 height 12
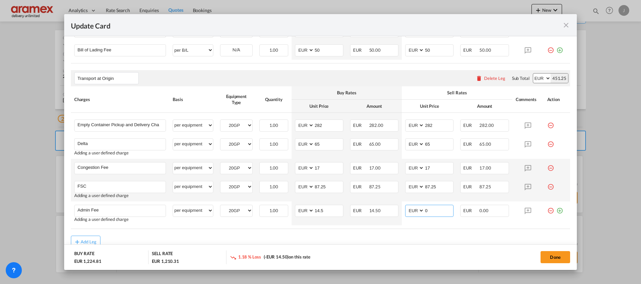
paste input "14.5"
type input "14.5"
click at [401, 236] on div "Add Leg" at bounding box center [320, 242] width 499 height 12
click at [318, 185] on input "87.25" at bounding box center [328, 186] width 29 height 10
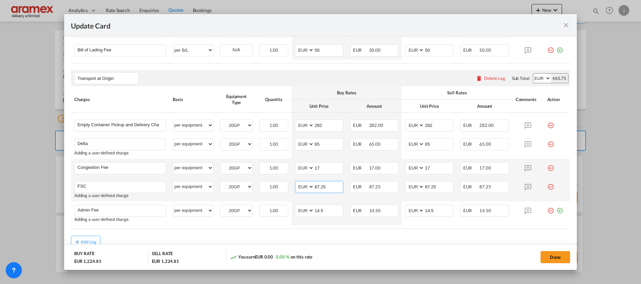
click at [318, 185] on input "87.25" at bounding box center [328, 186] width 29 height 10
click at [557, 258] on button "Done" at bounding box center [556, 257] width 30 height 12
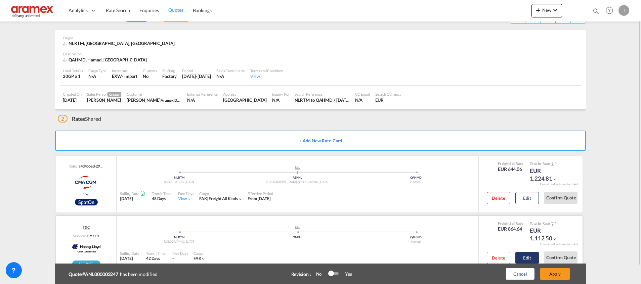
click at [528, 257] on button "Edit" at bounding box center [527, 258] width 24 height 12
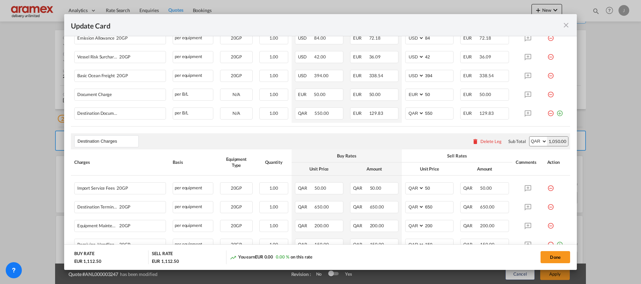
scroll to position [302, 0]
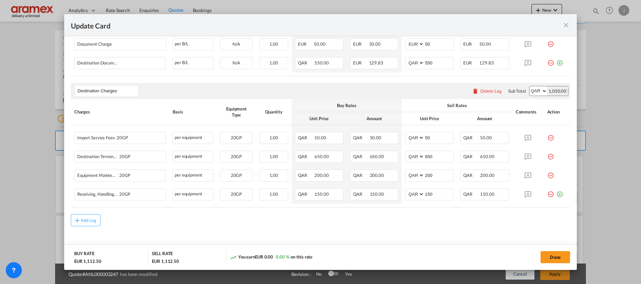
click at [483, 92] on div "Delete Leg" at bounding box center [490, 90] width 21 height 5
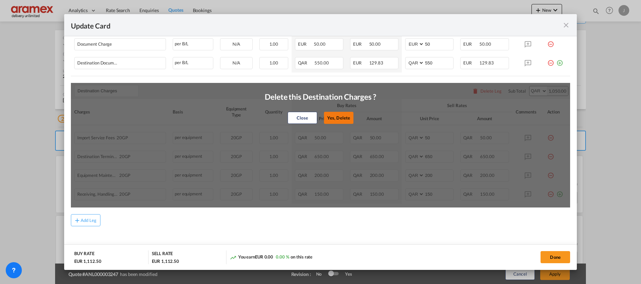
click at [338, 116] on button "Yes, Delete" at bounding box center [339, 118] width 30 height 12
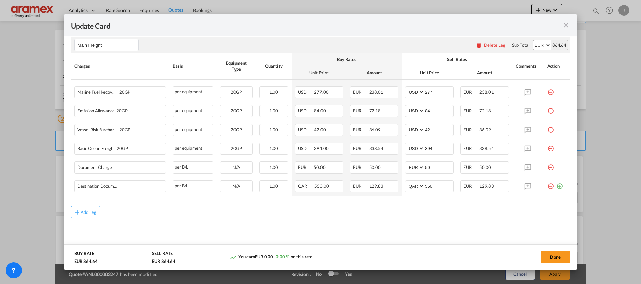
scroll to position [179, 0]
click at [88, 211] on div "Add Leg" at bounding box center [89, 213] width 16 height 4
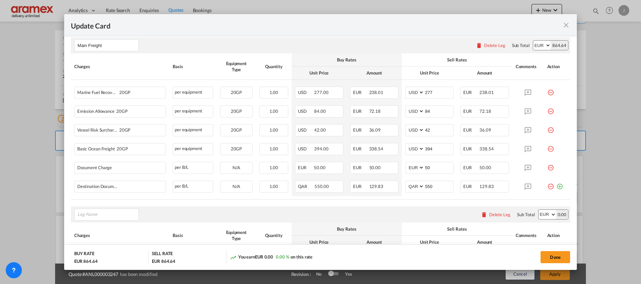
scroll to position [254, 0]
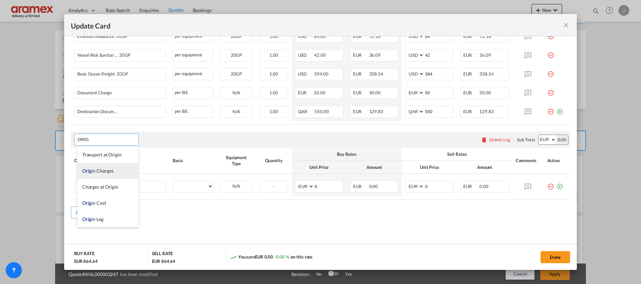
click at [100, 170] on span "Orig in Charges" at bounding box center [97, 171] width 31 height 6
type input "Origin Charges"
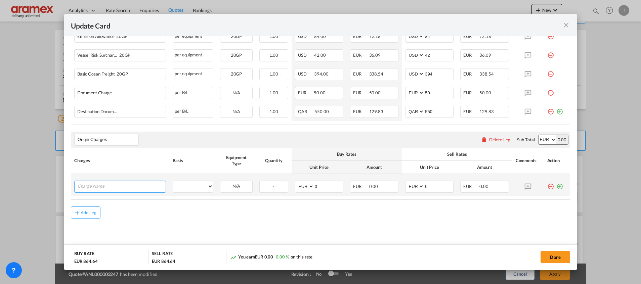
click at [112, 185] on input "Charge Name" at bounding box center [122, 186] width 88 height 10
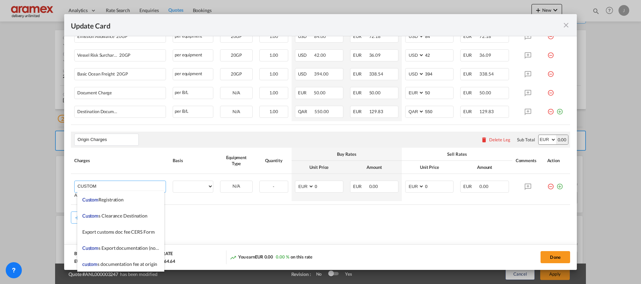
scroll to position [706, 0]
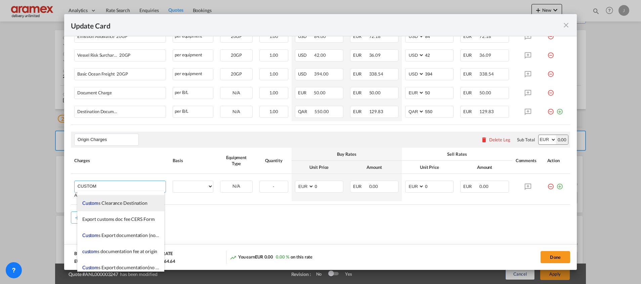
click at [128, 267] on span "Custom s Export documentation(no costs, suggested sell)" at bounding box center [139, 268] width 115 height 6
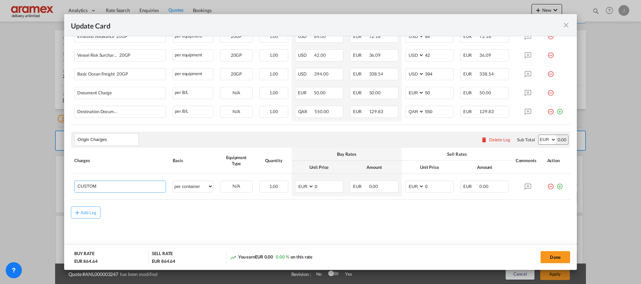
type input "Customs Export documentation(no costs, suggested sell)"
select select "per container"
drag, startPoint x: 140, startPoint y: 185, endPoint x: 192, endPoint y: 188, distance: 51.5
click at [192, 188] on tr "Customs Export documentation(no costs, suggested sell) Please Enter User Define…" at bounding box center [320, 185] width 499 height 22
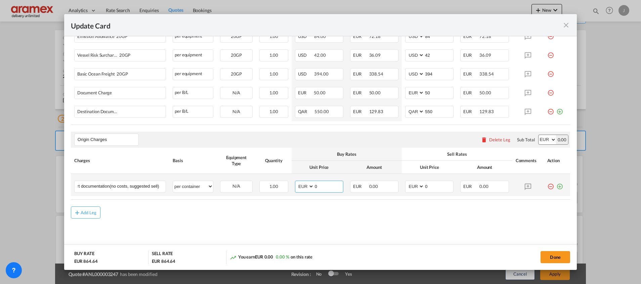
scroll to position [0, 0]
drag, startPoint x: 320, startPoint y: 185, endPoint x: 295, endPoint y: 185, distance: 25.2
click at [295, 185] on md-input-container "AED AFN ALL AMD ANG AOA ARS AUD AWG AZN BAM BBD BDT BGN BHD BIF BMD BND BOB BRL…" at bounding box center [319, 187] width 48 height 12
type input "65"
drag, startPoint x: 414, startPoint y: 187, endPoint x: 399, endPoint y: 191, distance: 15.6
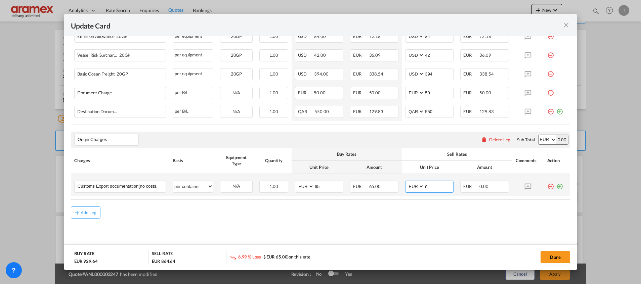
click at [402, 191] on td "AED AFN ALL AMD ANG AOA ARS AUD AWG AZN BAM BBD BDT BGN BHD BIF BMD BND BOB BRL…" at bounding box center [429, 185] width 55 height 22
type input "65"
click at [84, 211] on div "Add Leg" at bounding box center [89, 213] width 16 height 4
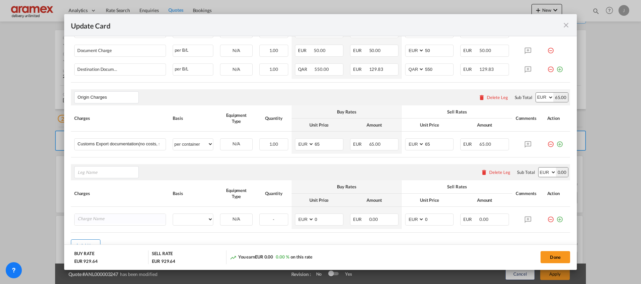
scroll to position [329, 0]
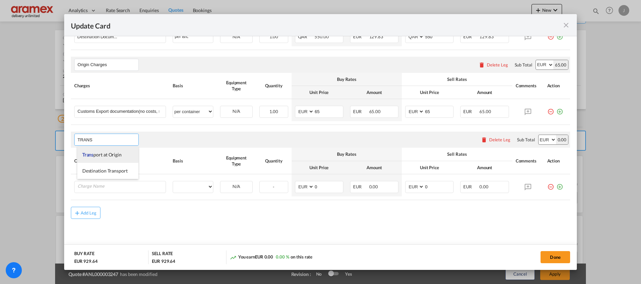
click at [111, 156] on span "Trans port at Origin" at bounding box center [101, 155] width 39 height 6
type input "Transport at Origin"
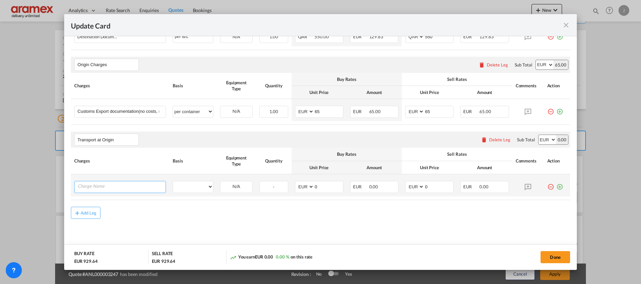
click at [112, 185] on input "Charge Name" at bounding box center [122, 186] width 88 height 10
type input "E"
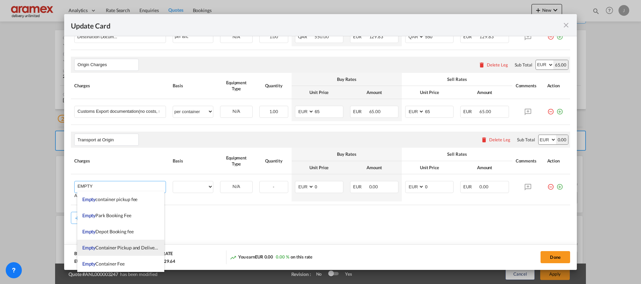
click at [122, 250] on span "Empty Container Pickup and Delivery Charge" at bounding box center [128, 248] width 92 height 6
type input "Empty Container Pickup and Delivery Charge"
select select "per equipment"
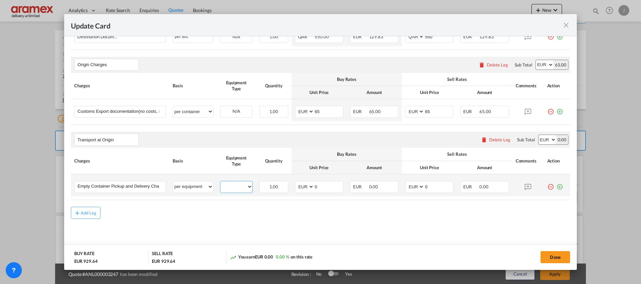
click at [224, 186] on select "20GP" at bounding box center [236, 186] width 32 height 9
select select "20GP"
click at [220, 182] on select "20GP" at bounding box center [236, 186] width 32 height 9
drag, startPoint x: 313, startPoint y: 186, endPoint x: 292, endPoint y: 186, distance: 20.5
click at [295, 186] on md-input-container "AED AFN ALL AMD ANG AOA ARS AUD AWG AZN BAM BBD BDT BGN BHD BIF BMD BND BOB BRL…" at bounding box center [319, 187] width 48 height 12
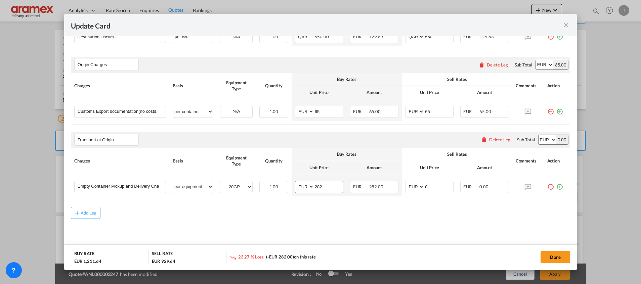
type input "282"
click at [366, 223] on md-content "Main Freight Please enter leg name Leg Name Already Exists Delete Leg Sub Total…" at bounding box center [320, 67] width 499 height 373
drag, startPoint x: 405, startPoint y: 186, endPoint x: 391, endPoint y: 186, distance: 13.8
click at [393, 186] on tr "Empty Container Pickup and Delivery Charge Please Enter User Defined Charges Ca…" at bounding box center [320, 185] width 499 height 22
type input "282"
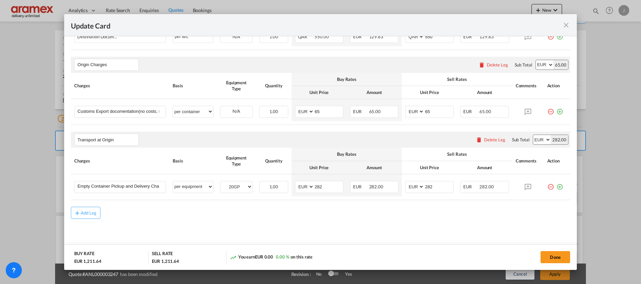
click at [365, 224] on md-content "Main Freight Please enter leg name Leg Name Already Exists Delete Leg Sub Total…" at bounding box center [320, 67] width 499 height 373
click at [556, 188] on md-icon "icon-plus-circle-outline green-400-fg" at bounding box center [559, 184] width 7 height 7
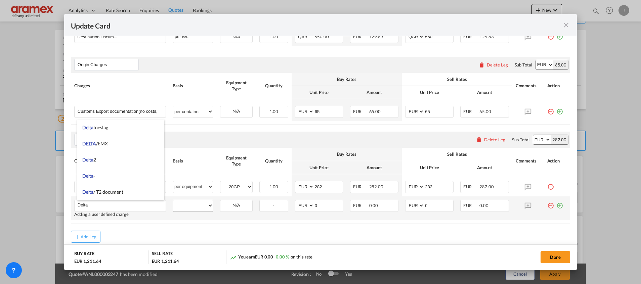
type input "Delta"
drag, startPoint x: 196, startPoint y: 208, endPoint x: 197, endPoint y: 203, distance: 5.1
click at [196, 208] on select "per equipment per container per B/L per shipping bill per shipment % on pickup …" at bounding box center [193, 205] width 40 height 11
select select "per equipment"
click at [173, 200] on select "per equipment per container per B/L per shipping bill per shipment % on pickup …" at bounding box center [193, 205] width 40 height 11
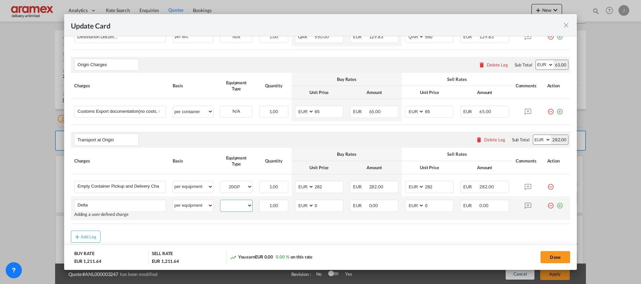
drag, startPoint x: 235, startPoint y: 206, endPoint x: 240, endPoint y: 212, distance: 7.5
click at [235, 206] on select "20GP" at bounding box center [236, 205] width 32 height 9
select select "20GP"
click at [220, 201] on select "20GP" at bounding box center [236, 205] width 32 height 9
drag, startPoint x: 308, startPoint y: 202, endPoint x: 299, endPoint y: 203, distance: 8.7
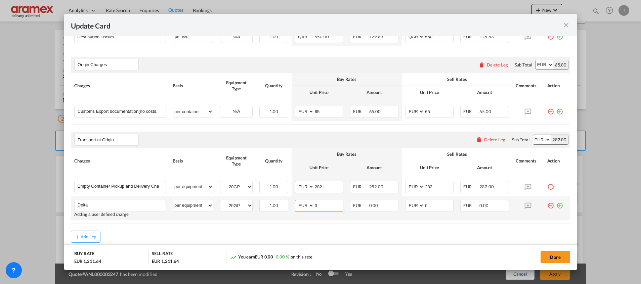
click at [299, 203] on md-input-container "AED AFN ALL AMD ANG AOA ARS AUD AWG AZN BAM BBD BDT BGN BHD BIF BMD BND BOB BRL…" at bounding box center [319, 206] width 48 height 12
type input "65"
click at [407, 209] on md-input-container "AED AFN ALL AMD ANG AOA ARS AUD AWG AZN BAM BBD BDT BGN BHD BIF BMD BND BOB BRL…" at bounding box center [429, 206] width 48 height 12
type input "65"
click at [556, 207] on md-icon "icon-plus-circle-outline green-400-fg" at bounding box center [559, 203] width 7 height 7
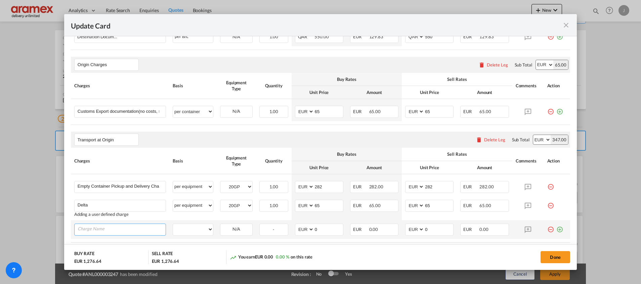
scroll to position [371, 0]
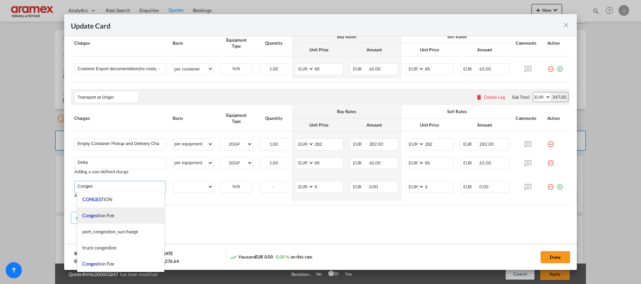
click at [113, 216] on span "Conges tion Fee" at bounding box center [98, 216] width 32 height 6
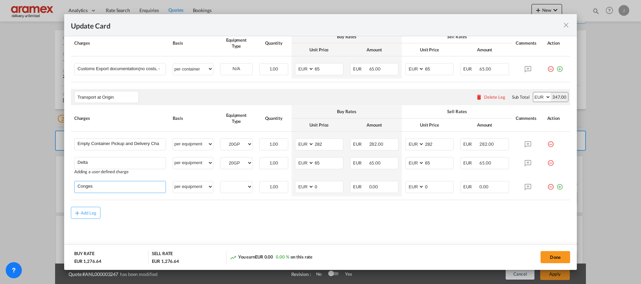
type input "Congestion Fee"
select select "per equipment"
click at [235, 185] on select "20GP" at bounding box center [236, 186] width 32 height 9
select select "20GP"
click at [220, 182] on select "20GP" at bounding box center [236, 186] width 32 height 9
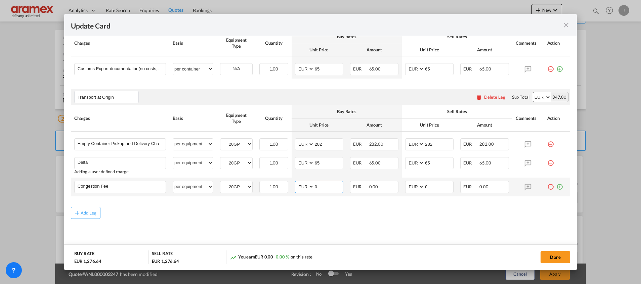
click at [303, 187] on md-input-container "AED AFN ALL AMD ANG AOA ARS AUD AWG AZN BAM BBD BDT BGN BHD BIF BMD BND BOB BRL…" at bounding box center [319, 187] width 48 height 12
type input "17"
drag, startPoint x: 431, startPoint y: 187, endPoint x: 394, endPoint y: 186, distance: 37.0
click at [394, 186] on tr "Congestion Fee Please Enter User Defined Charges Cannot Be Published per equipm…" at bounding box center [320, 187] width 499 height 19
type input "17"
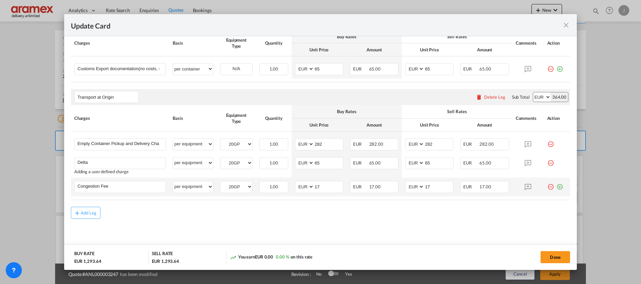
click at [556, 187] on md-icon "icon-plus-circle-outline green-400-fg" at bounding box center [559, 184] width 7 height 7
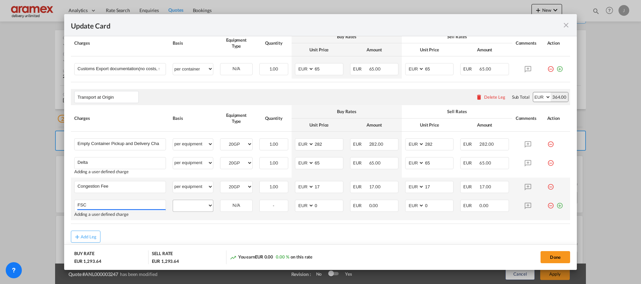
type input "FSC"
click at [198, 209] on select "per equipment per container per B/L per shipping bill per shipment % on pickup …" at bounding box center [193, 205] width 40 height 11
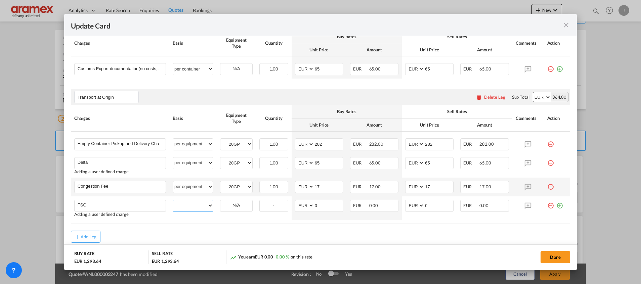
select select "per equipment"
click at [173, 200] on select "per equipment per container per B/L per shipping bill per shipment % on pickup …" at bounding box center [193, 205] width 40 height 11
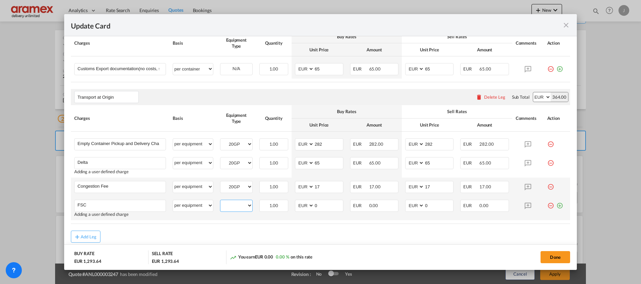
click at [232, 202] on select "20GP" at bounding box center [236, 205] width 32 height 9
click at [220, 201] on select "20GP" at bounding box center [236, 205] width 32 height 9
drag, startPoint x: 322, startPoint y: 204, endPoint x: 302, endPoint y: 205, distance: 19.5
click at [302, 205] on md-input-container "AED AFN ALL AMD ANG AOA ARS AUD AWG AZN BAM BBD BDT BGN BHD BIF BMD BND BOB BRL…" at bounding box center [319, 206] width 48 height 12
paste input "87.25"
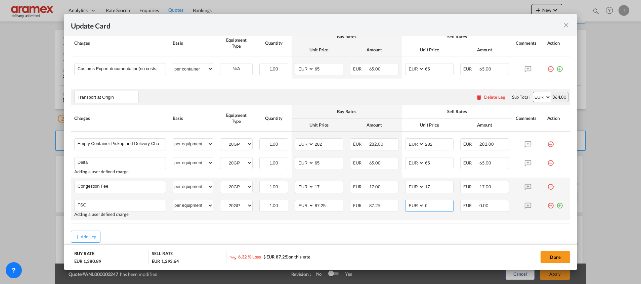
drag, startPoint x: 433, startPoint y: 203, endPoint x: 430, endPoint y: 211, distance: 8.4
click at [411, 204] on md-input-container "AED AFN ALL AMD ANG AOA ARS AUD AWG AZN BAM BBD BDT BGN BHD BIF BMD BND BOB BRL…" at bounding box center [429, 206] width 48 height 12
paste input "87.25"
click at [556, 205] on md-icon "icon-plus-circle-outline green-400-fg" at bounding box center [559, 203] width 7 height 7
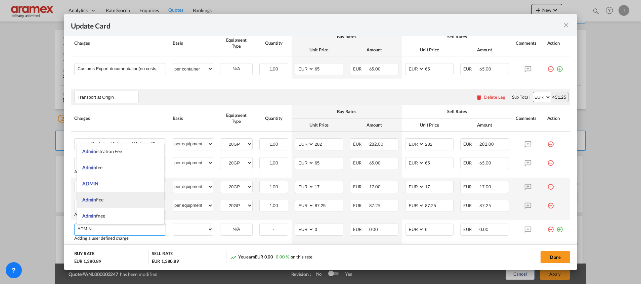
click at [111, 198] on li "Admin Fee" at bounding box center [120, 200] width 87 height 16
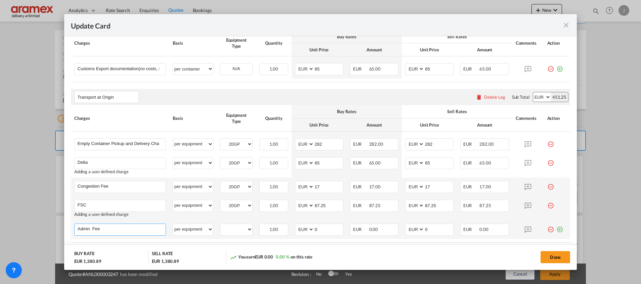
scroll to position [414, 0]
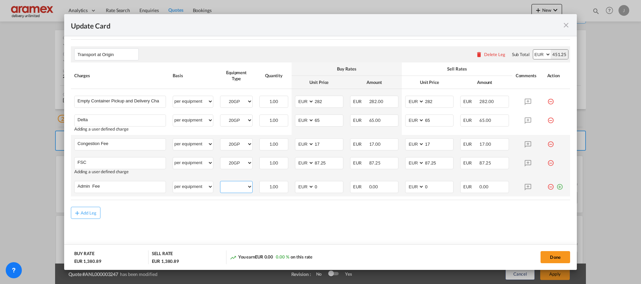
drag, startPoint x: 231, startPoint y: 186, endPoint x: 238, endPoint y: 191, distance: 8.4
click at [231, 186] on select "20GP" at bounding box center [236, 186] width 32 height 9
click at [220, 182] on select "20GP" at bounding box center [236, 186] width 32 height 9
drag, startPoint x: 319, startPoint y: 185, endPoint x: 285, endPoint y: 189, distance: 33.5
click at [285, 188] on tr "Admin Fee Please Enter User Defined Charges Cannot Be Published per equipment p…" at bounding box center [320, 187] width 499 height 19
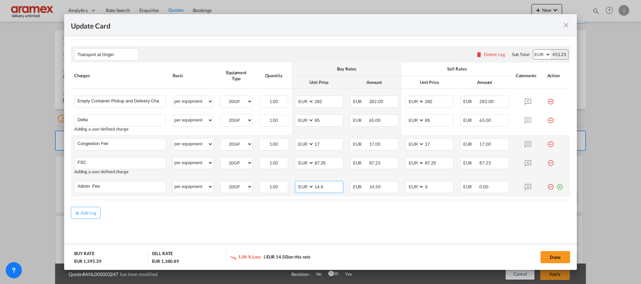
click at [319, 188] on input "14.5" at bounding box center [328, 186] width 29 height 10
click at [319, 187] on input "14.5" at bounding box center [328, 186] width 29 height 10
drag, startPoint x: 427, startPoint y: 184, endPoint x: 409, endPoint y: 184, distance: 18.5
click at [409, 184] on md-input-container "AED AFN ALL AMD ANG AOA ARS AUD AWG AZN BAM BBD BDT BGN BHD BIF BMD BND BOB BRL…" at bounding box center [429, 187] width 48 height 12
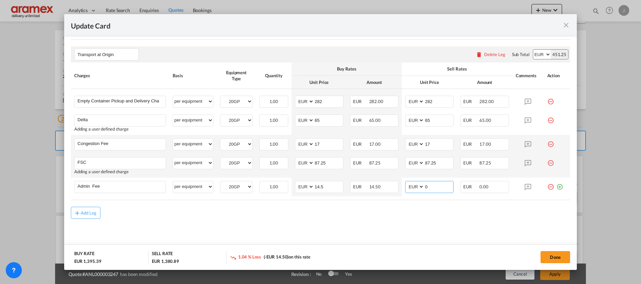
paste input "14.5"
click at [387, 218] on div "Add Leg" at bounding box center [320, 213] width 499 height 12
click at [551, 255] on button "Done" at bounding box center [556, 257] width 30 height 12
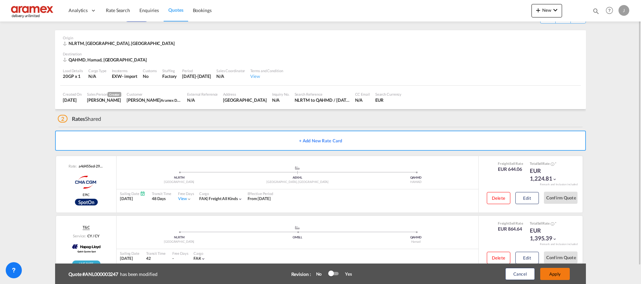
click at [555, 273] on button "Apply" at bounding box center [555, 274] width 30 height 12
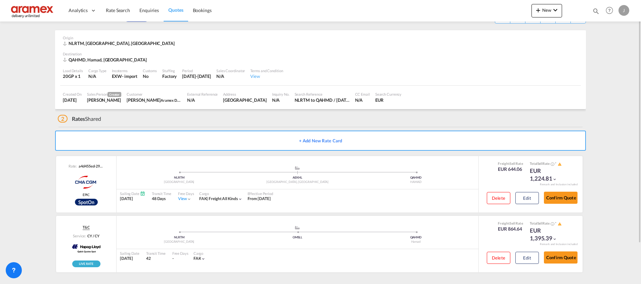
scroll to position [0, 0]
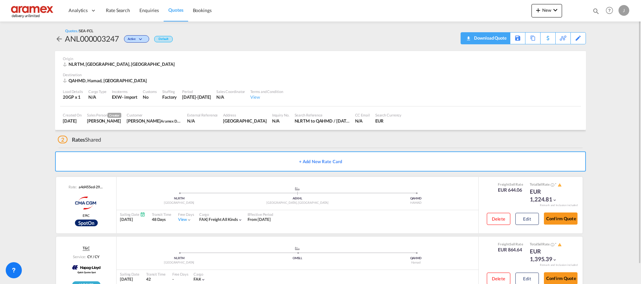
click at [505, 39] on div "Download Quote" at bounding box center [489, 38] width 34 height 11
click at [174, 7] on span "Quotes" at bounding box center [175, 10] width 15 height 6
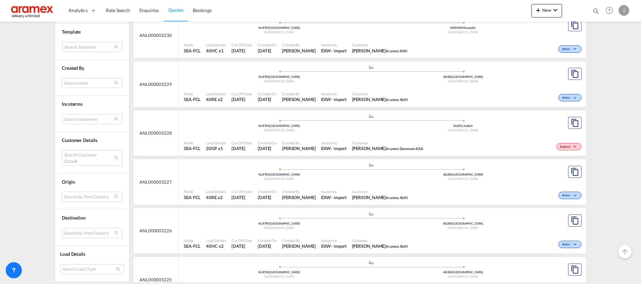
scroll to position [907, 0]
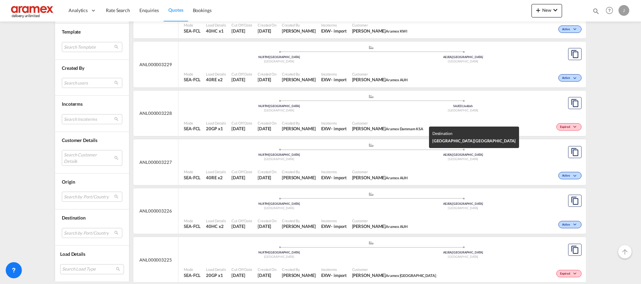
click at [525, 158] on div "[GEOGRAPHIC_DATA]" at bounding box center [463, 159] width 184 height 4
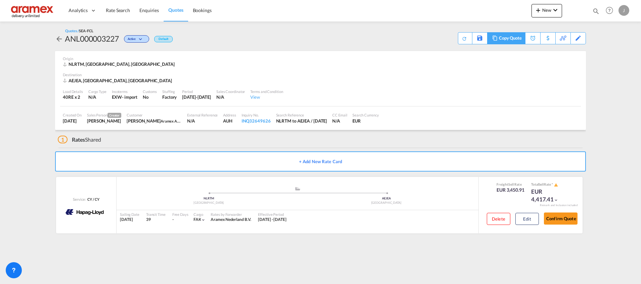
click at [505, 38] on div "Copy Quote" at bounding box center [510, 38] width 23 height 11
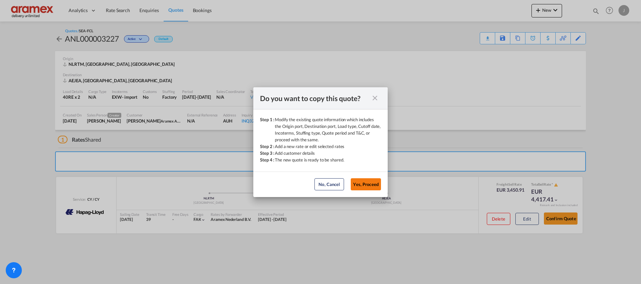
click at [369, 184] on button "Yes, Proceed" at bounding box center [366, 184] width 30 height 12
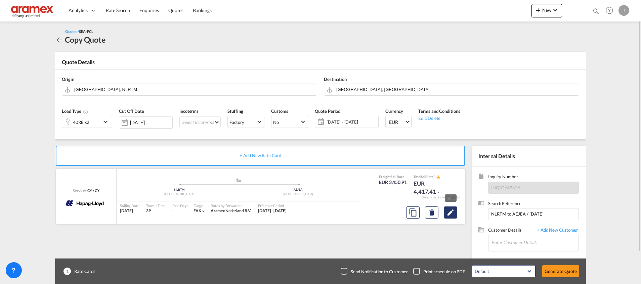
click at [454, 211] on md-icon "Edit" at bounding box center [451, 213] width 8 height 8
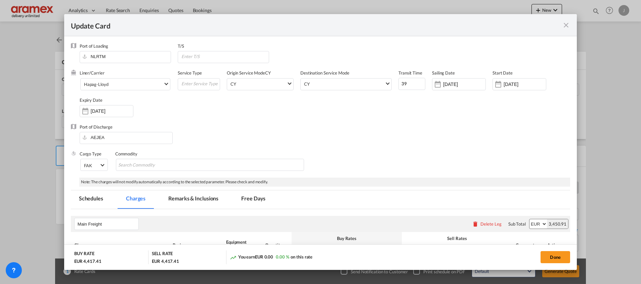
click at [566, 26] on md-icon "icon-close fg-AAA8AD m-0 pointer" at bounding box center [566, 25] width 8 height 8
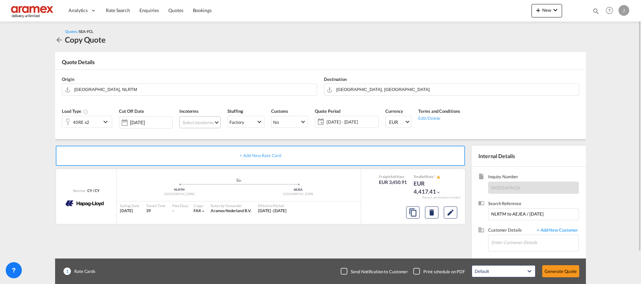
click at [201, 121] on md-select "Select Incoterms FCA - import Free Carrier CIP - export Carriage and Insurance …" at bounding box center [199, 122] width 41 height 12
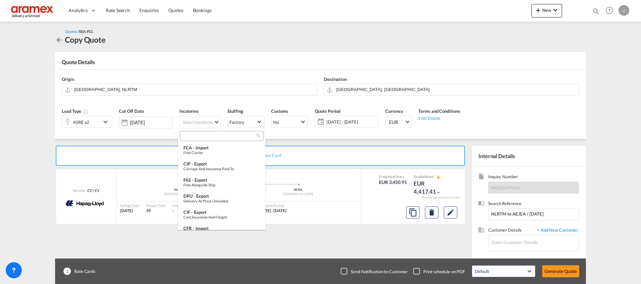
click at [203, 132] on div at bounding box center [222, 136] width 84 height 10
click at [200, 136] on input "search" at bounding box center [219, 136] width 75 height 6
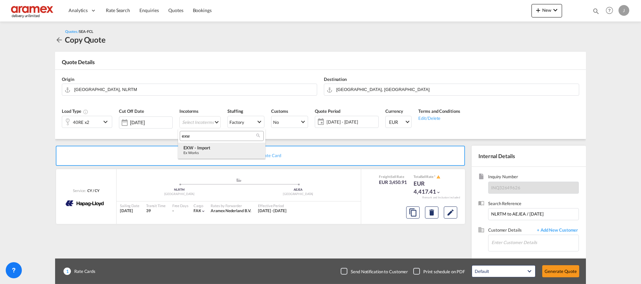
click at [221, 152] on div "Ex Works" at bounding box center [221, 153] width 77 height 4
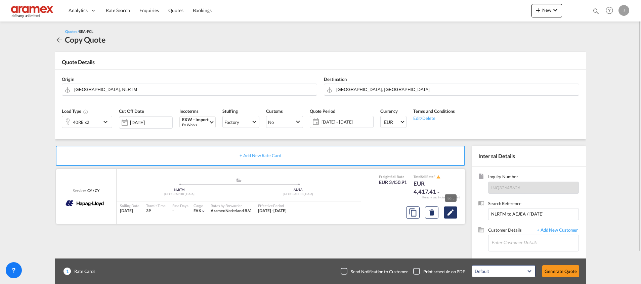
click at [451, 211] on md-icon "Edit" at bounding box center [451, 213] width 8 height 8
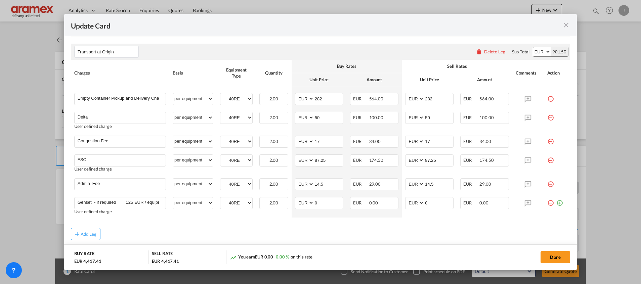
scroll to position [403, 0]
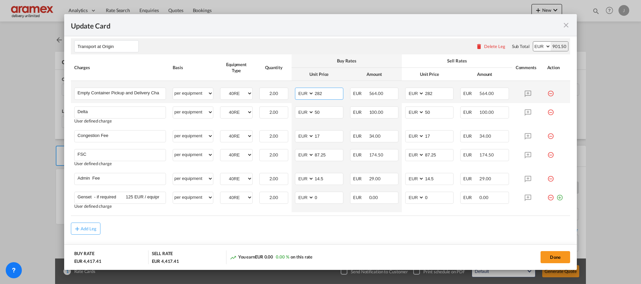
click at [319, 93] on input "282" at bounding box center [328, 93] width 29 height 10
type input "277"
drag, startPoint x: 435, startPoint y: 93, endPoint x: 397, endPoint y: 93, distance: 38.0
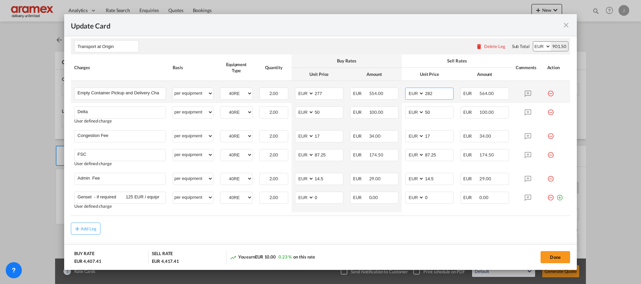
click at [402, 93] on td "AED AFN ALL AMD ANG AOA ARS AUD AWG AZN BAM BBD BDT BGN BHD BIF BMD BND [PERSON…" at bounding box center [429, 92] width 55 height 22
type input "277"
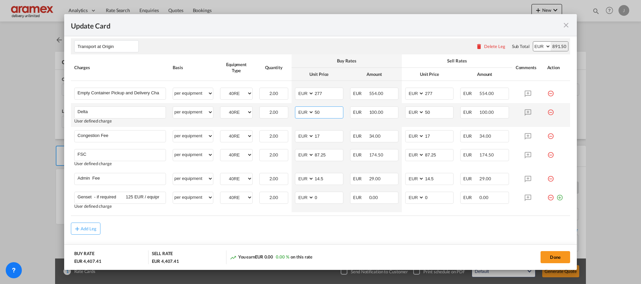
click at [329, 113] on input "50" at bounding box center [328, 112] width 29 height 10
drag, startPoint x: 325, startPoint y: 113, endPoint x: 302, endPoint y: 114, distance: 23.2
click at [302, 114] on md-input-container "AED AFN ALL AMD ANG AOA ARS AUD AWG AZN BAM BBD BDT BGN BHD BIF BMD BND [PERSON…" at bounding box center [319, 113] width 48 height 12
type input "65"
drag, startPoint x: 435, startPoint y: 112, endPoint x: 399, endPoint y: 115, distance: 36.7
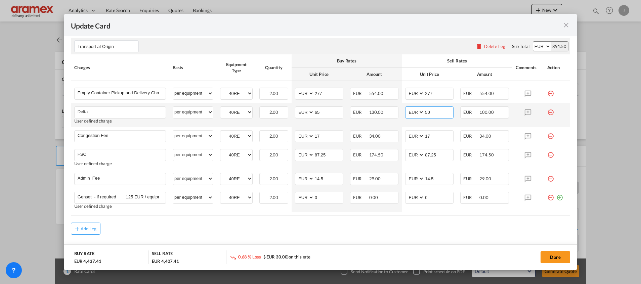
click at [402, 115] on td "AED AFN ALL AMD ANG AOA ARS AUD AWG AZN BAM BBD BDT BGN BHD BIF BMD BND [PERSON…" at bounding box center [429, 115] width 55 height 24
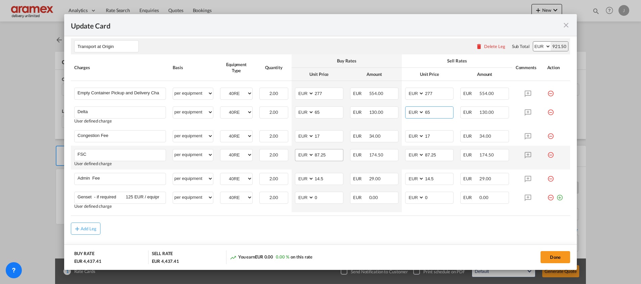
type input "65"
click at [322, 156] on input "87.25" at bounding box center [328, 155] width 29 height 10
paste input "€ 25.13"
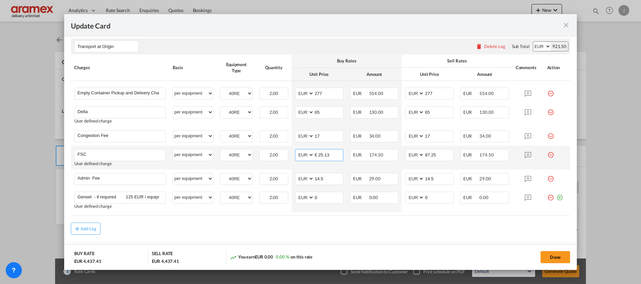
click at [319, 156] on input "€ 25.13" at bounding box center [328, 155] width 29 height 10
click at [319, 156] on input "25.13" at bounding box center [328, 155] width 29 height 10
type input "25.13"
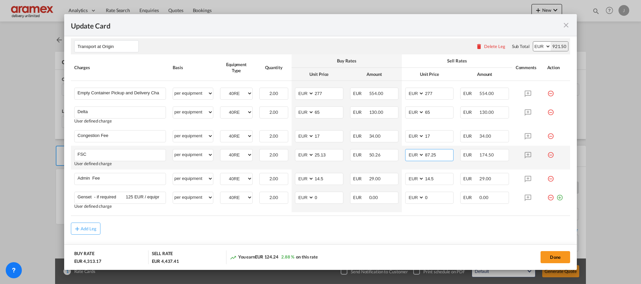
click at [436, 155] on input "87.25" at bounding box center [438, 155] width 29 height 10
paste input "25.13"
type input "25.13"
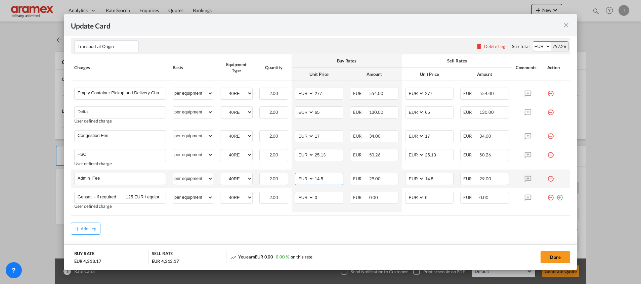
drag, startPoint x: 327, startPoint y: 177, endPoint x: 300, endPoint y: 182, distance: 27.5
click at [300, 182] on md-input-container "AED AFN ALL AMD ANG AOA ARS AUD AWG AZN BAM BBD BDT BGN BHD BIF BMD BND [PERSON…" at bounding box center [319, 179] width 48 height 12
drag, startPoint x: 329, startPoint y: 181, endPoint x: 295, endPoint y: 181, distance: 34.6
click at [295, 181] on md-input-container "AED AFN ALL AMD ANG AOA ARS AUD AWG AZN BAM BBD BDT BGN BHD BIF BMD BND [PERSON…" at bounding box center [319, 179] width 48 height 12
type input "15"
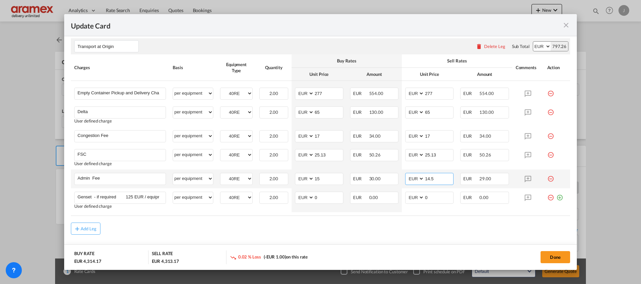
drag, startPoint x: 433, startPoint y: 178, endPoint x: 412, endPoint y: 178, distance: 21.2
click at [412, 178] on md-input-container "AED AFN ALL AMD ANG AOA ARS AUD AWG AZN BAM BBD BDT BGN BHD BIF BMD BND [PERSON…" at bounding box center [429, 179] width 48 height 12
paste input "Update Card Port ..."
type input "15"
click at [380, 235] on md-content "Main Freight Please enter leg name Leg Name Already Exists Delete Leg Sub Total…" at bounding box center [320, 38] width 499 height 464
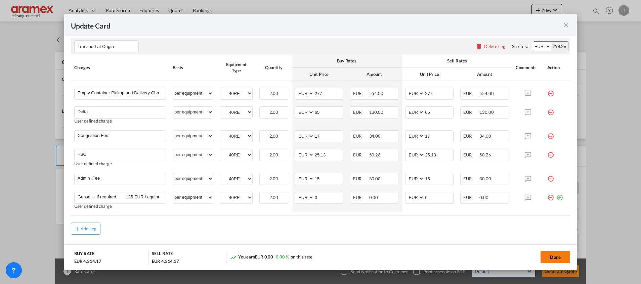
click at [552, 256] on button "Done" at bounding box center [556, 257] width 30 height 12
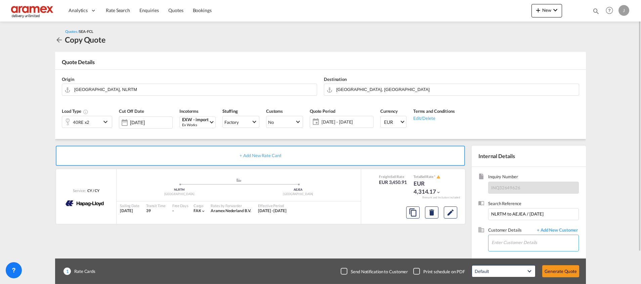
click at [511, 244] on input "Enter Customer Details" at bounding box center [535, 242] width 87 height 15
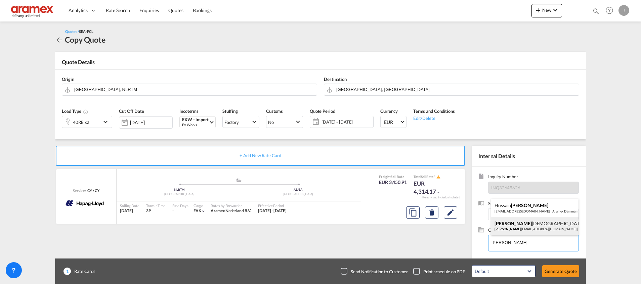
click at [519, 226] on div "[PERSON_NAME] [PERSON_NAME] [PERSON_NAME][EMAIL_ADDRESS][DOMAIN_NAME] | Aramex …" at bounding box center [534, 226] width 87 height 18
type input "Aramex AUH, [PERSON_NAME], [EMAIL_ADDRESS][DOMAIN_NAME]"
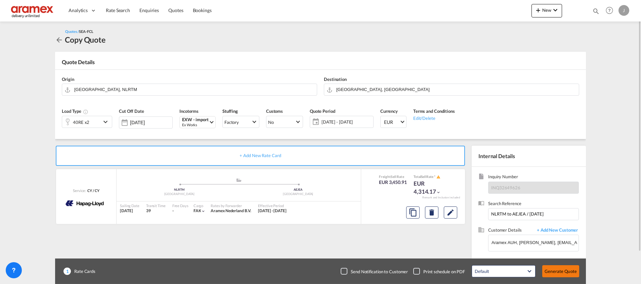
click at [566, 272] on button "Generate Quote" at bounding box center [560, 271] width 37 height 12
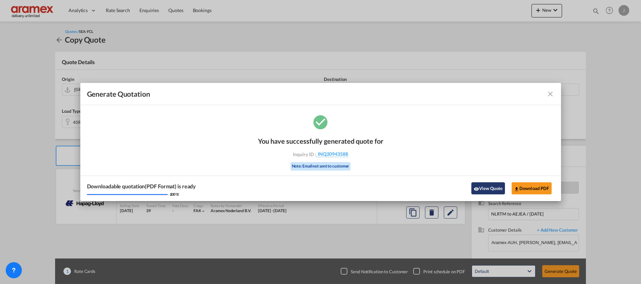
click at [494, 193] on button "View Quote" at bounding box center [488, 188] width 34 height 12
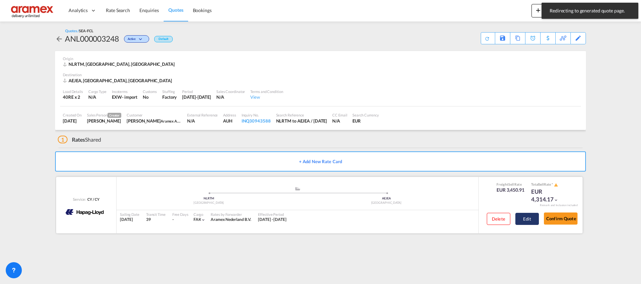
click at [529, 216] on button "Edit" at bounding box center [527, 219] width 24 height 12
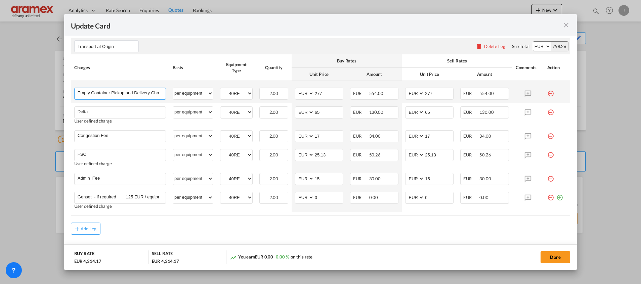
scroll to position [0, 6]
drag, startPoint x: 140, startPoint y: 92, endPoint x: 206, endPoint y: 101, distance: 65.8
click at [206, 101] on tr "Empty Container Pickup and Delivery Charge Please Enter User Defined Charges Ca…" at bounding box center [320, 92] width 499 height 22
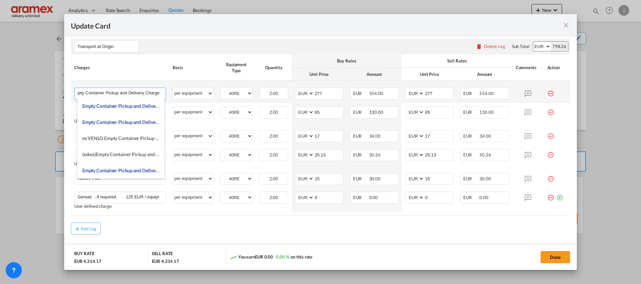
click at [156, 93] on input "Empty Container Pickup and Delivery Charge" at bounding box center [122, 93] width 88 height 10
click at [159, 93] on input "Empty Container Pickup and Delivery Charge" at bounding box center [122, 93] width 88 height 10
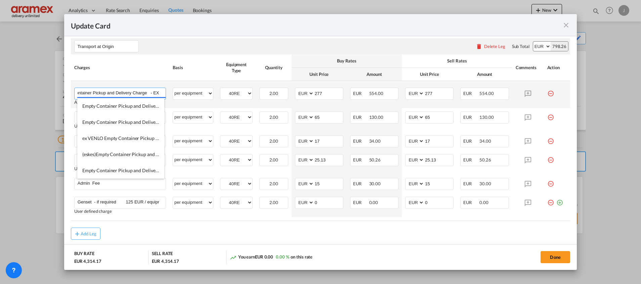
paste input "STANDDAARBUITEN"
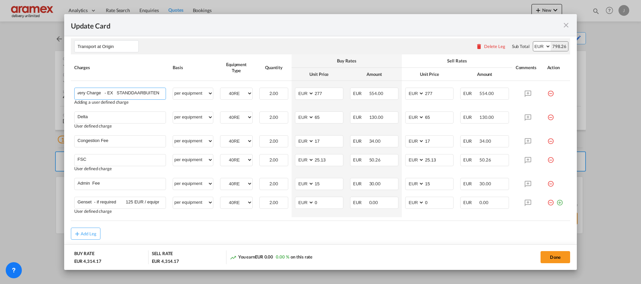
type input "Empty Container Pickup and Delivery Charge - EX STANDDAARBUITEN"
click at [381, 50] on div "Transport at Origin Please enter leg name Leg Name Already Exists Delete Leg Su…" at bounding box center [320, 46] width 499 height 16
click at [559, 256] on button "Done" at bounding box center [556, 257] width 30 height 12
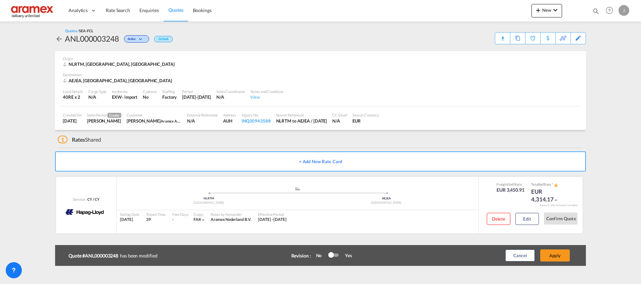
click at [559, 256] on button "Apply" at bounding box center [555, 256] width 30 height 12
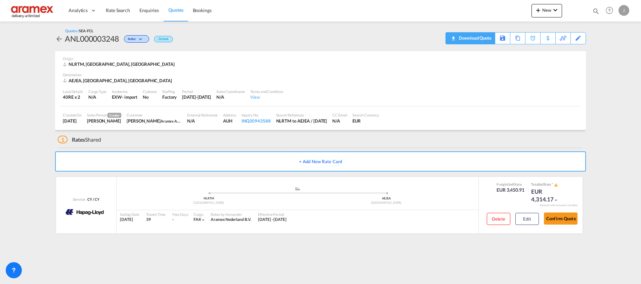
click at [459, 40] on div "Download Quote" at bounding box center [474, 38] width 34 height 11
click at [179, 12] on span "Quotes" at bounding box center [175, 10] width 15 height 6
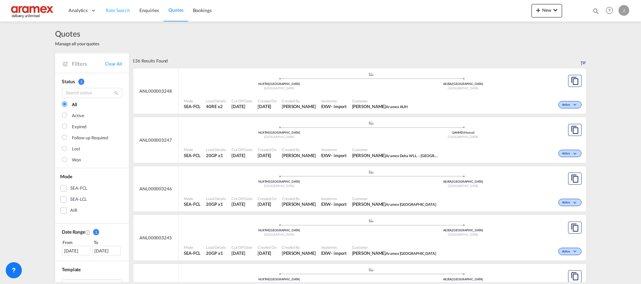
click at [118, 9] on span "Rate Search" at bounding box center [118, 10] width 24 height 6
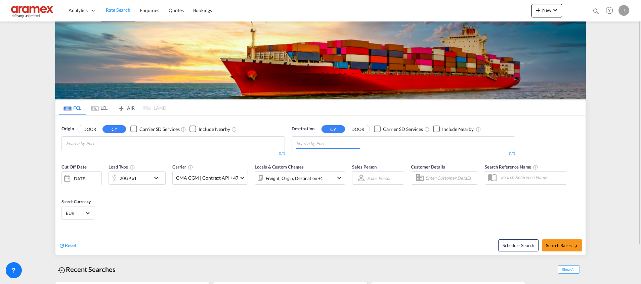
click at [307, 142] on input "Chips input." at bounding box center [328, 143] width 64 height 11
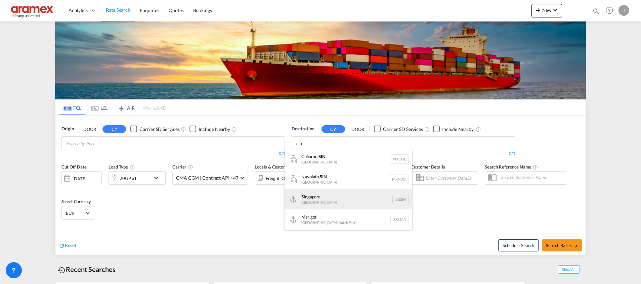
type input "sin"
click at [324, 197] on div "Sin gapore [GEOGRAPHIC_DATA] [GEOGRAPHIC_DATA]" at bounding box center [349, 200] width 128 height 20
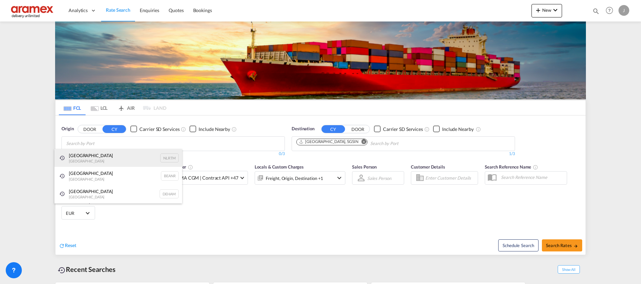
click at [97, 156] on div "[GEOGRAPHIC_DATA] [GEOGRAPHIC_DATA] NLRTM" at bounding box center [118, 158] width 128 height 18
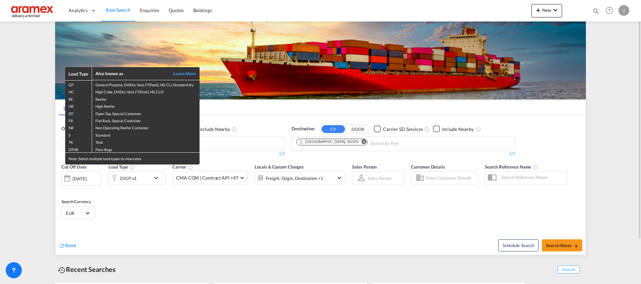
click at [223, 217] on div "Load Type Also known as Learn More GP General Purpose, DV(Dry Van), FT(Feet), H…" at bounding box center [320, 142] width 641 height 284
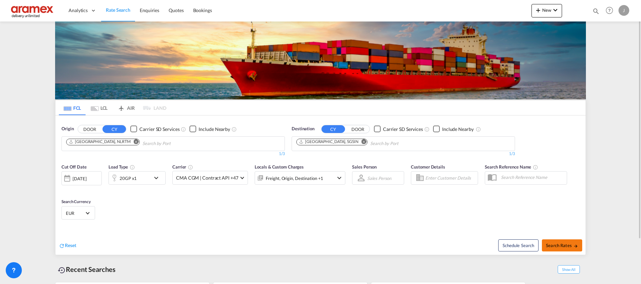
click at [565, 248] on button "Search Rates" at bounding box center [562, 246] width 40 height 12
type input "NLRTM to SGSIN / [DATE]"
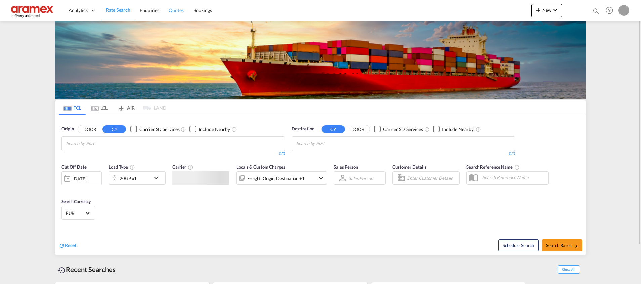
click at [177, 9] on span "Quotes" at bounding box center [176, 10] width 15 height 6
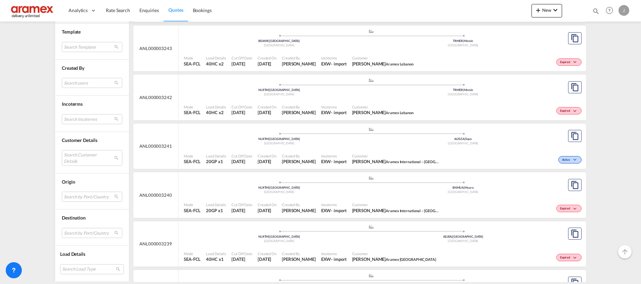
scroll to position [302, 0]
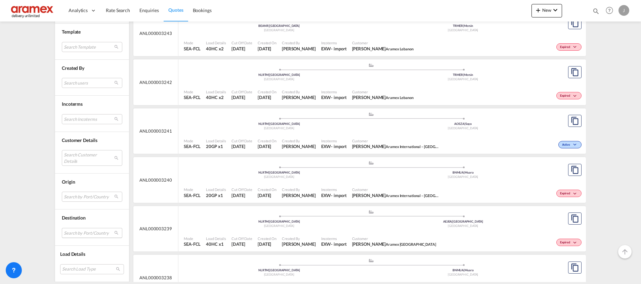
click at [71, 234] on md-select "Search by Port/Country JPNIC nichinan japan AEAMF mussafah united arab emirates…" at bounding box center [92, 233] width 60 height 10
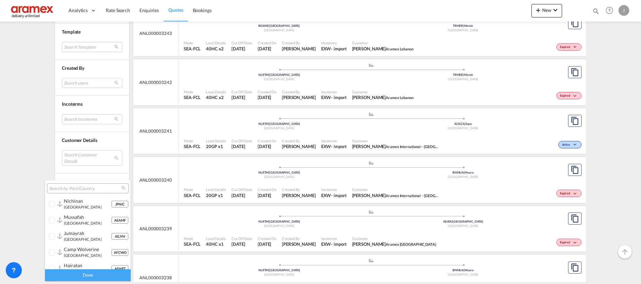
click at [72, 188] on input "search" at bounding box center [85, 189] width 72 height 6
type input "singapo"
click at [84, 204] on div "singapo re" at bounding box center [87, 201] width 47 height 6
click at [84, 275] on div "Done" at bounding box center [88, 275] width 86 height 12
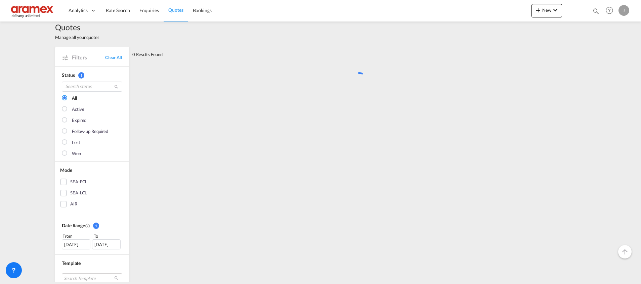
scroll to position [0, 0]
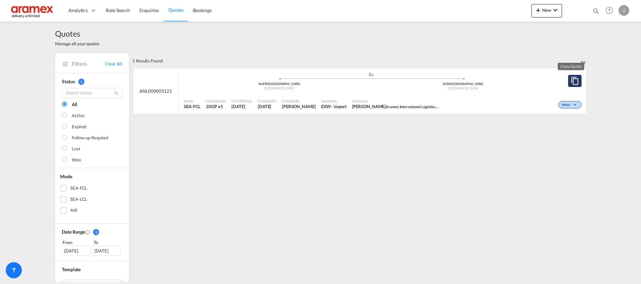
click at [571, 81] on md-icon "assets/icons/custom/copyQuote.svg" at bounding box center [575, 81] width 8 height 8
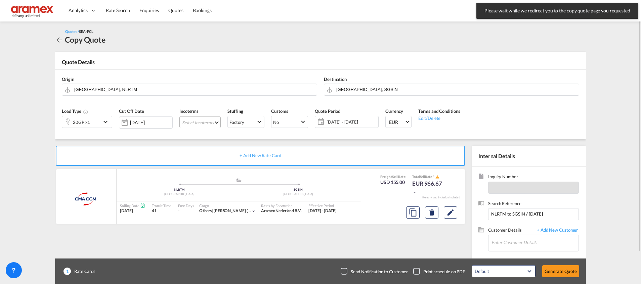
click at [197, 123] on md-select "Select Incoterms DAP - export Delivered at Place EXW - import Ex Works DPU - im…" at bounding box center [199, 122] width 41 height 12
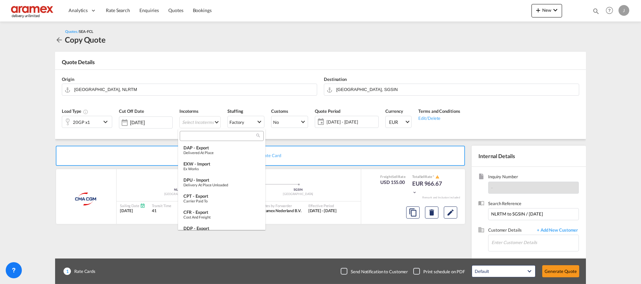
click at [197, 134] on input "search" at bounding box center [219, 136] width 75 height 6
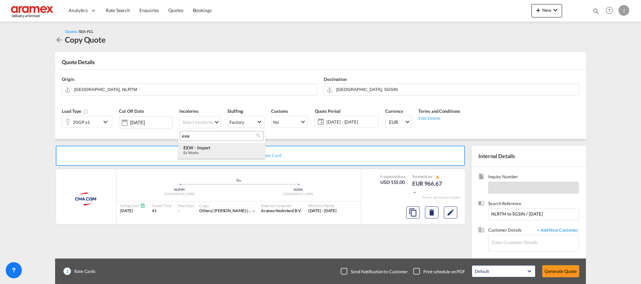
type input "exw"
click at [213, 151] on div "Ex Works" at bounding box center [221, 153] width 77 height 4
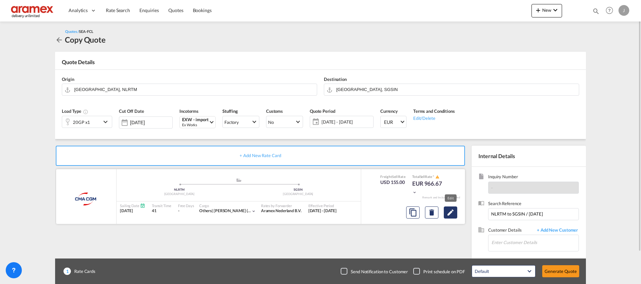
click at [449, 214] on md-icon "Edit" at bounding box center [451, 213] width 8 height 8
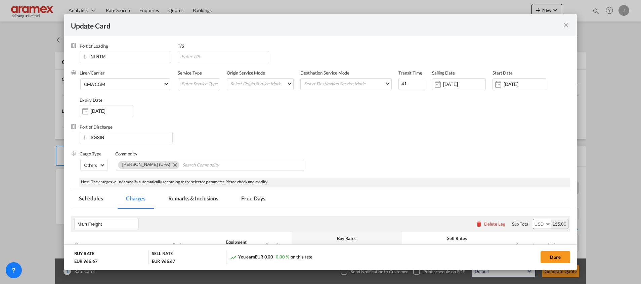
select select "per equipment"
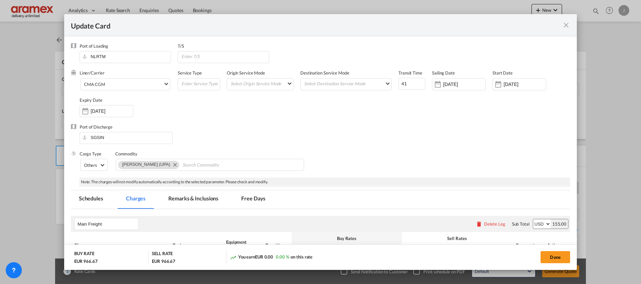
select select "per B/L"
select select "per shipment"
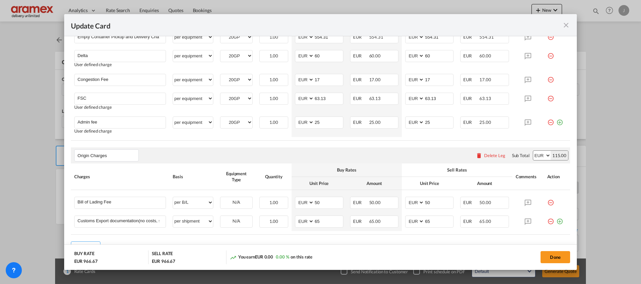
scroll to position [293, 0]
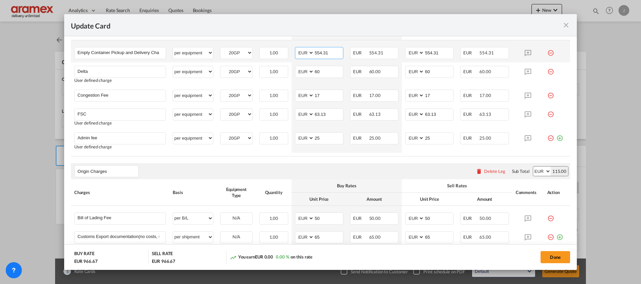
click at [321, 53] on input "554.31" at bounding box center [328, 52] width 29 height 10
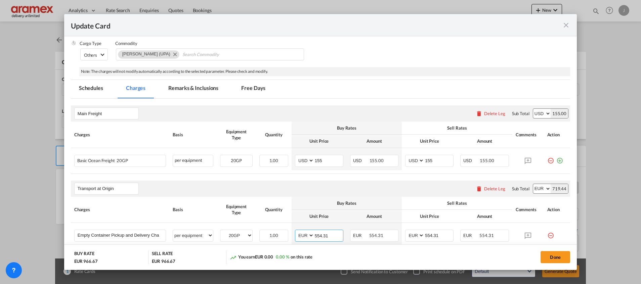
scroll to position [92, 0]
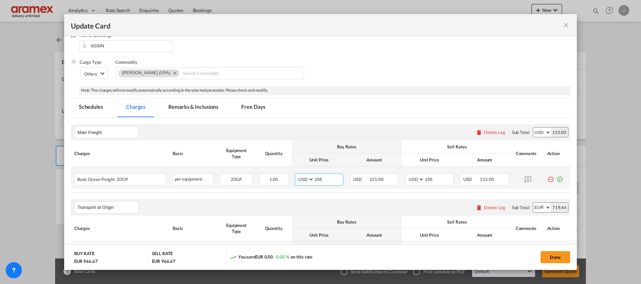
click at [321, 182] on input "155" at bounding box center [328, 179] width 29 height 10
click at [317, 180] on input "155" at bounding box center [328, 179] width 29 height 10
paste input "80.00"
type input "80.00"
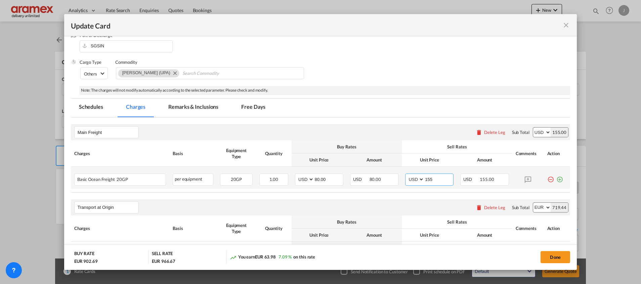
click at [427, 178] on input "155" at bounding box center [438, 179] width 29 height 10
paste input "80.00"
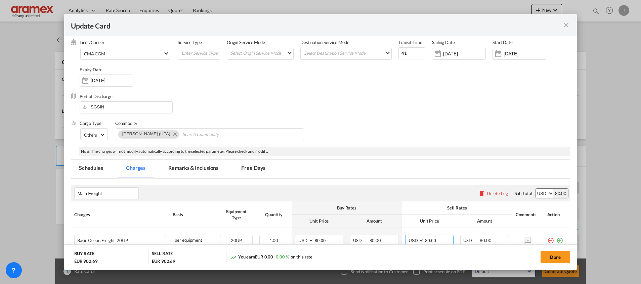
scroll to position [0, 0]
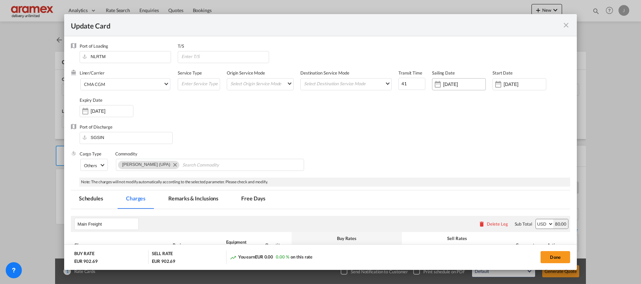
type input "80.00"
click at [443, 84] on input "26 Sep 2025" at bounding box center [464, 84] width 42 height 5
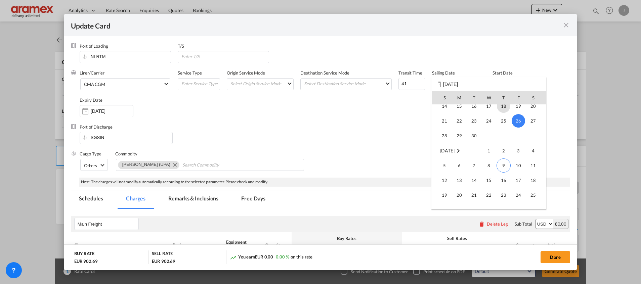
scroll to position [101, 0]
click at [532, 133] on span "18" at bounding box center [533, 129] width 13 height 13
type input "[DATE]"
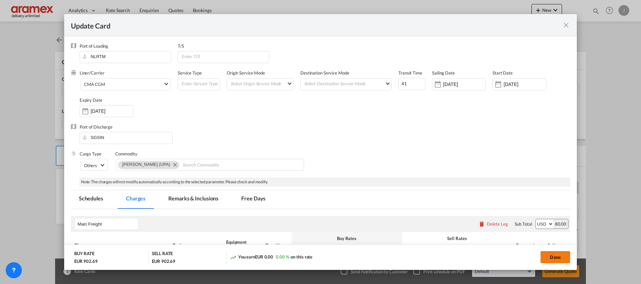
click at [550, 253] on button "Done" at bounding box center [556, 257] width 30 height 12
type input "80"
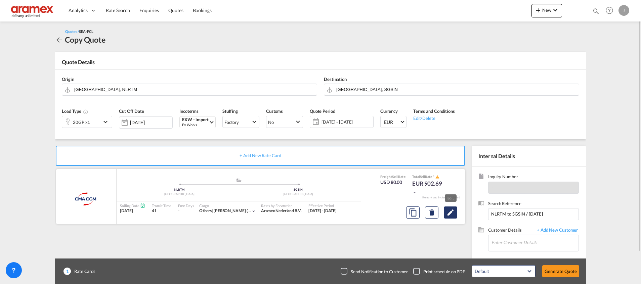
click at [447, 211] on md-icon "Edit" at bounding box center [451, 213] width 8 height 8
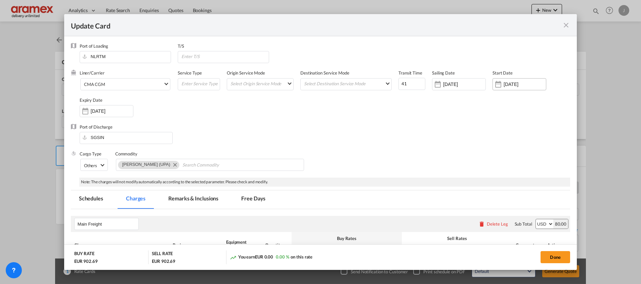
click at [506, 81] on div "12 Sep 2025" at bounding box center [525, 84] width 42 height 6
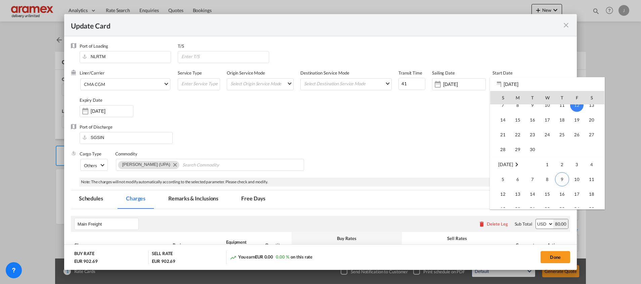
scroll to position [155694, 0]
click at [563, 165] on span "9" at bounding box center [562, 166] width 14 height 14
type input "[DATE]"
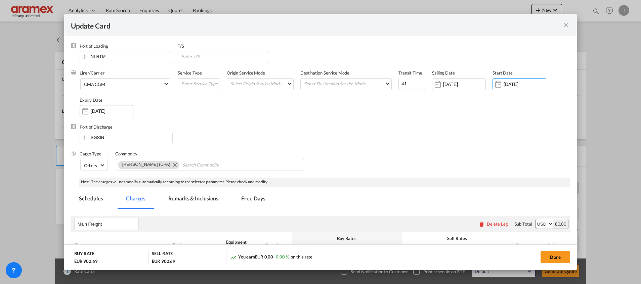
click at [95, 113] on input "[DATE]" at bounding box center [112, 111] width 42 height 5
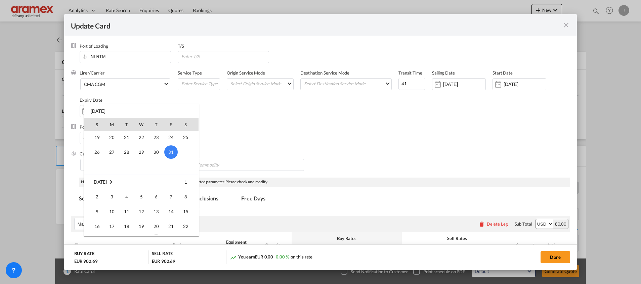
scroll to position [0, 0]
click at [156, 151] on span "9" at bounding box center [156, 154] width 14 height 14
type input "[DATE]"
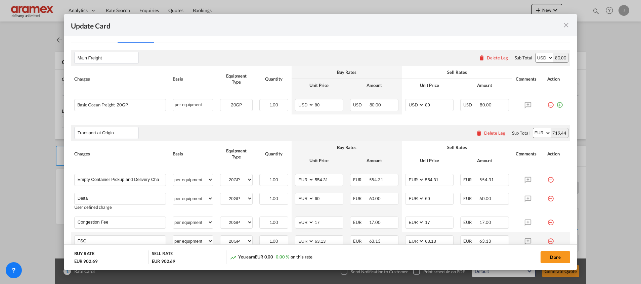
scroll to position [151, 0]
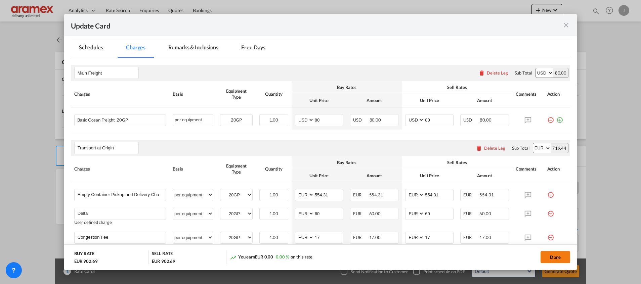
click at [556, 256] on button "Done" at bounding box center [556, 257] width 30 height 12
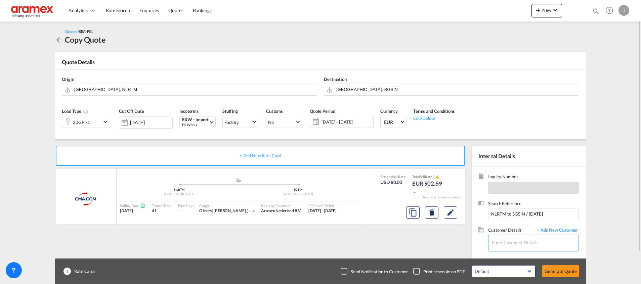
click at [511, 247] on input "Enter Customer Details" at bounding box center [535, 242] width 87 height 15
paste input "Wei Qian"
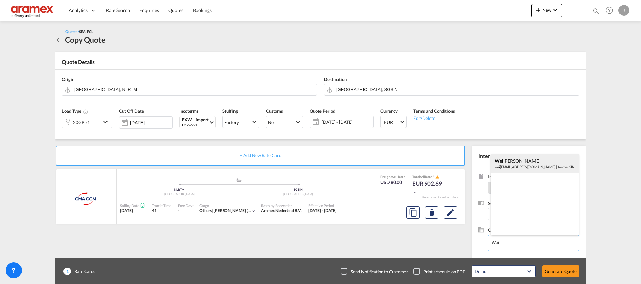
click at [538, 164] on div "wei qian Lim wei qian@aramex.com | Aramex SIN" at bounding box center [534, 164] width 87 height 18
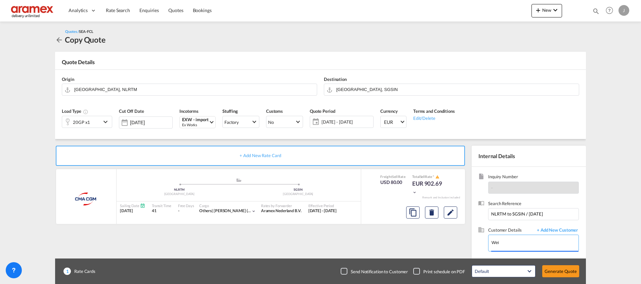
type input "Aramex SIN, weiqian Lim, weiqian@aramex.com"
click at [560, 266] on button "Generate Quote" at bounding box center [560, 271] width 37 height 12
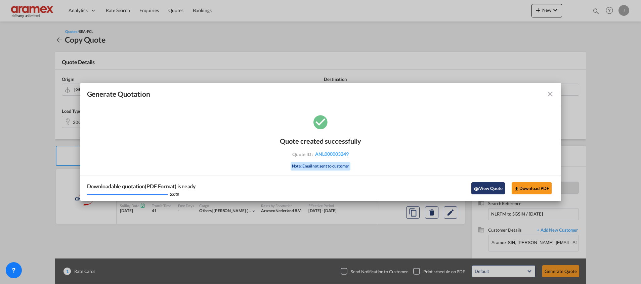
click at [497, 185] on button "View Quote" at bounding box center [488, 188] width 34 height 12
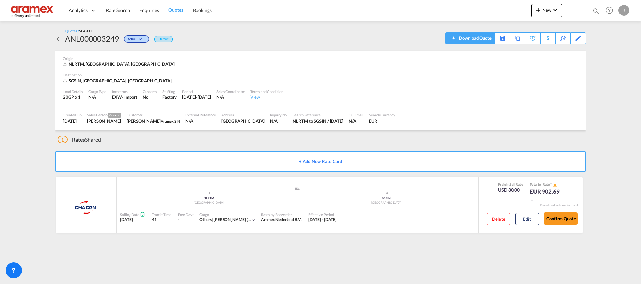
click at [485, 38] on div "Download Quote" at bounding box center [474, 38] width 34 height 11
